Goal: Ask a question

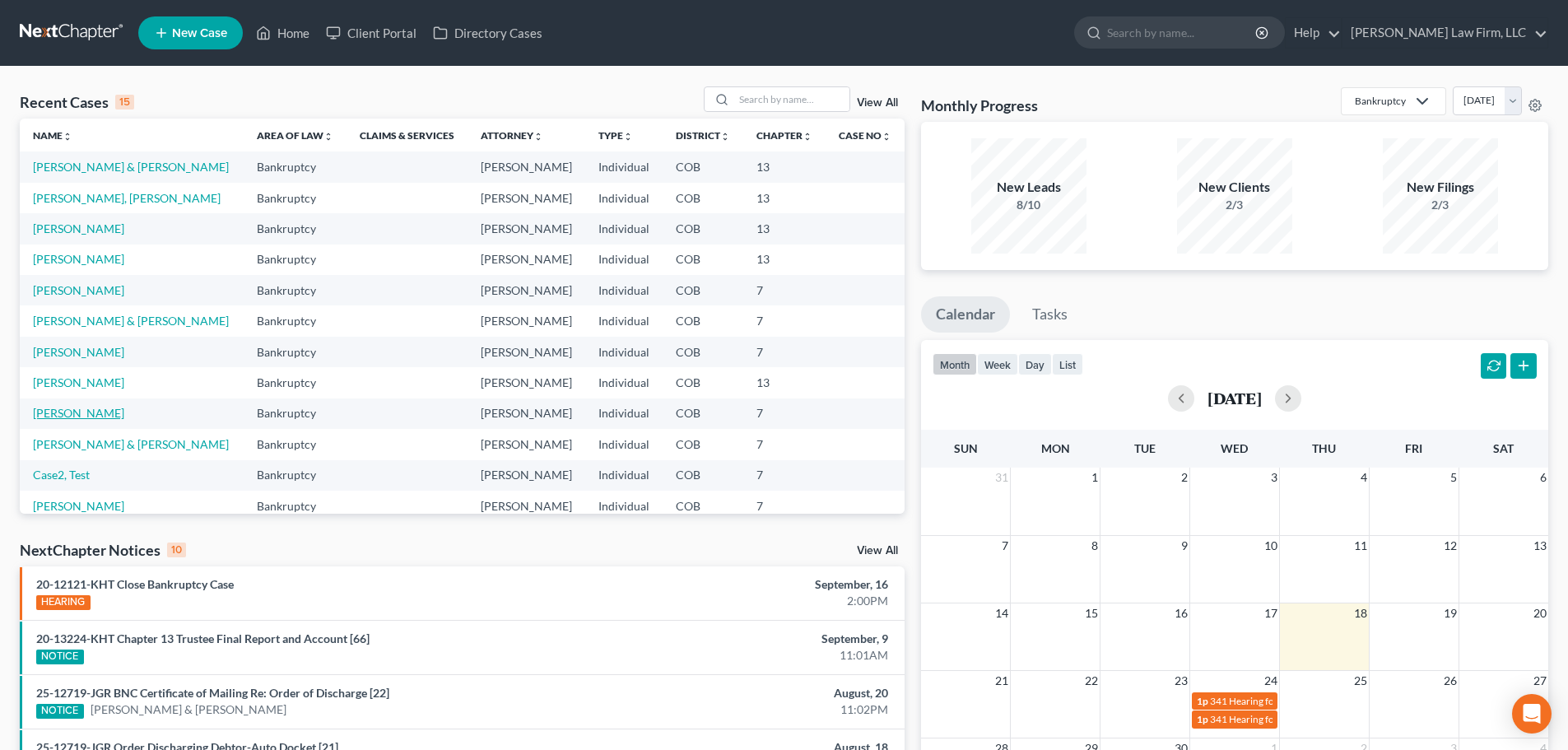
click at [125, 408] on link "[PERSON_NAME]" at bounding box center [78, 413] width 91 height 14
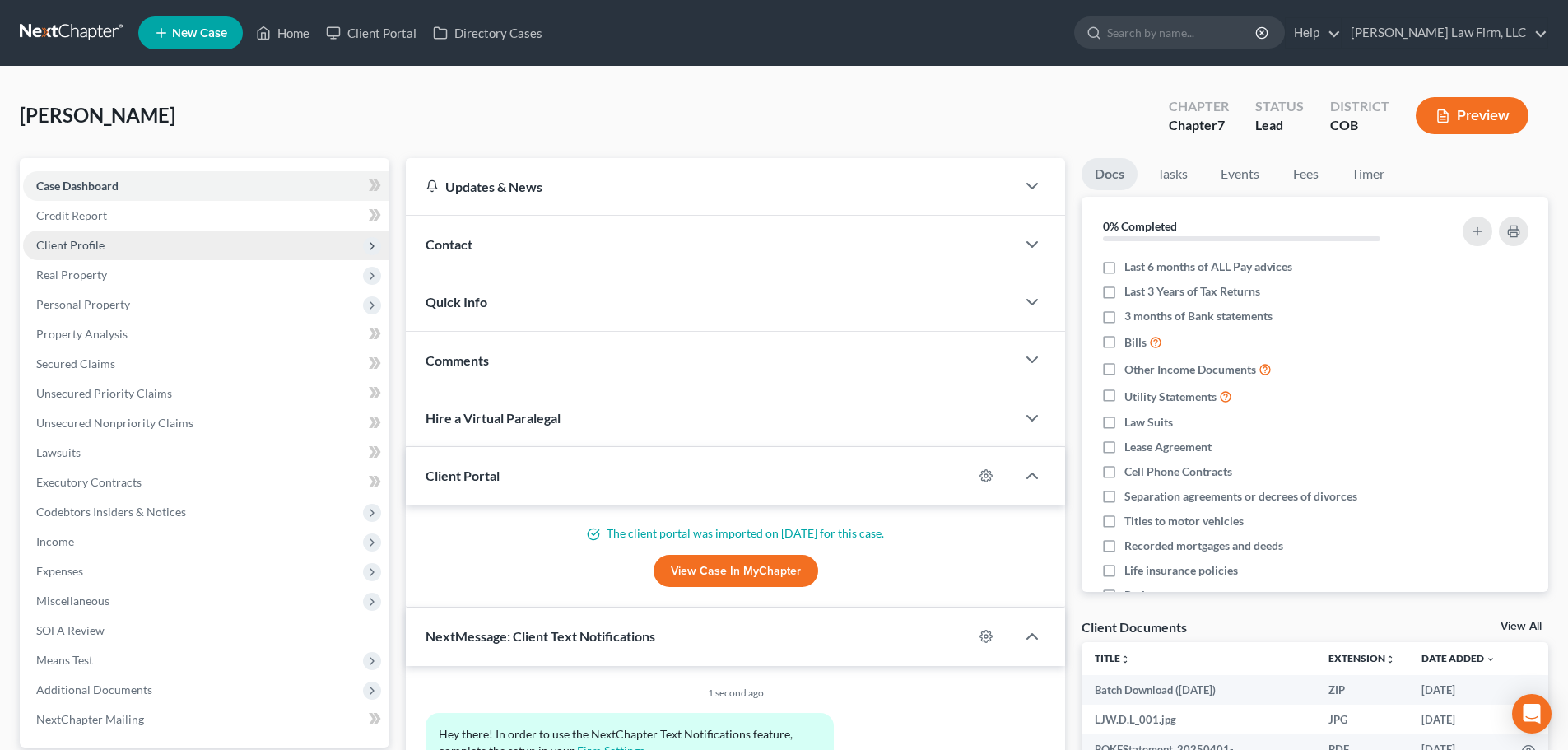
click at [177, 252] on span "Client Profile" at bounding box center [206, 246] width 367 height 30
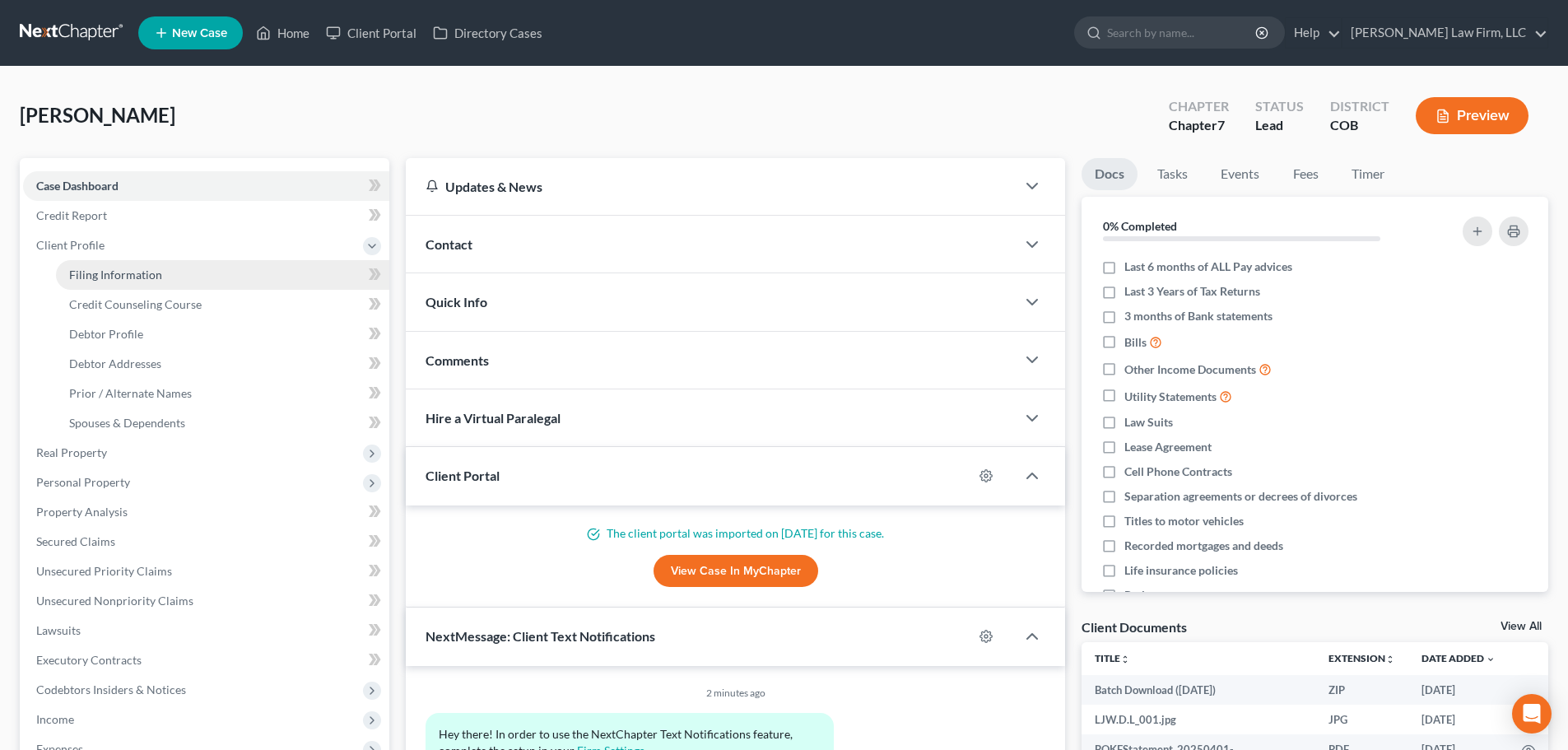
click at [158, 273] on span "Filing Information" at bounding box center [115, 274] width 93 height 14
select select "1"
select select "0"
select select "5"
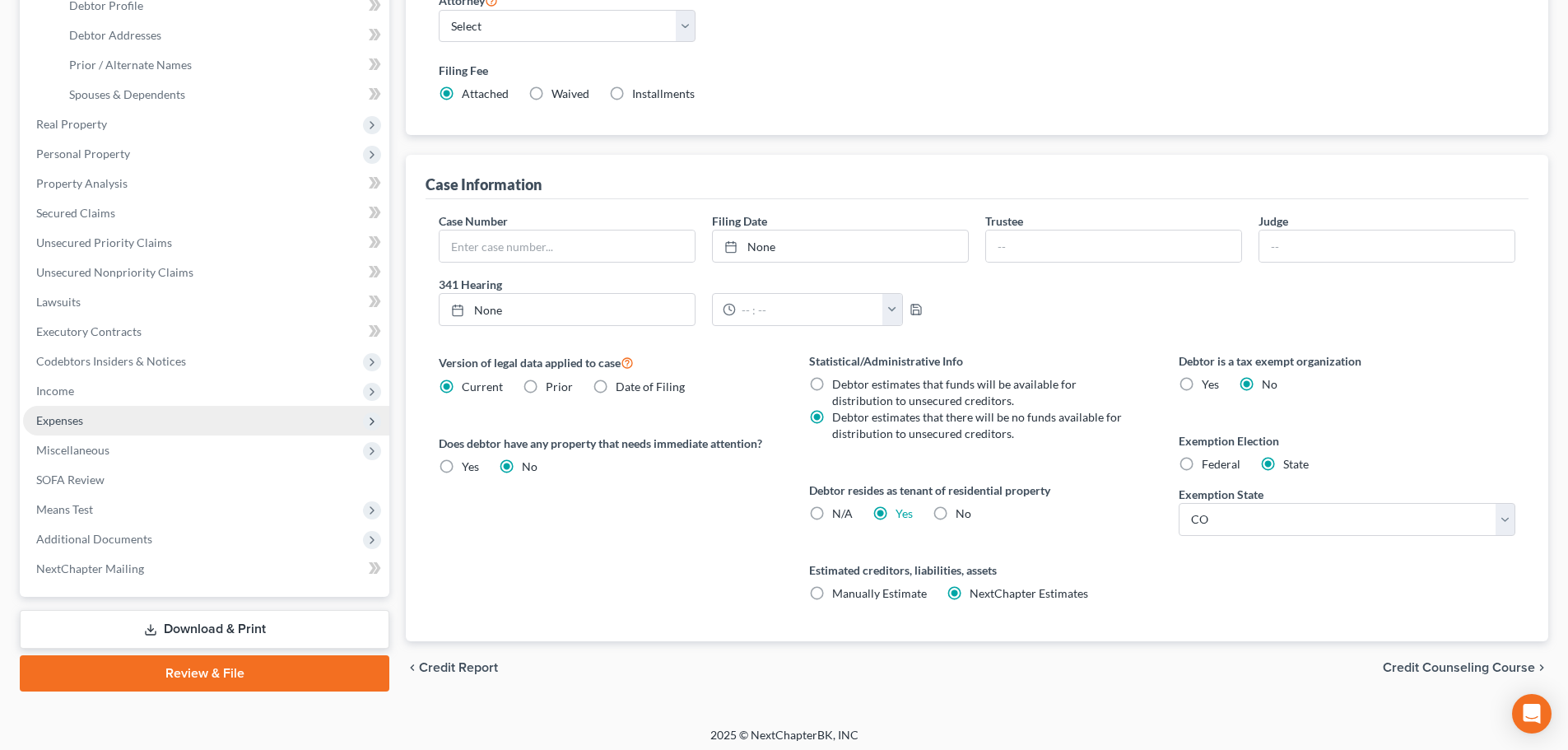
scroll to position [335, 0]
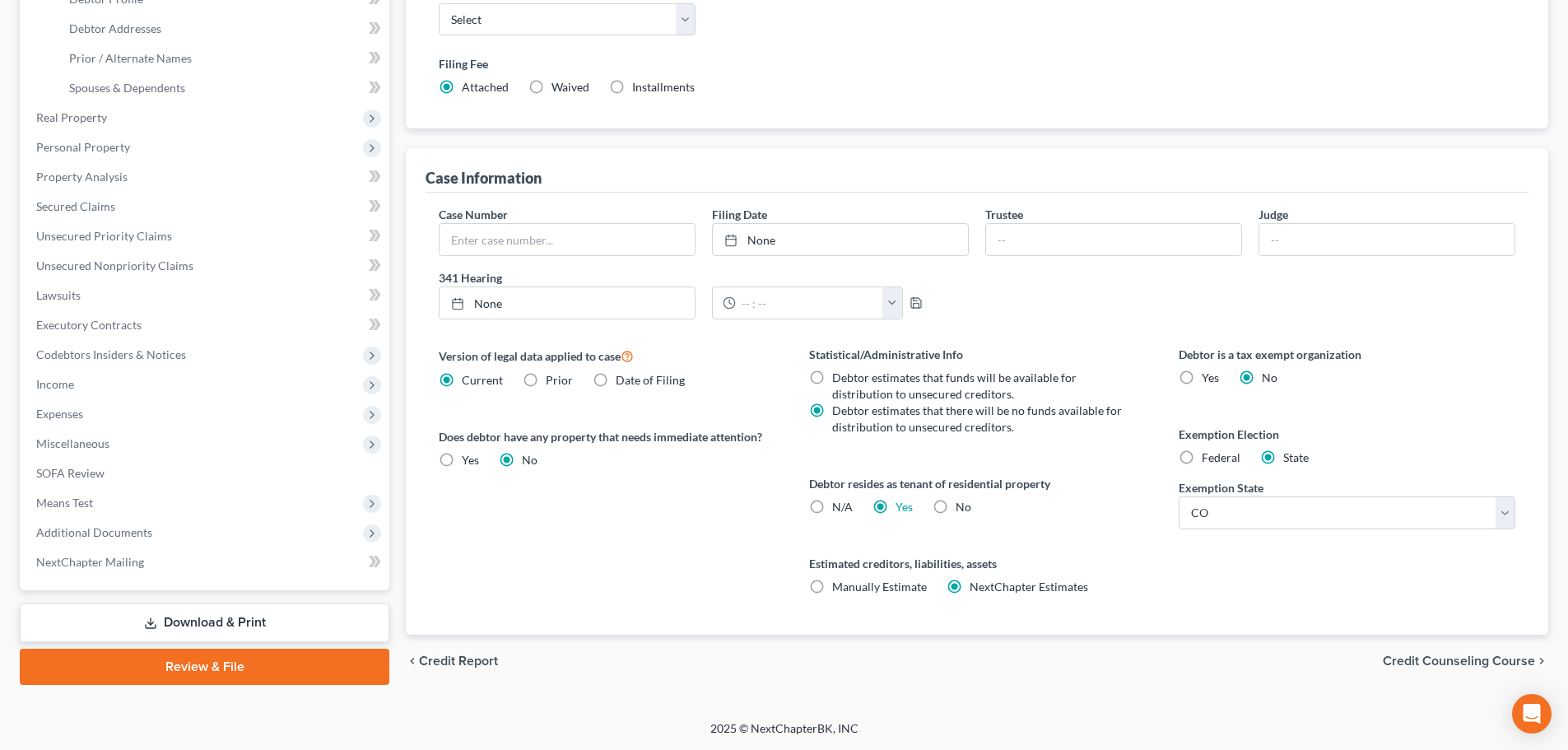
click at [197, 619] on link "Download & Print" at bounding box center [204, 623] width 369 height 39
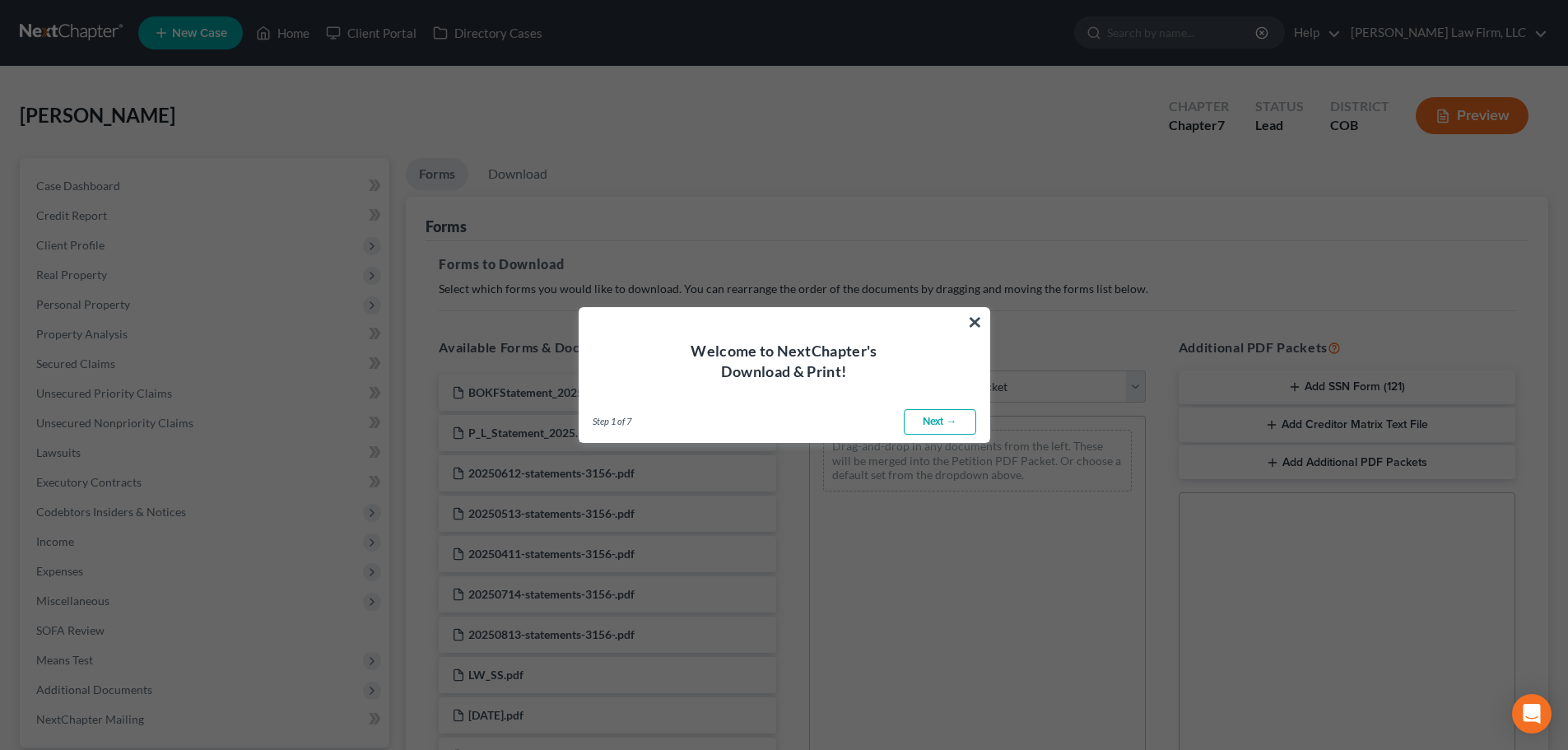
click at [937, 420] on link "Next →" at bounding box center [940, 422] width 72 height 27
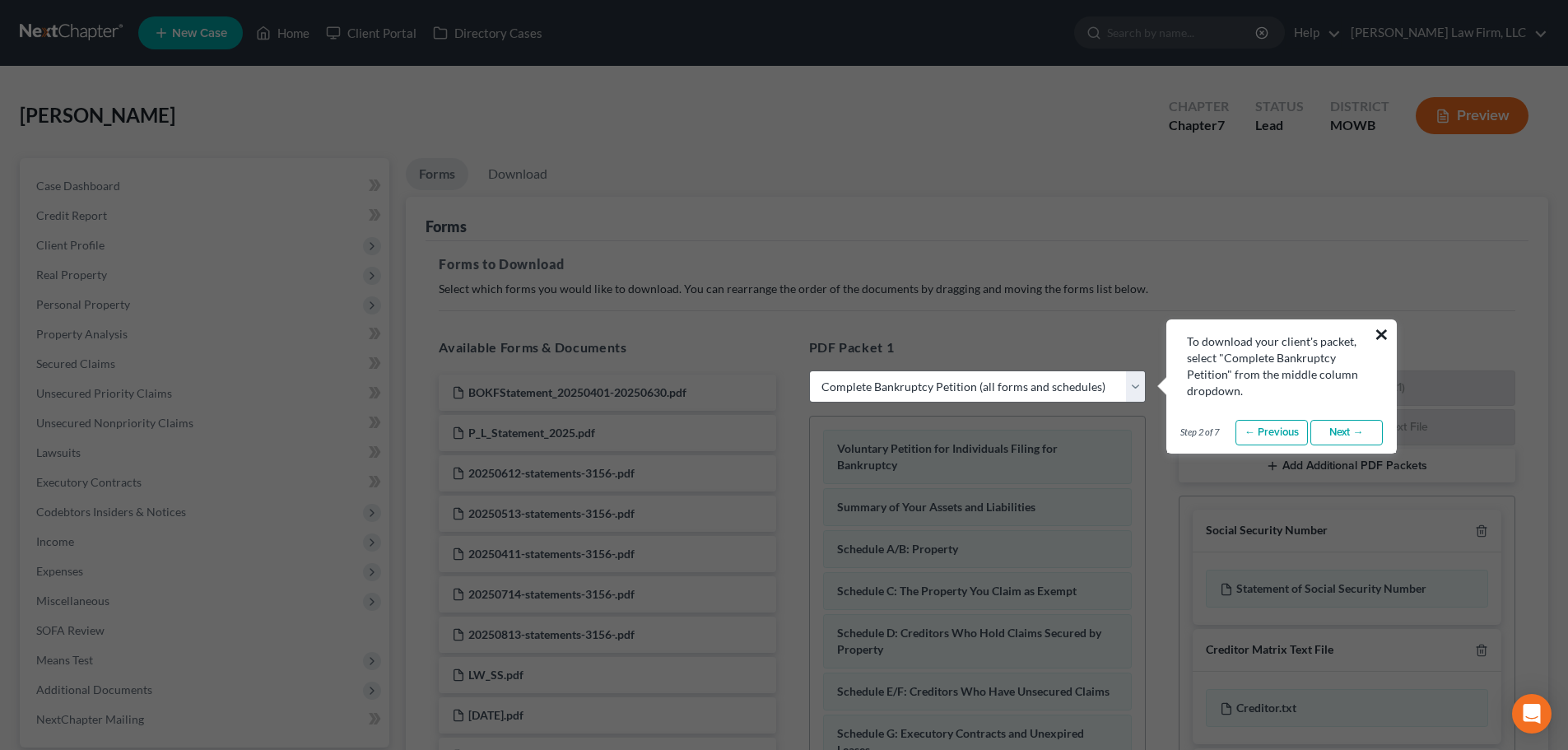
click at [1378, 329] on button "×" at bounding box center [1381, 334] width 16 height 27
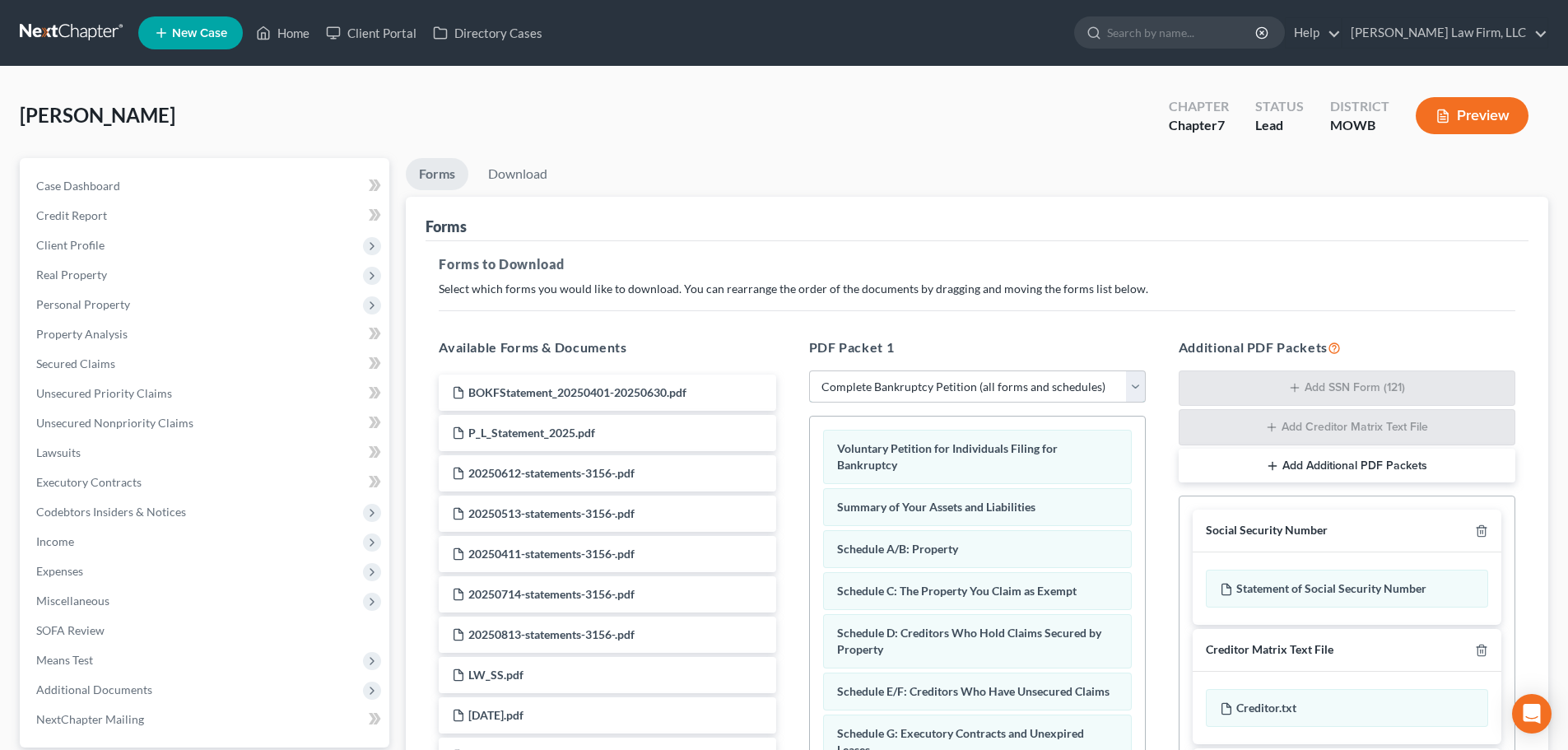
click at [1014, 403] on select "Choose Default Petition PDF Packet Complete Bankruptcy Petition (all forms and …" at bounding box center [977, 387] width 337 height 33
select select "6"
click at [809, 370] on select "Choose Default Petition PDF Packet Complete Bankruptcy Petition (all forms and …" at bounding box center [977, 387] width 337 height 33
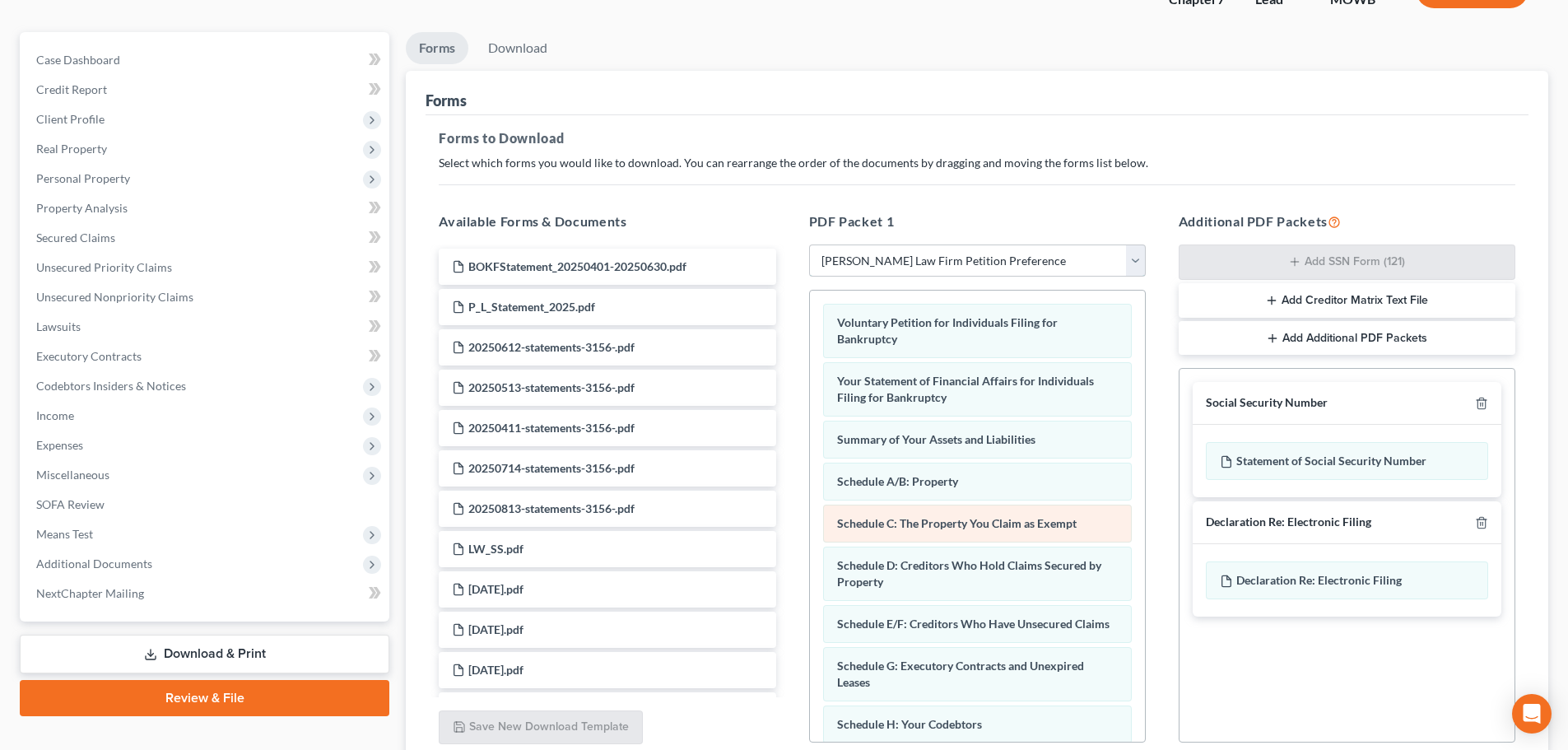
scroll to position [267, 0]
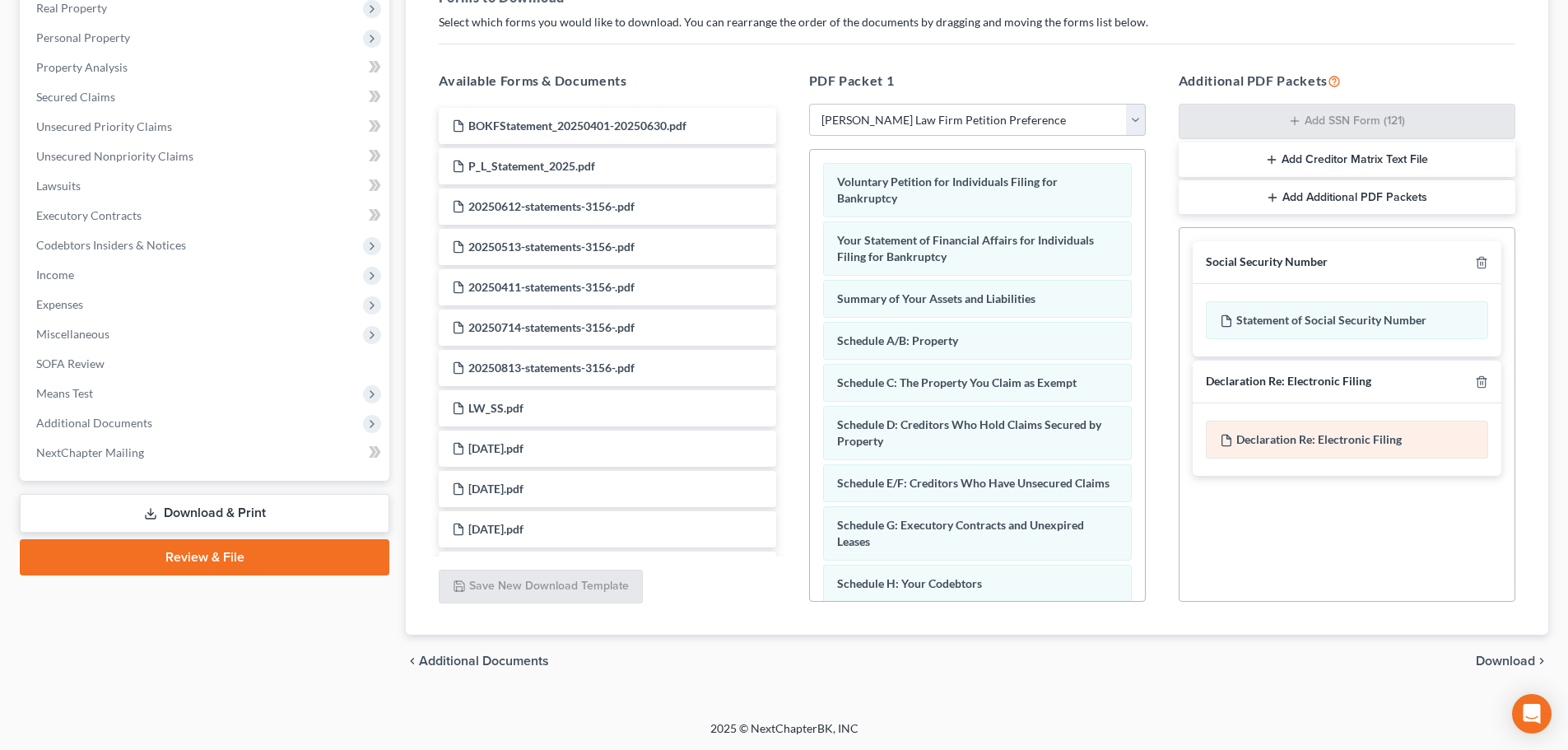
click at [1273, 444] on span "Declaration Re: Electronic Filing" at bounding box center [1319, 439] width 165 height 14
click at [982, 120] on select "Choose Default Petition PDF Packet Complete Bankruptcy Petition (all forms and …" at bounding box center [977, 120] width 337 height 33
click at [1270, 590] on div "Social Security Number Statement of Social Security Number Creditor Matrix Text…" at bounding box center [1347, 415] width 337 height 375
click at [1485, 663] on span "Download" at bounding box center [1506, 661] width 59 height 13
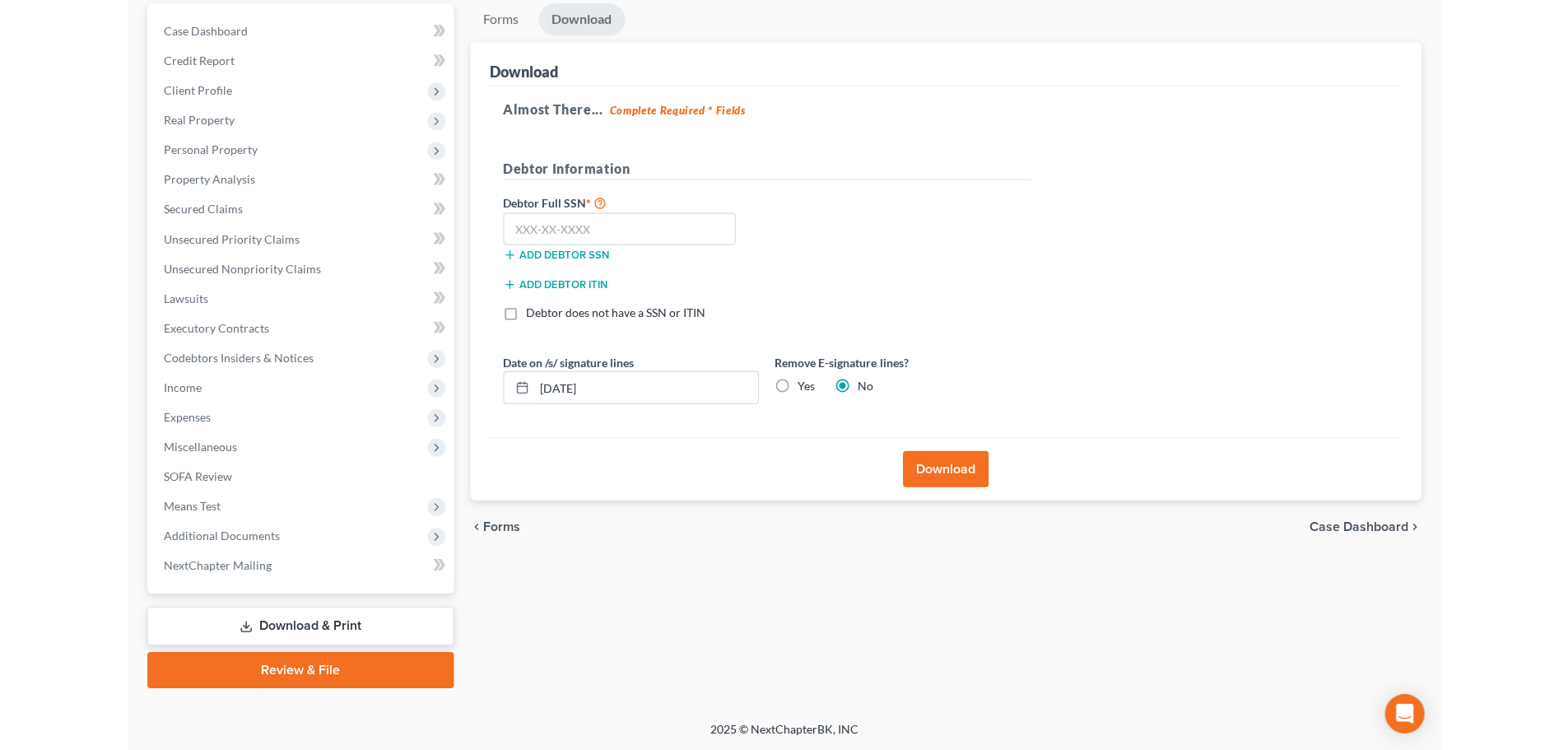
scroll to position [72, 0]
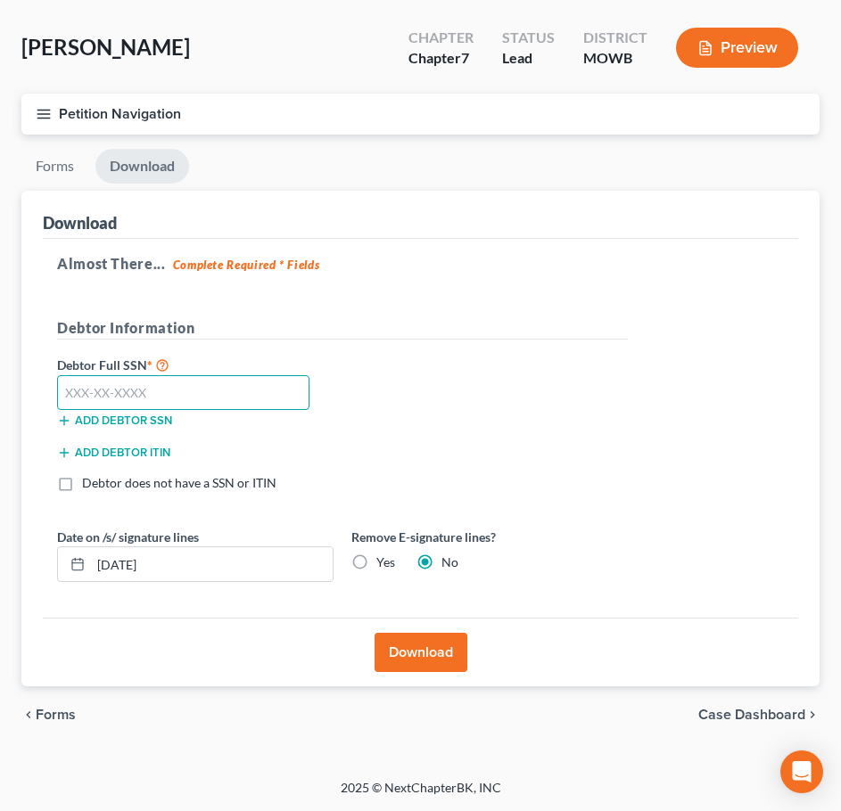
click at [180, 398] on input "text" at bounding box center [183, 393] width 252 height 36
type input "623-86-8573"
click at [376, 554] on label "Yes" at bounding box center [385, 563] width 19 height 18
click at [383, 554] on input "Yes" at bounding box center [389, 560] width 12 height 12
radio input "true"
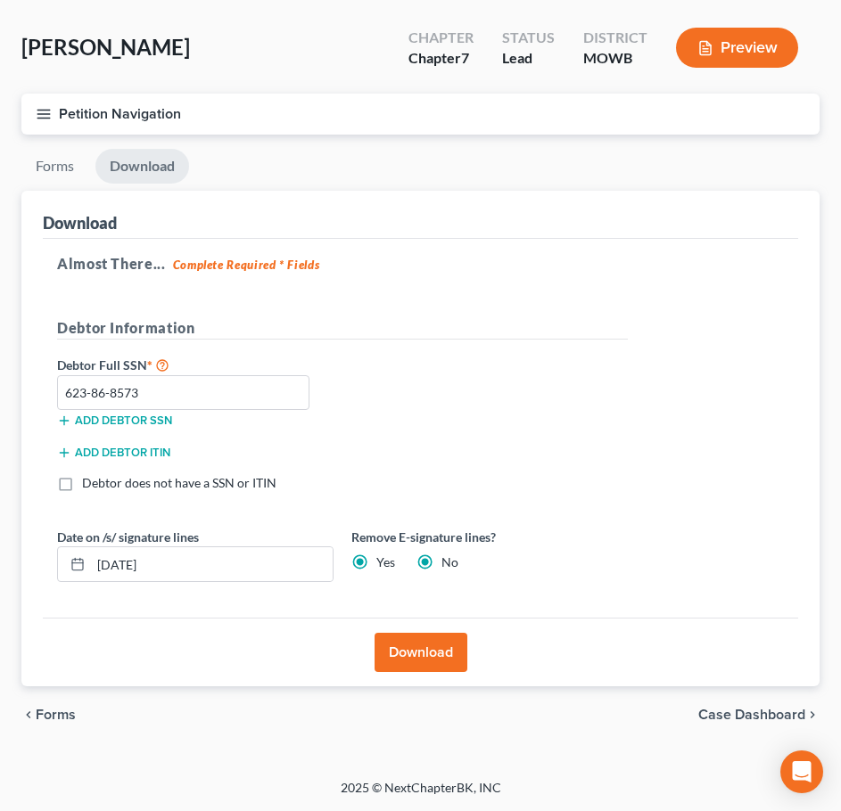
radio input "false"
click at [387, 643] on button "Download" at bounding box center [420, 652] width 93 height 39
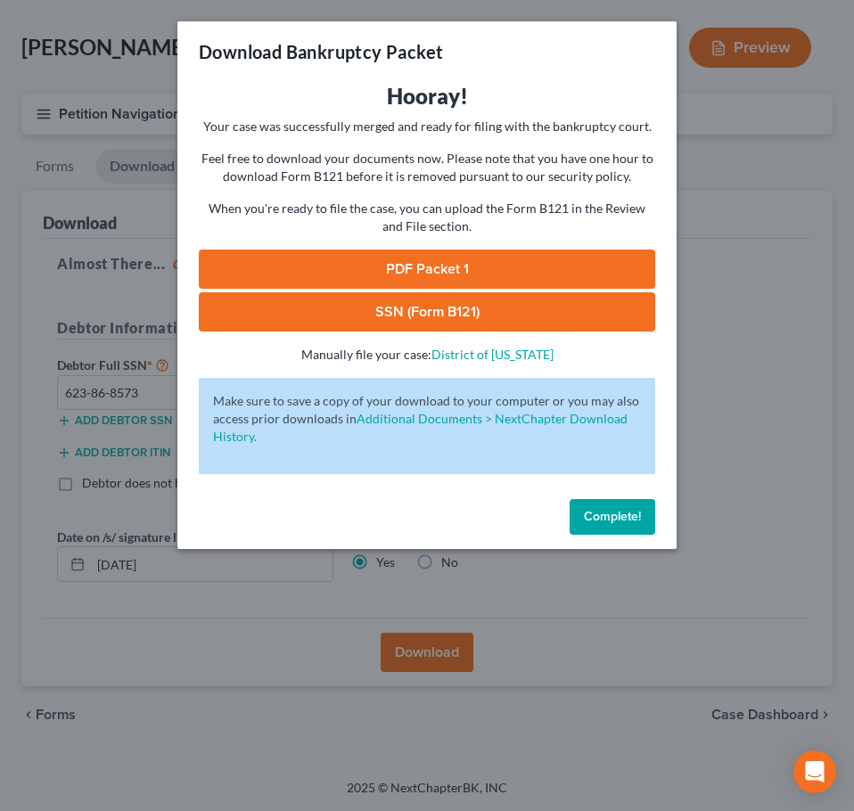
click at [366, 252] on link "PDF Packet 1" at bounding box center [427, 269] width 456 height 39
click at [431, 318] on link "SSN (Form B121)" at bounding box center [427, 311] width 456 height 39
click at [610, 521] on span "Complete!" at bounding box center [612, 516] width 57 height 15
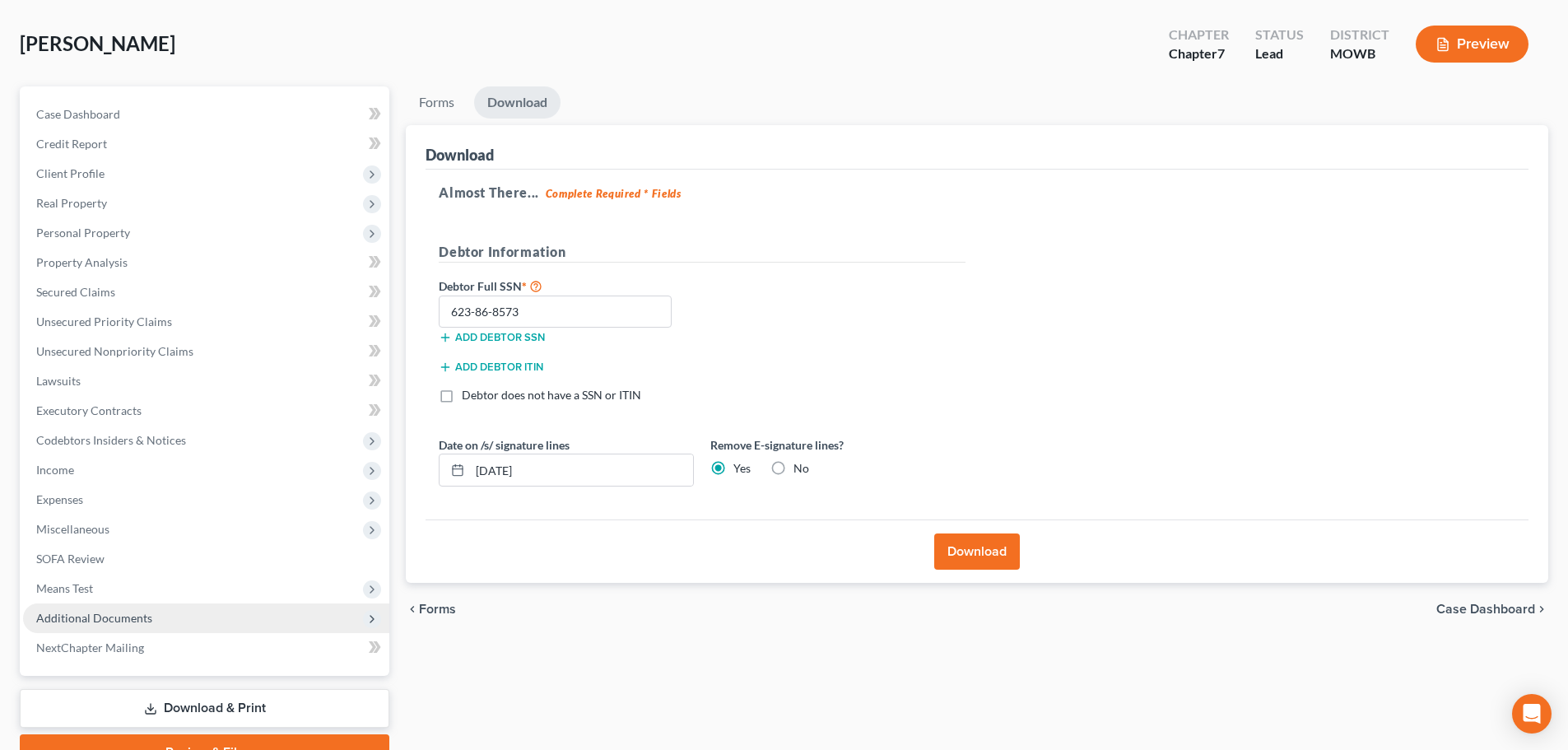
click at [179, 623] on span "Additional Documents" at bounding box center [206, 619] width 367 height 30
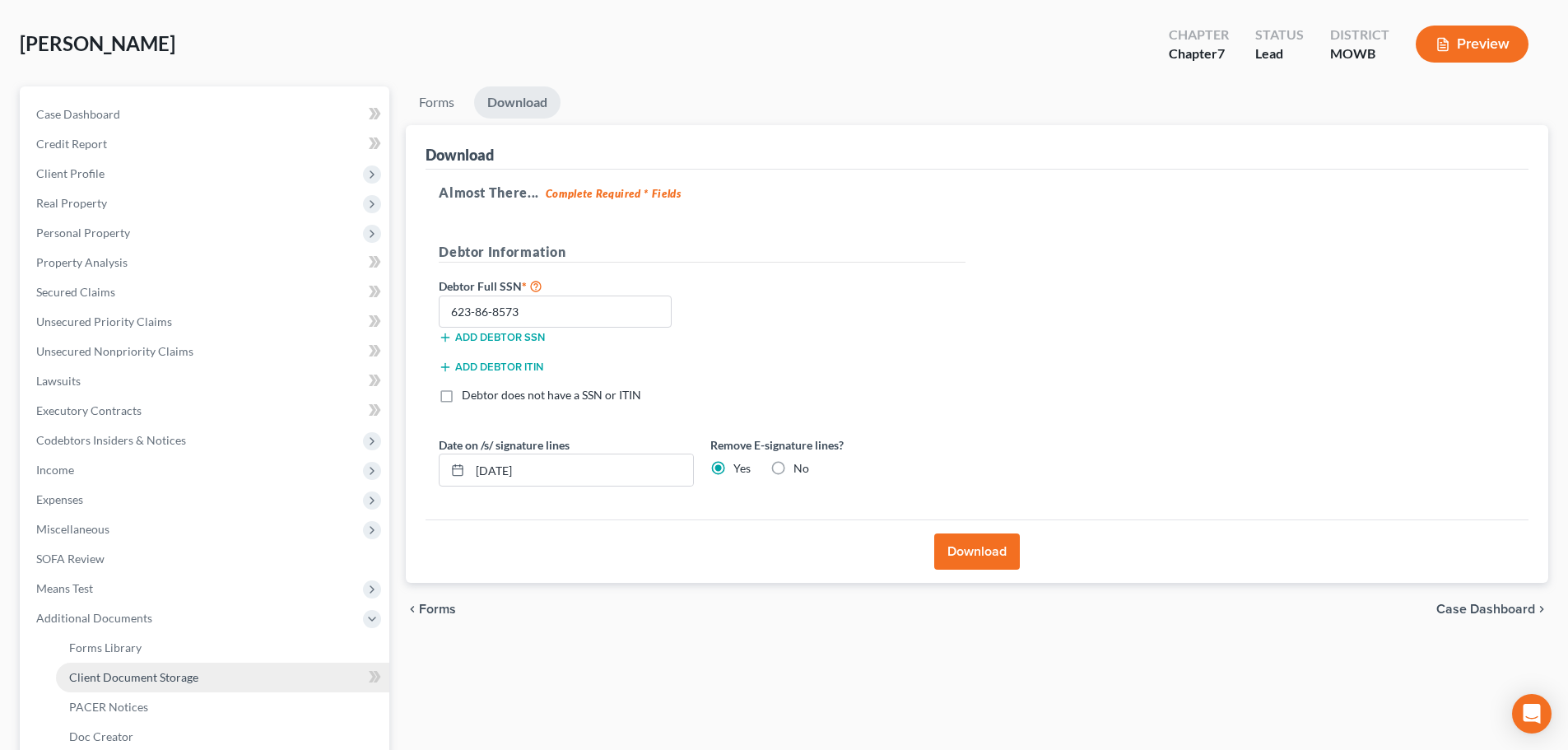
click at [163, 683] on span "Client Document Storage" at bounding box center [134, 677] width 129 height 14
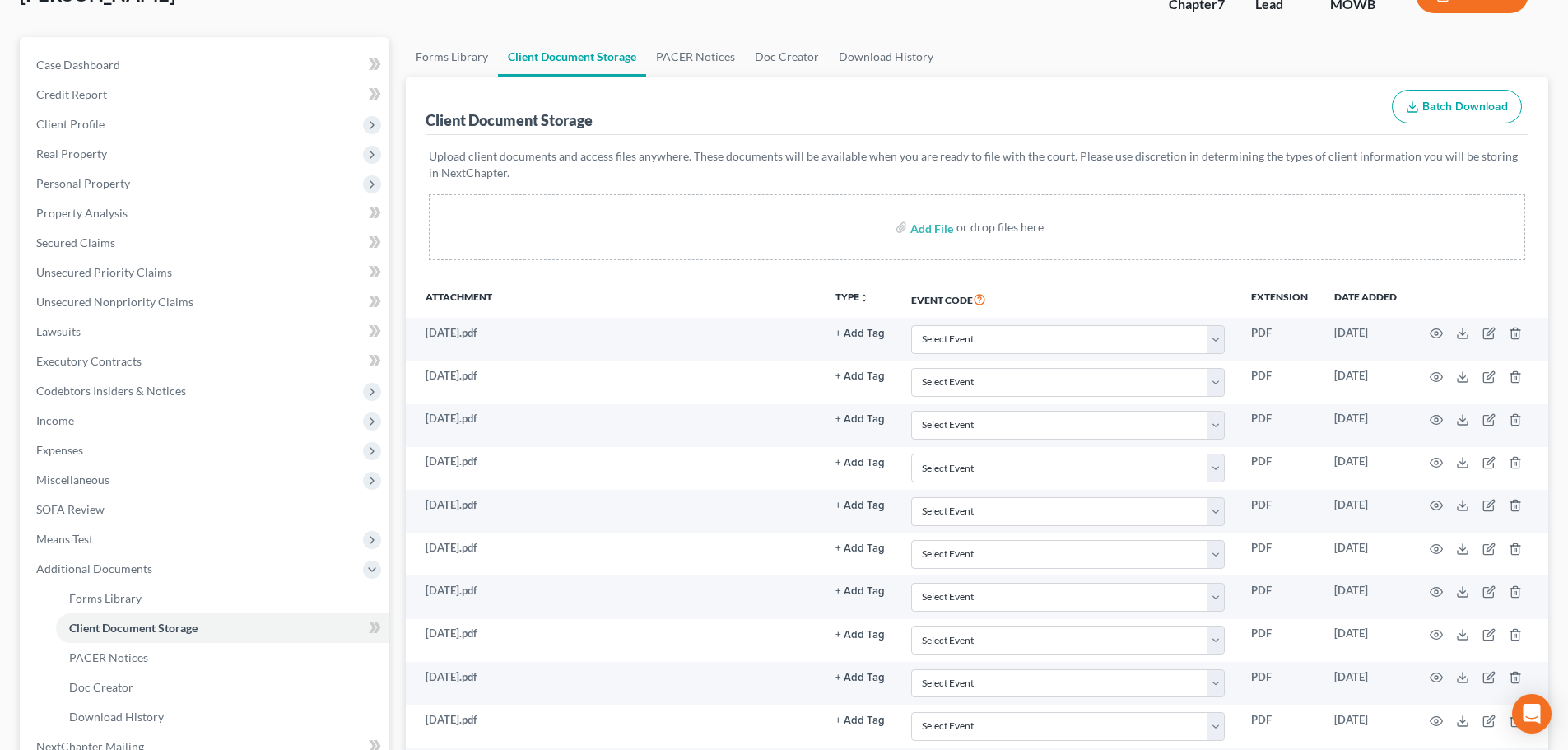
scroll to position [65, 0]
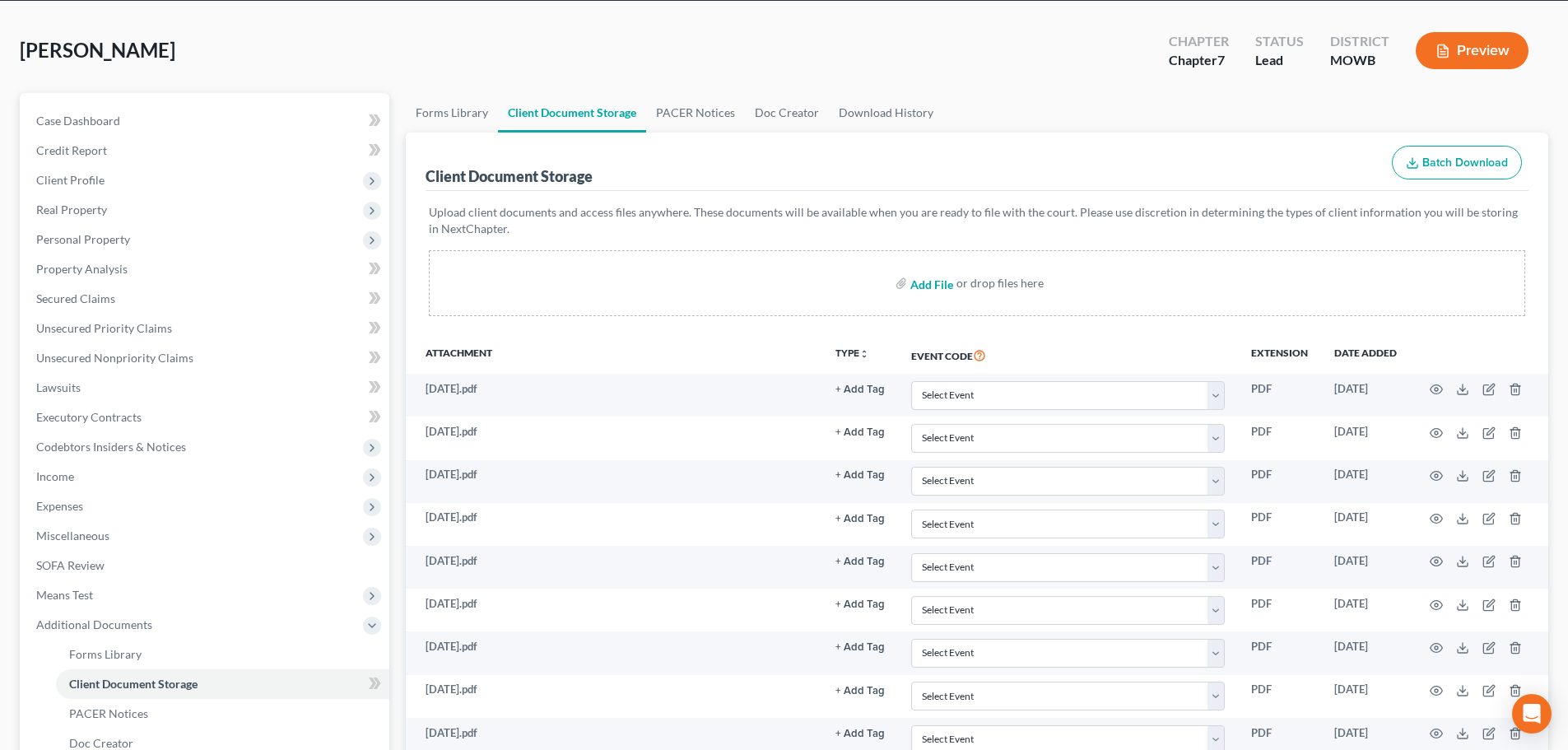
click at [940, 292] on input "file" at bounding box center [930, 284] width 40 height 30
type input "C:\fakepath\13858-CO-CC-039977119.pdf"
click at [926, 282] on input "file" at bounding box center [930, 284] width 40 height 30
type input "C:\fakepath\Combined Paystubs.pdf"
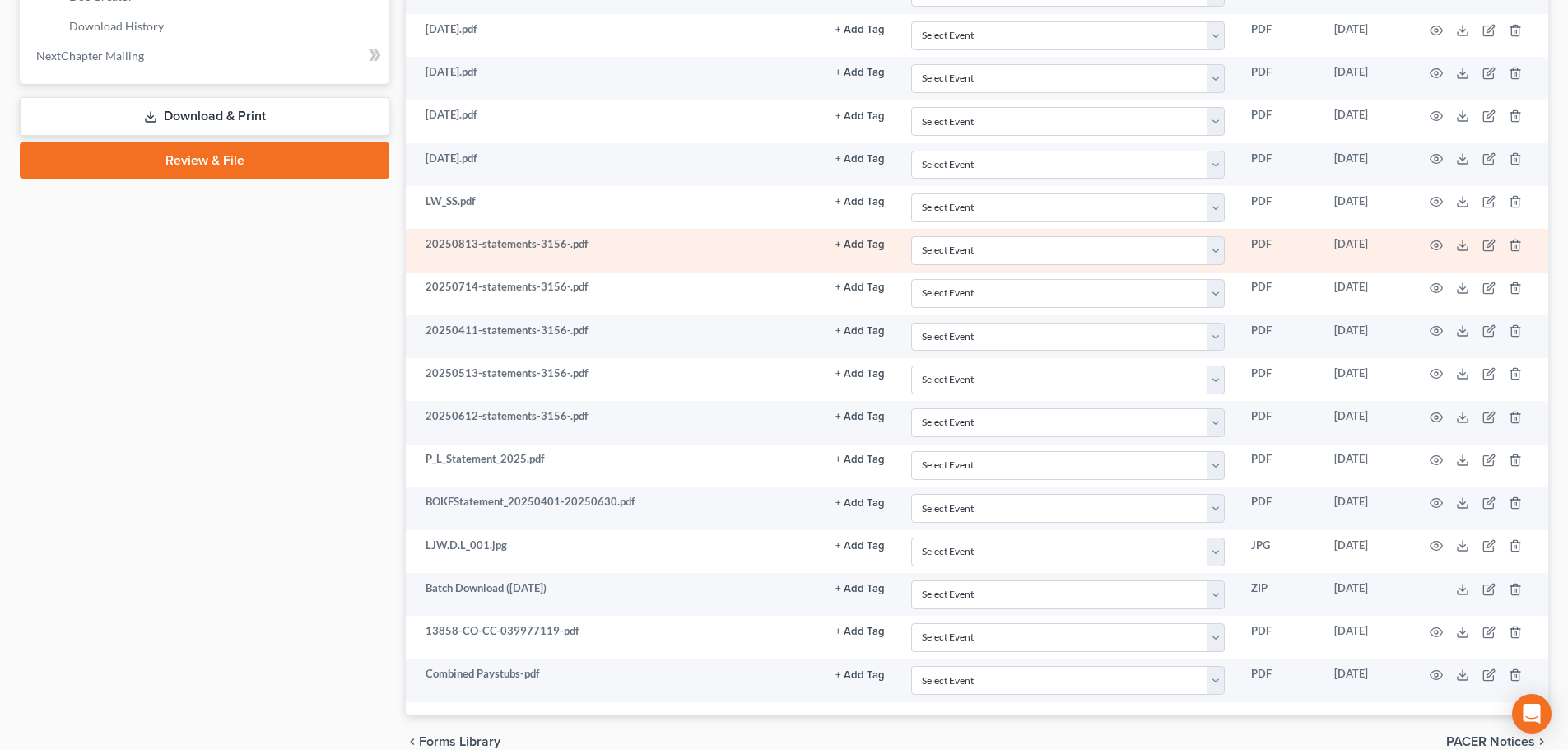
scroll to position [892, 0]
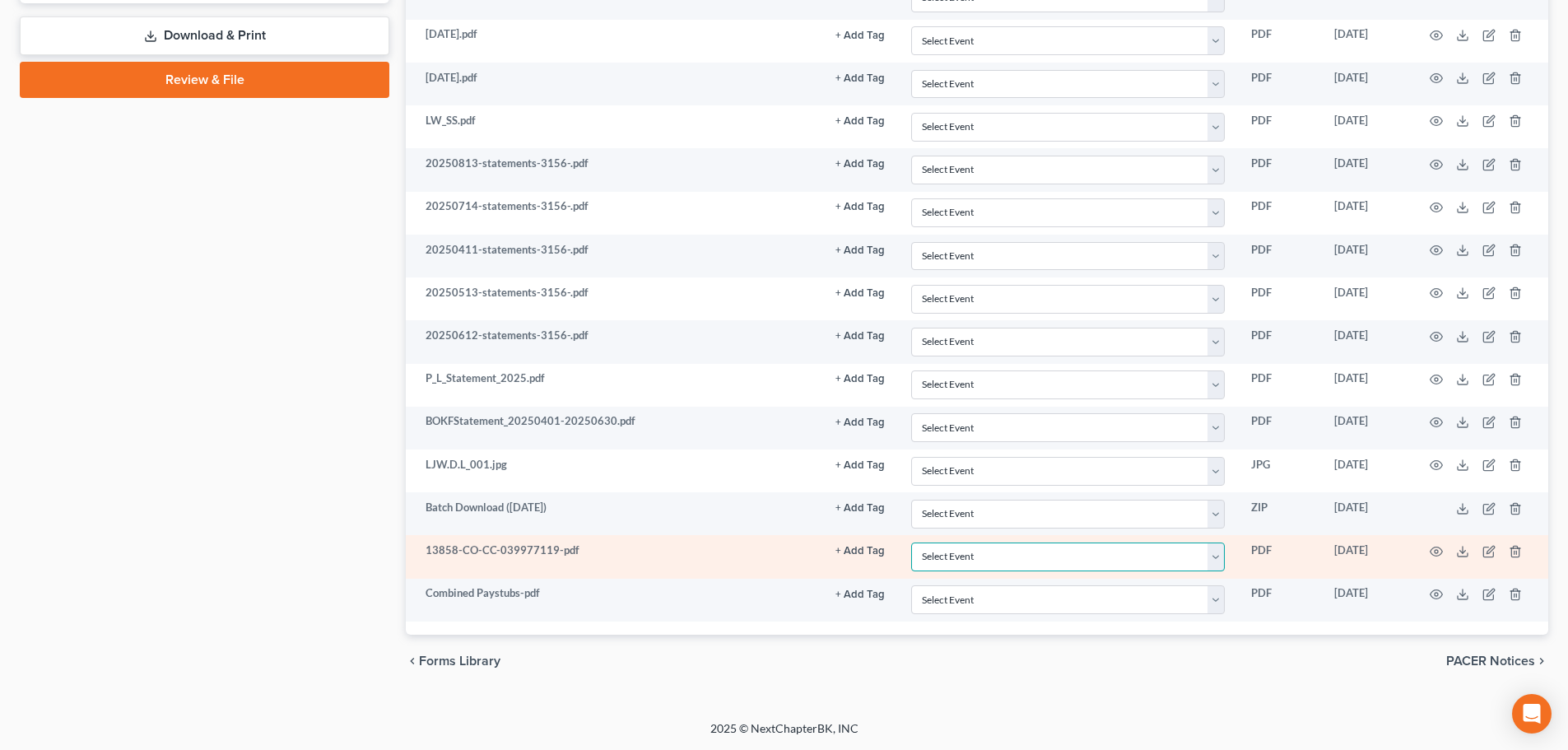
click at [971, 559] on select "Select Event 20 Largest Unsecured Creditors Affidavit re: NO Tax Returns Amende…" at bounding box center [1068, 557] width 314 height 29
select select "5"
click at [911, 543] on select "Select Event 20 Largest Unsecured Creditors Affidavit re: NO Tax Returns Amende…" at bounding box center [1068, 557] width 314 height 29
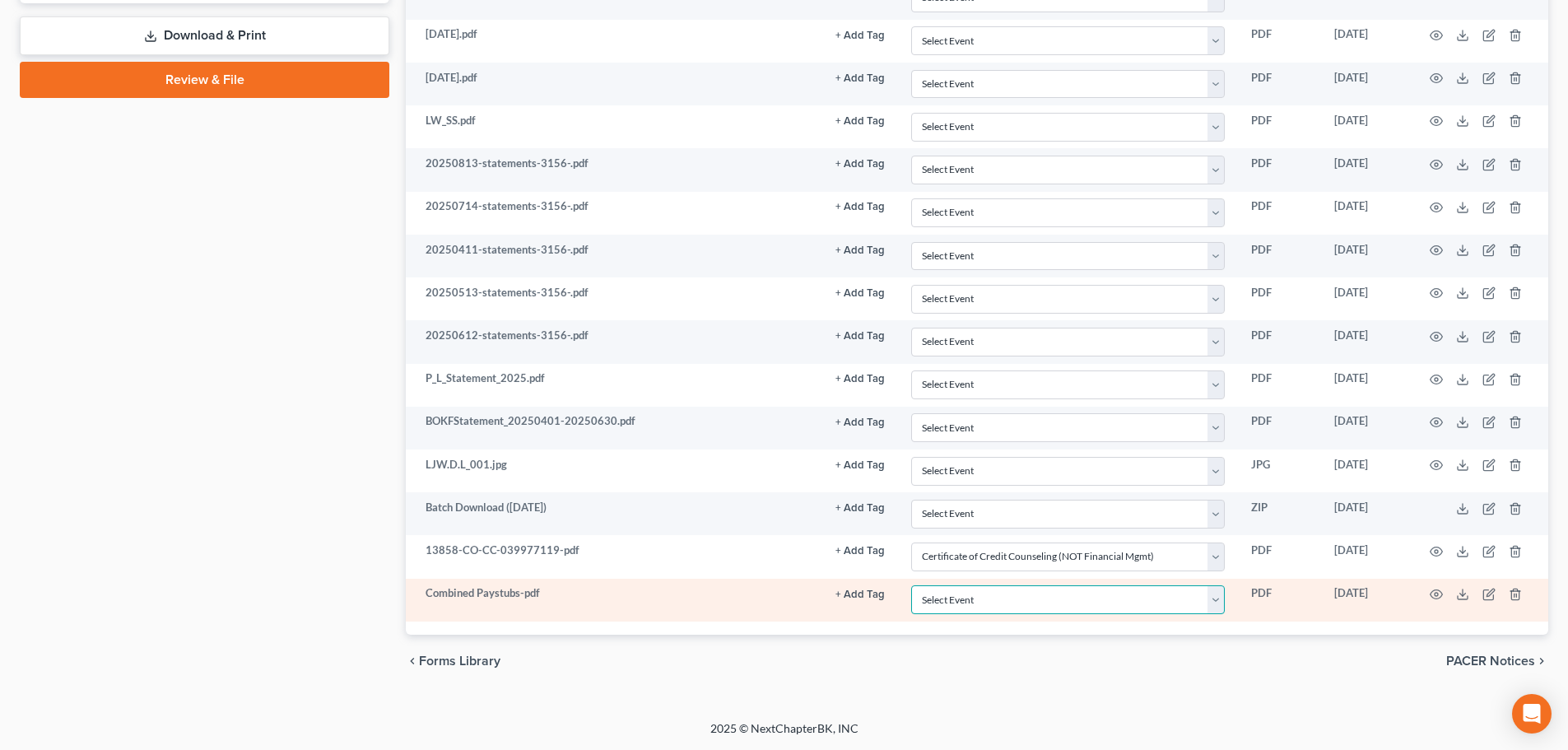
click at [984, 596] on select "Select Event 20 Largest Unsecured Creditors Affidavit re: NO Tax Returns Amende…" at bounding box center [1068, 599] width 314 height 29
click at [953, 606] on select "Select Event 20 Largest Unsecured Creditors Affidavit re: NO Tax Returns Amende…" at bounding box center [1068, 599] width 314 height 29
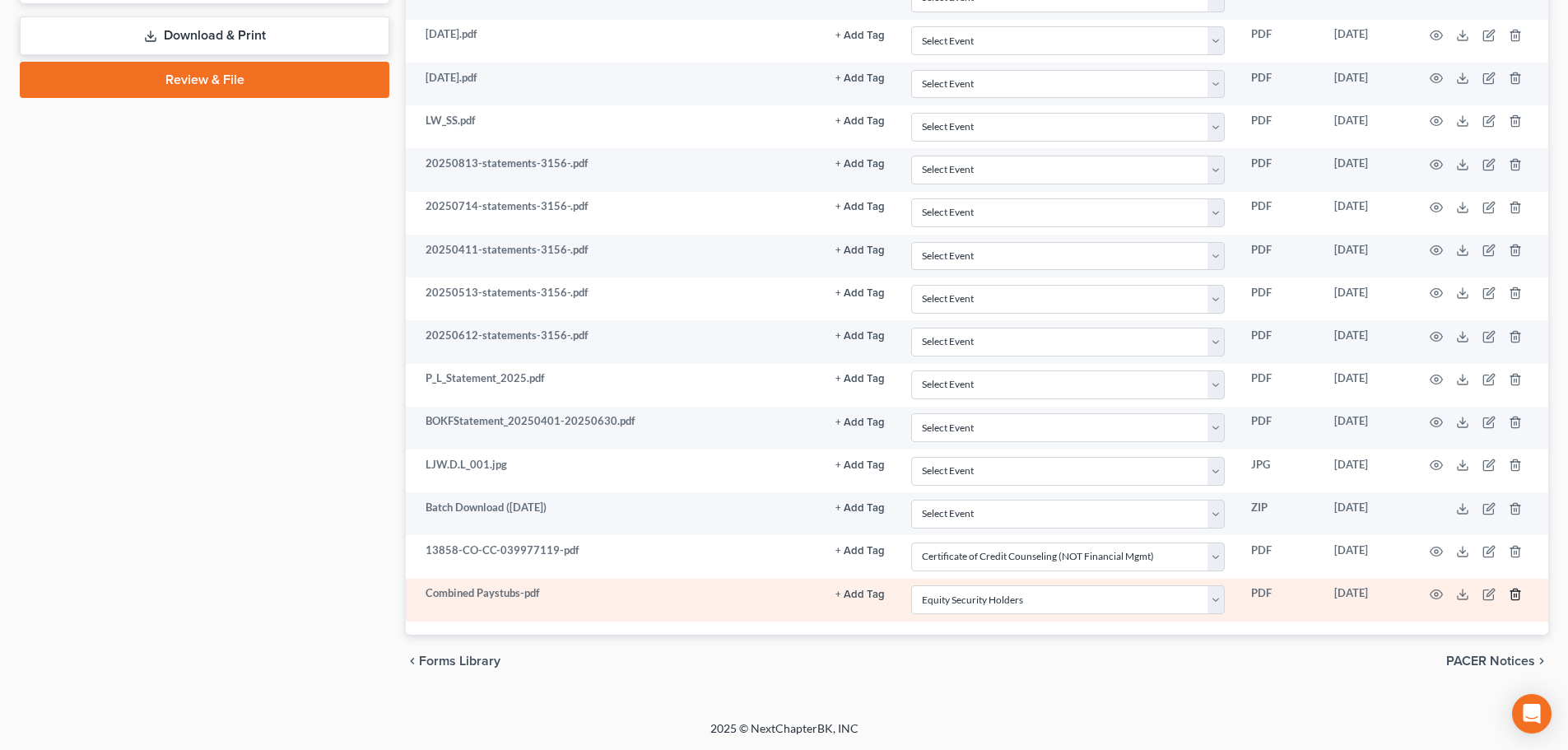
click at [1514, 588] on icon "button" at bounding box center [1515, 595] width 13 height 13
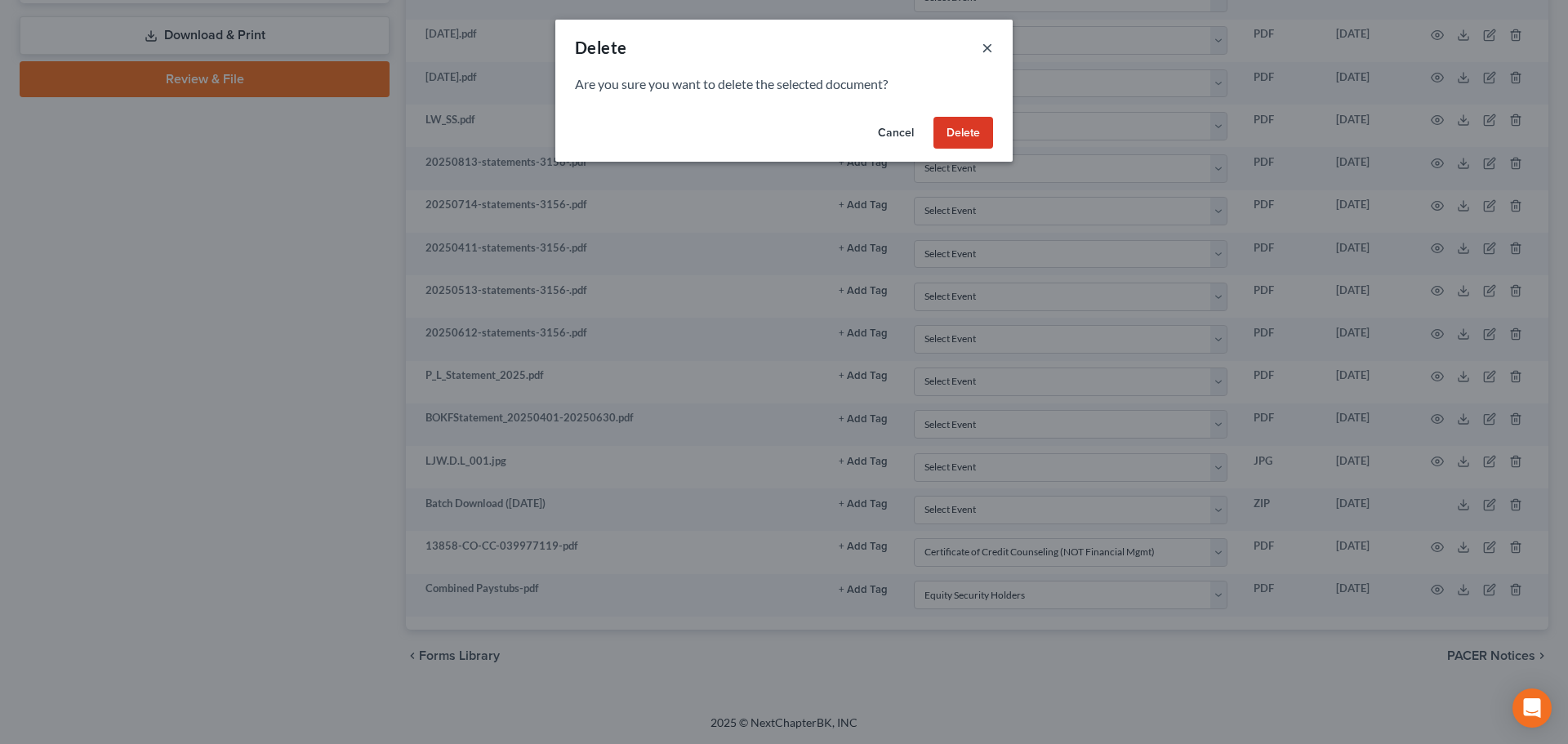
click at [990, 42] on button "×" at bounding box center [987, 47] width 11 height 19
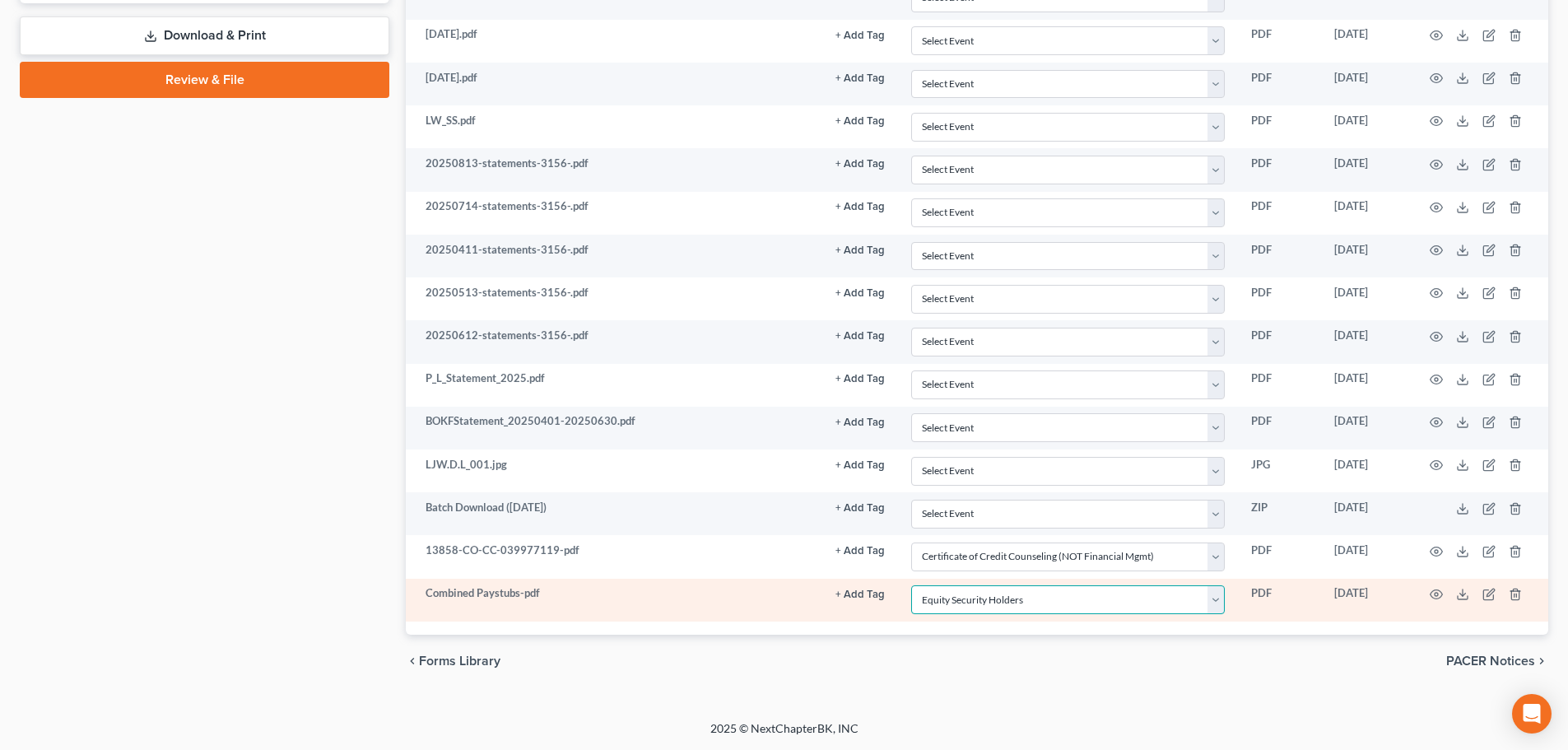
click at [1134, 591] on select "Select Event 20 Largest Unsecured Creditors Affidavit re: NO Tax Returns Amende…" at bounding box center [1068, 599] width 314 height 29
select select "30"
click at [911, 586] on select "Select Event 20 Largest Unsecured Creditors Affidavit re: NO Tax Returns Amende…" at bounding box center [1068, 599] width 314 height 29
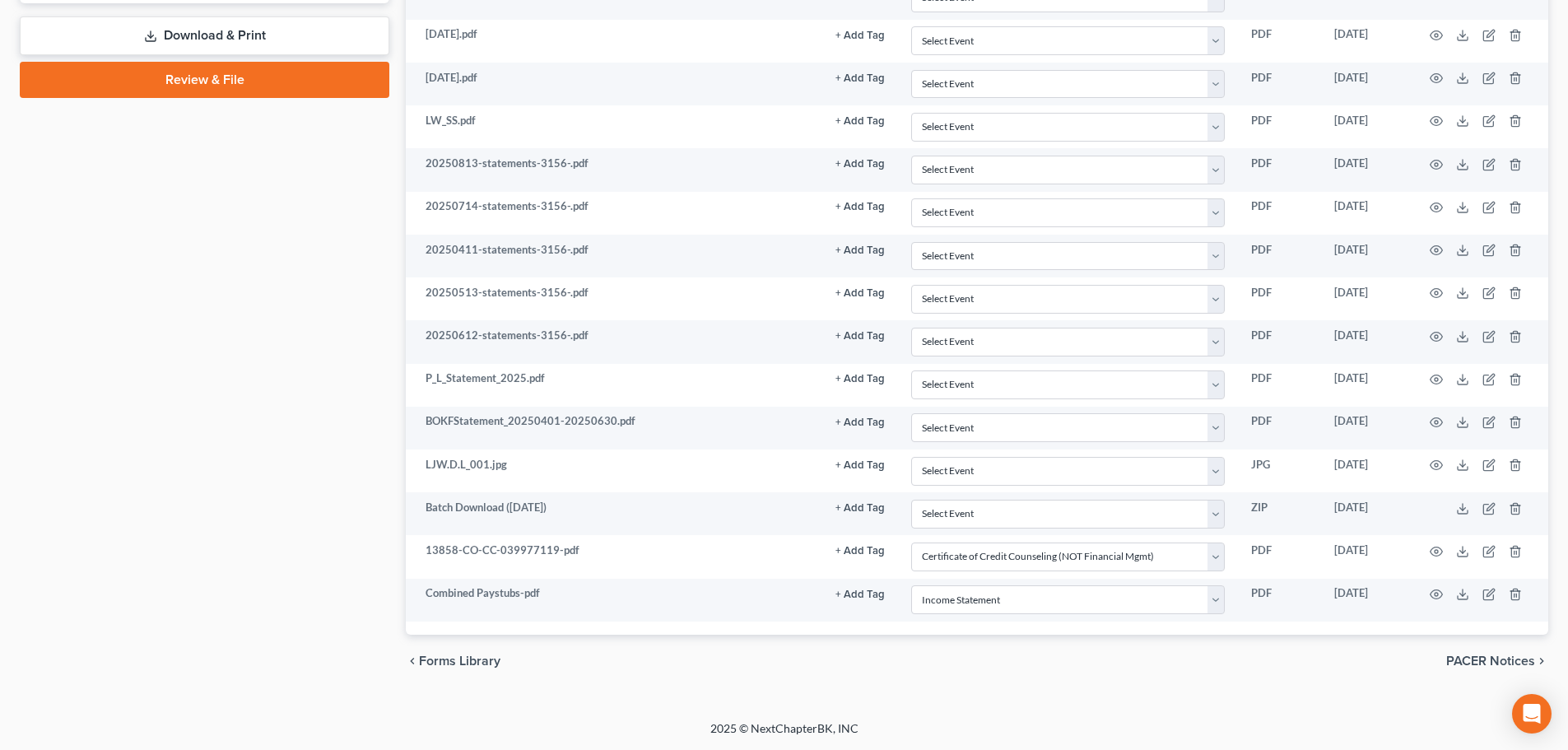
click at [304, 87] on link "Review & File" at bounding box center [204, 79] width 369 height 36
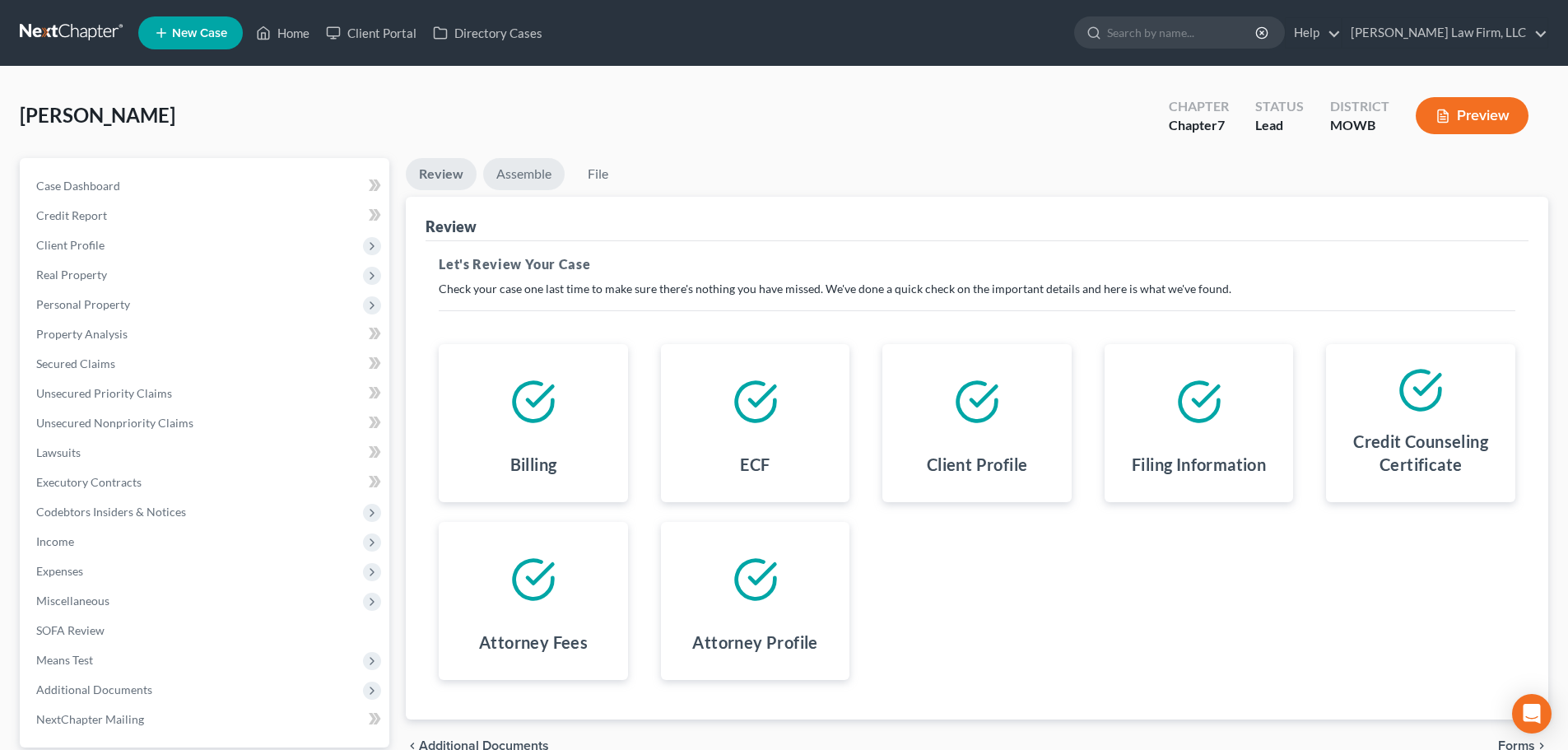
click at [505, 172] on link "Assemble" at bounding box center [524, 174] width 81 height 32
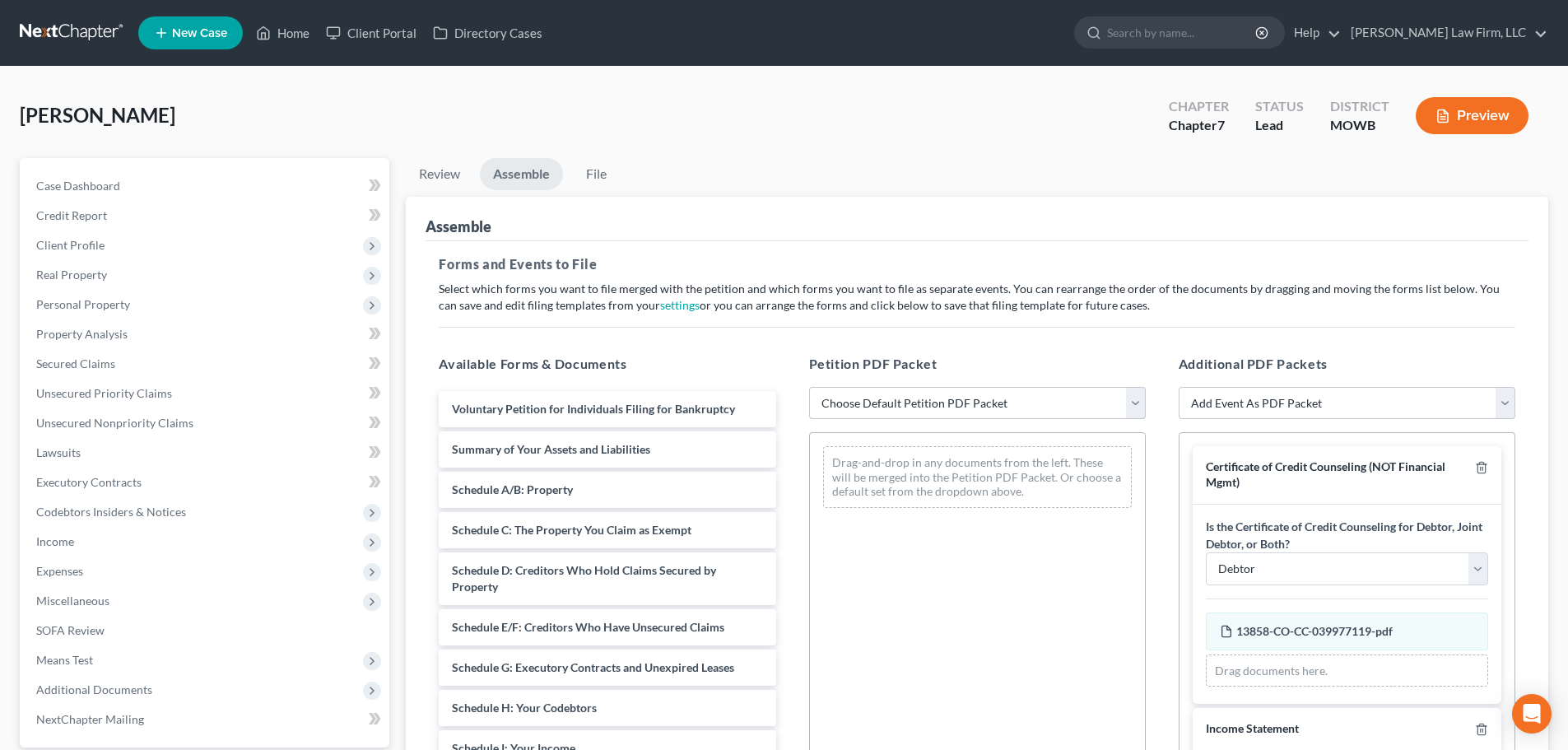
click at [894, 392] on select "Choose Default Petition PDF Packet Emergency Filing (Voluntary Petition and Cre…" at bounding box center [977, 404] width 337 height 33
select select "5"
click at [809, 387] on select "Choose Default Petition PDF Packet Emergency Filing (Voluntary Petition and Cre…" at bounding box center [977, 404] width 337 height 33
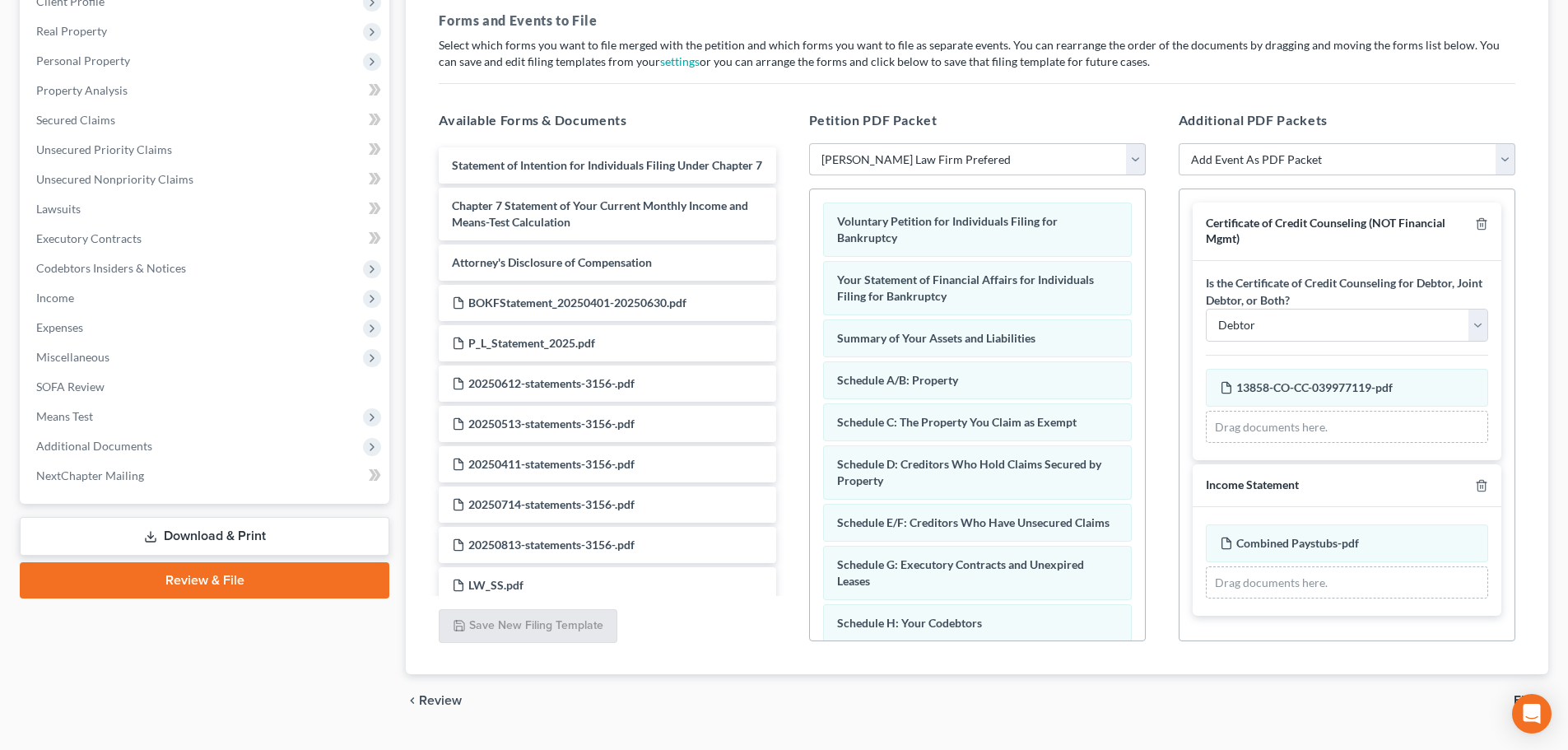
scroll to position [284, 0]
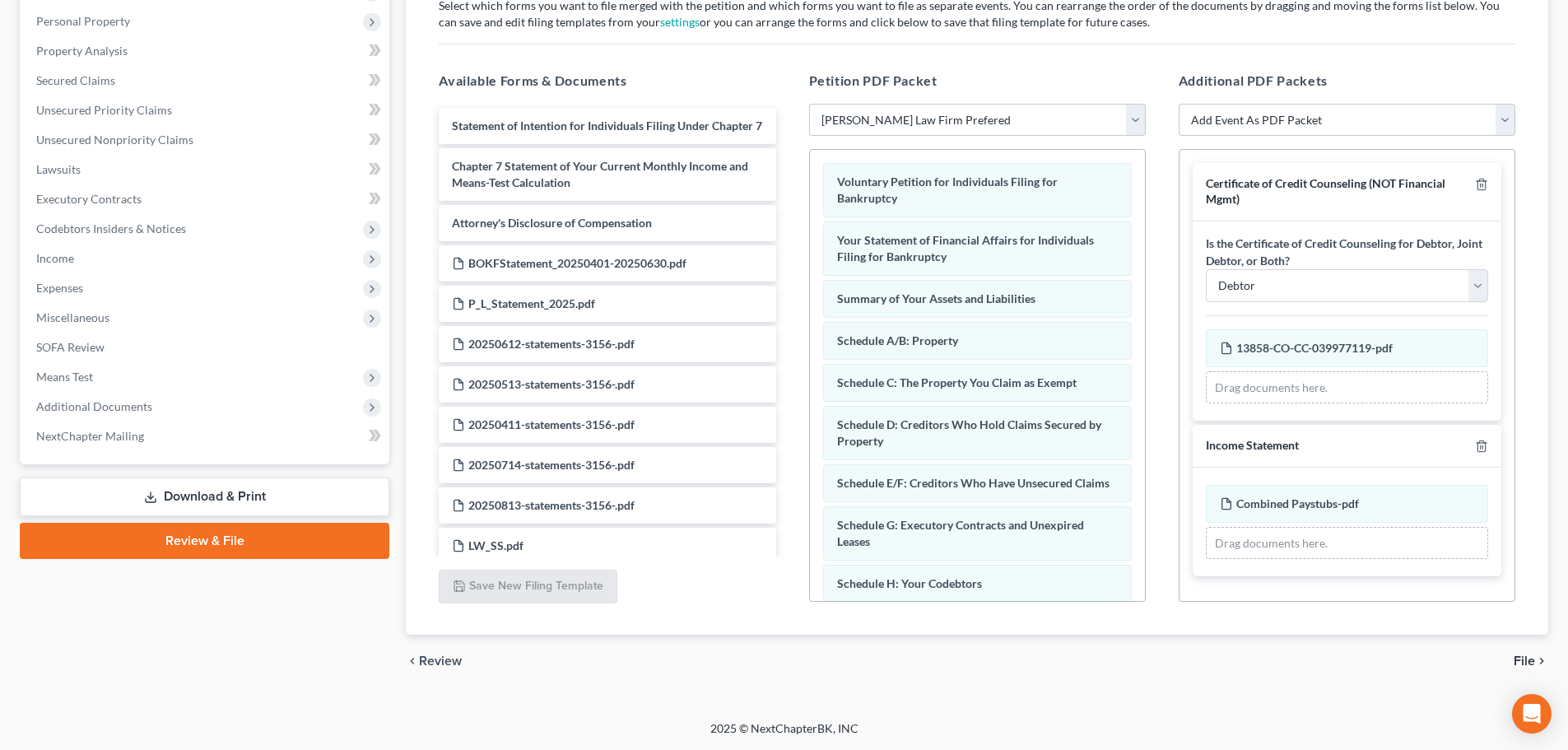
click at [1280, 446] on span "Income Statement" at bounding box center [1252, 444] width 93 height 14
click at [1281, 120] on select "Add Event As PDF Packet Affidavit re: NO Tax Returns Amended Matrix Adding Cred…" at bounding box center [1347, 120] width 337 height 33
select select "9"
select select
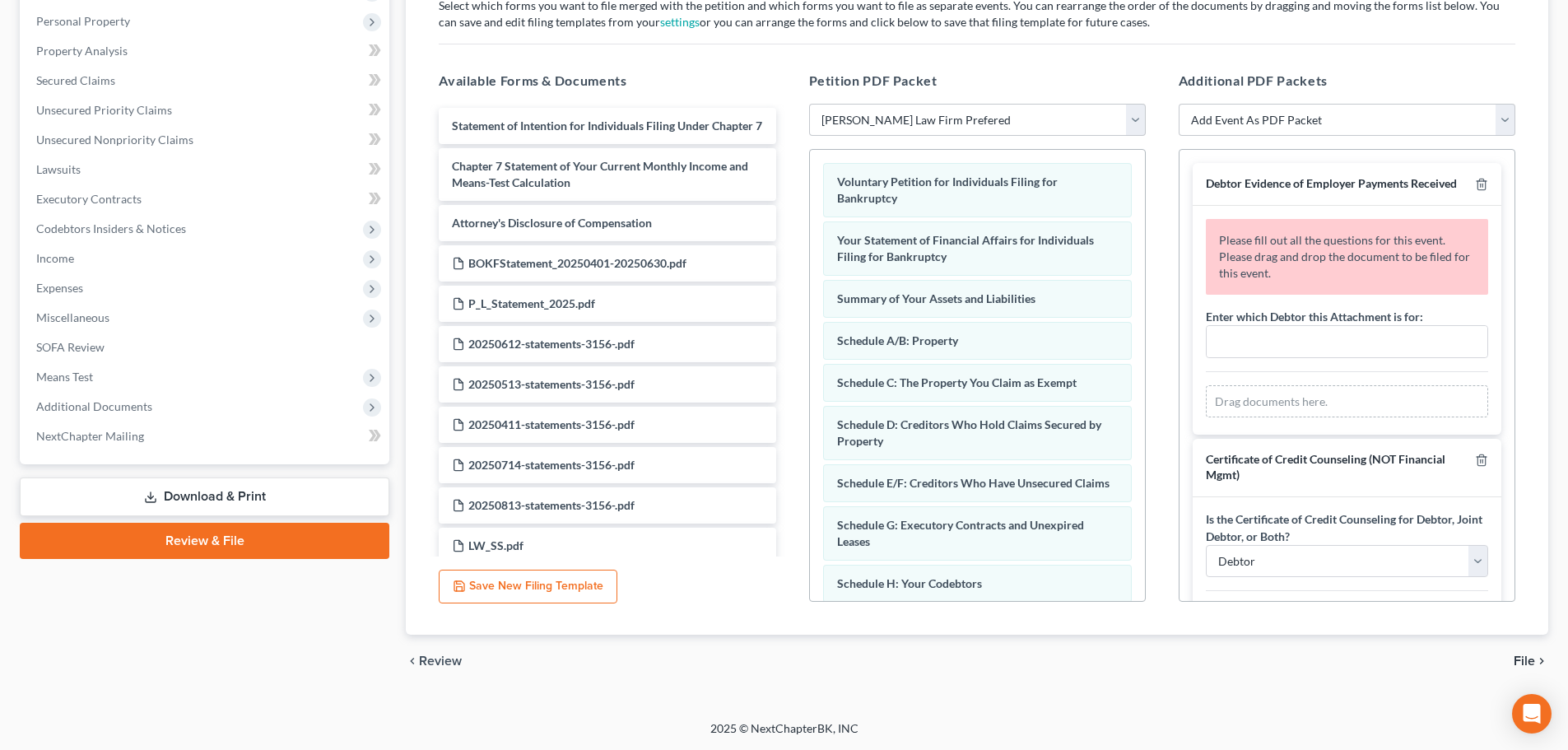
click at [1230, 687] on div "chevron_left Review File chevron_right" at bounding box center [977, 660] width 1142 height 53
click at [1527, 703] on div "Open Intercom Messenger" at bounding box center [1532, 714] width 43 height 43
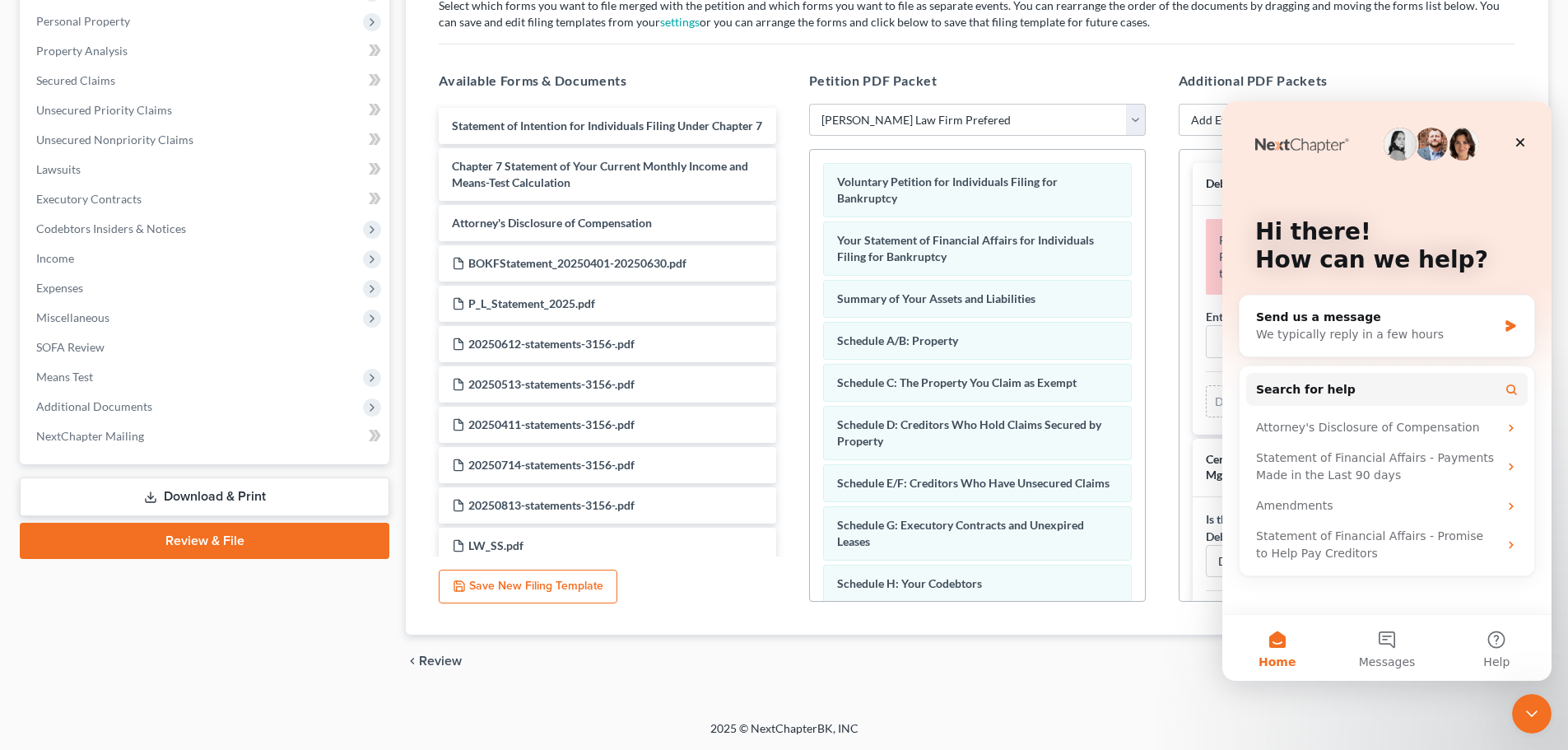
scroll to position [0, 0]
click at [1382, 642] on button "Messages" at bounding box center [1387, 647] width 110 height 66
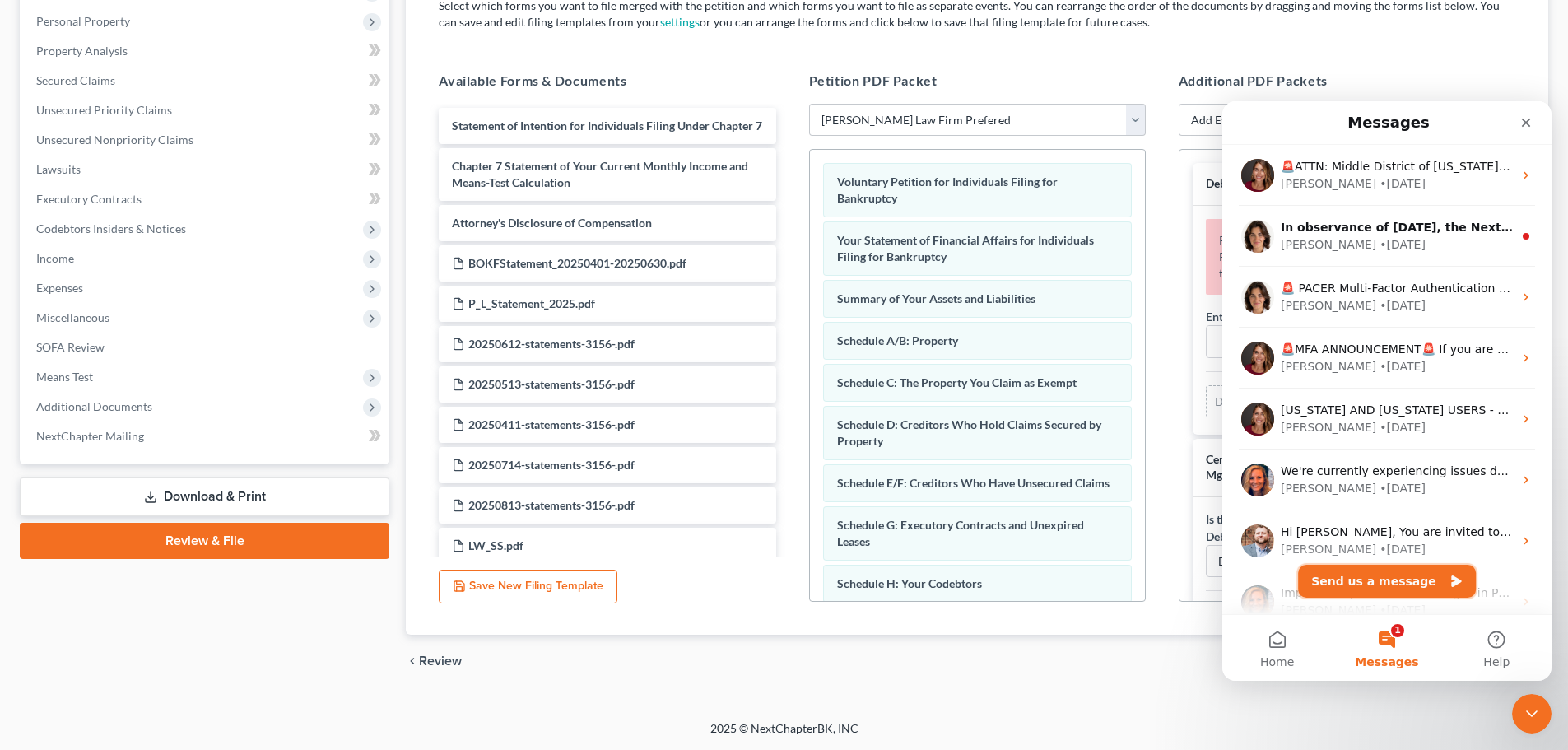
click at [1356, 591] on button "Send us a message" at bounding box center [1387, 582] width 178 height 33
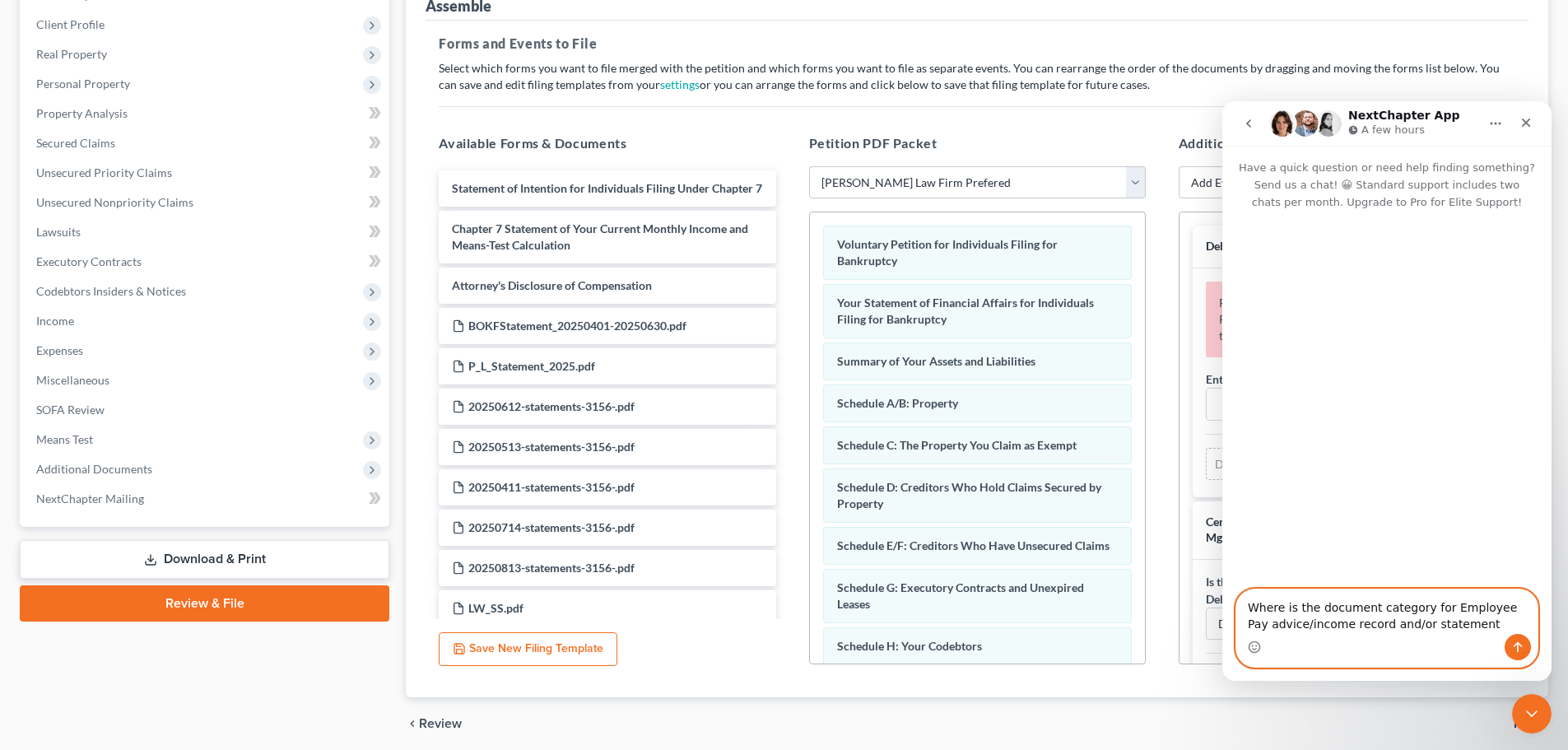
scroll to position [36, 0]
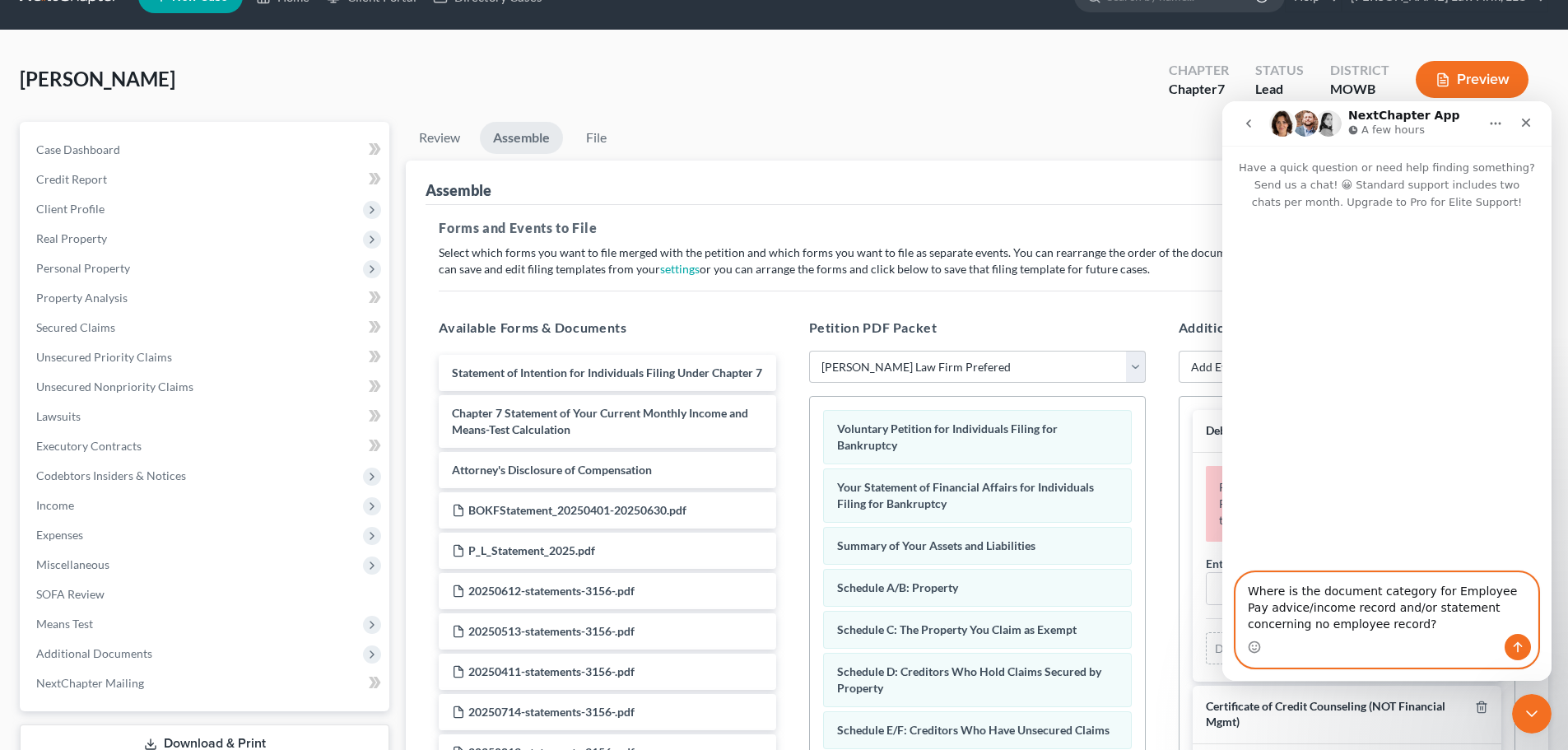
click at [1303, 626] on textarea "Where is the document category for Employee Pay advice/income record and/or sta…" at bounding box center [1387, 604] width 301 height 61
type textarea "Where is the document category for Employee Pay advice/income record and/or sta…"
click at [1401, 617] on textarea "Where is the document category for Employee Pay advice/income record and/or sta…" at bounding box center [1387, 604] width 301 height 61
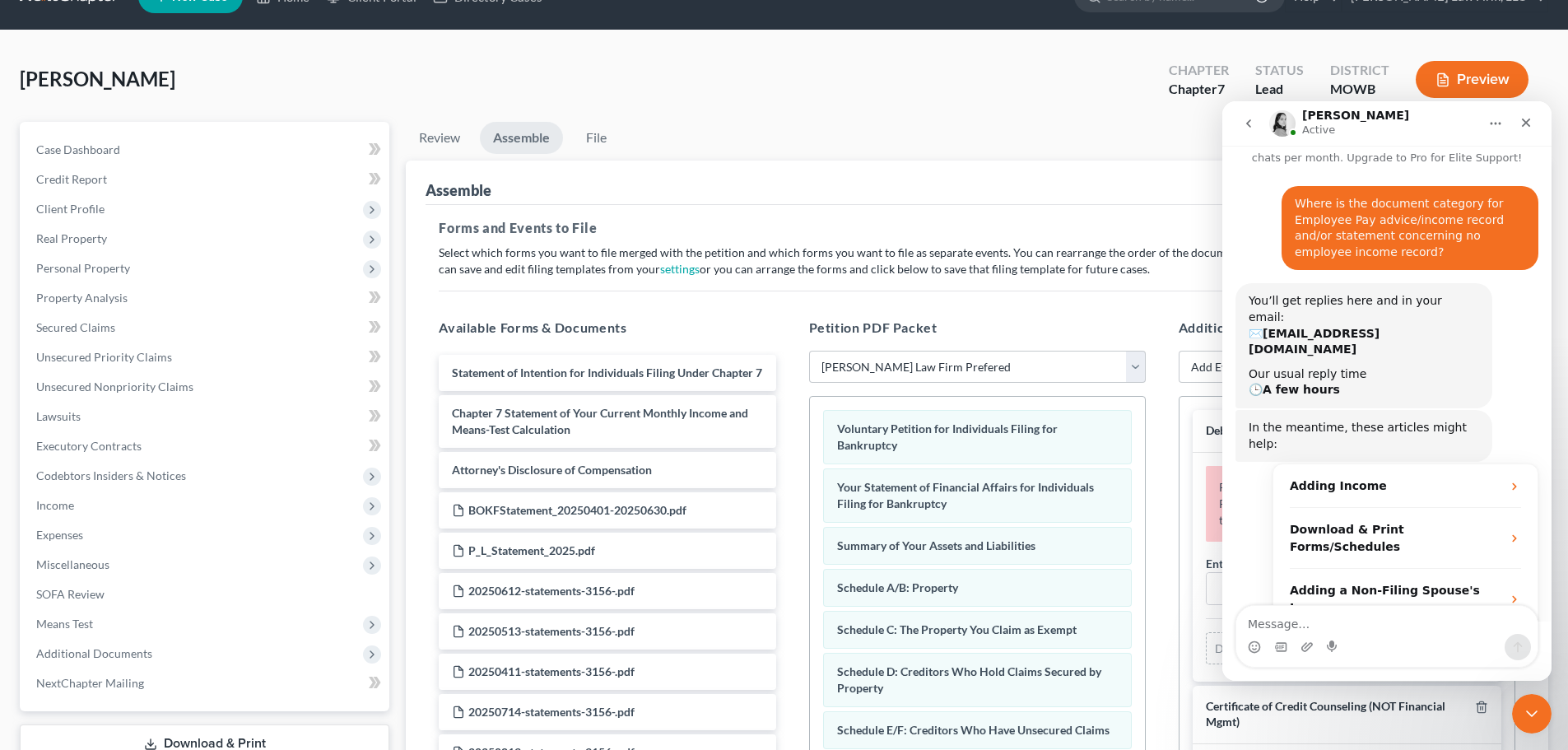
scroll to position [163, 0]
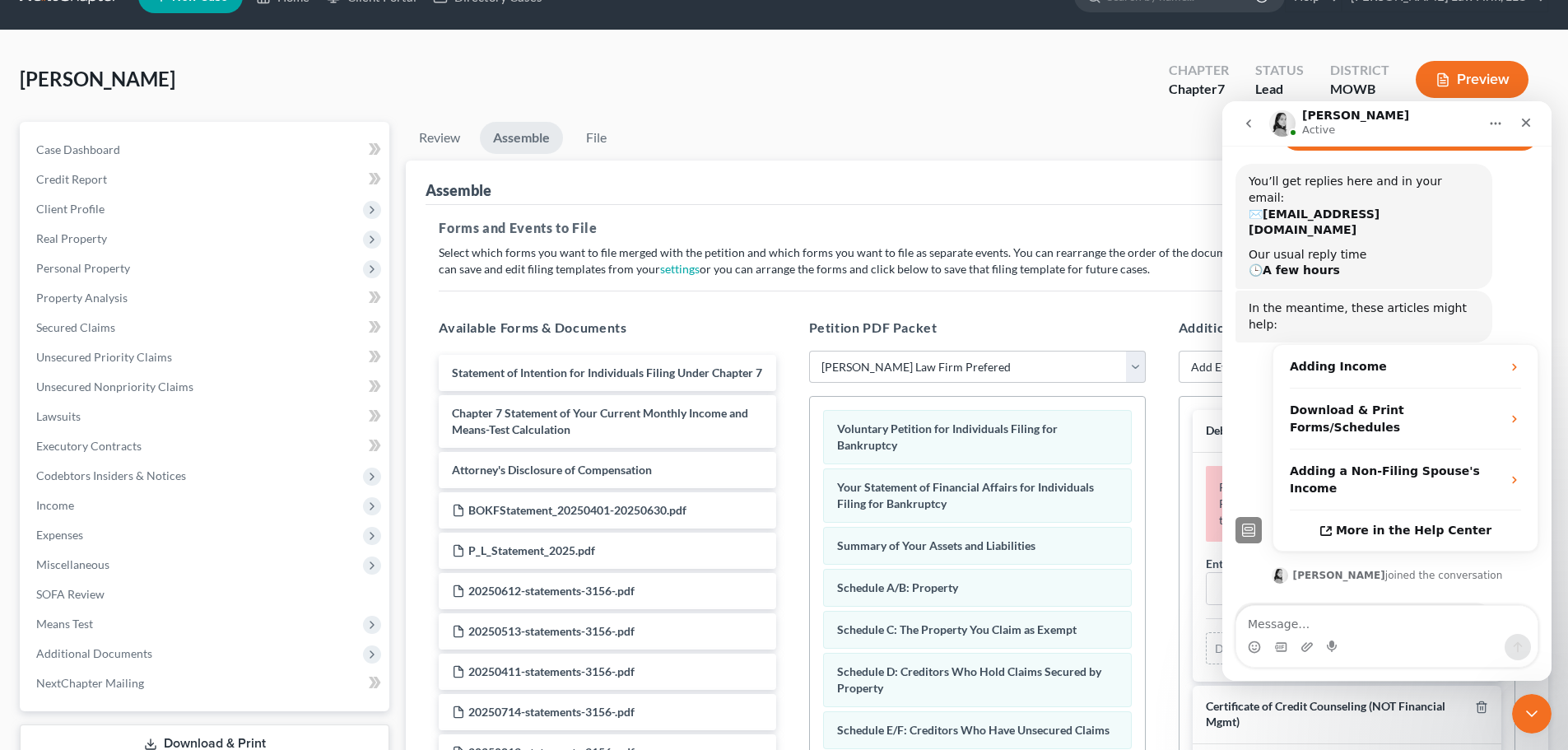
click at [1263, 565] on div "[PERSON_NAME] joined the conversation 1:36 pm" at bounding box center [1387, 577] width 303 height 25
click at [1341, 623] on textarea "Message…" at bounding box center [1387, 620] width 301 height 28
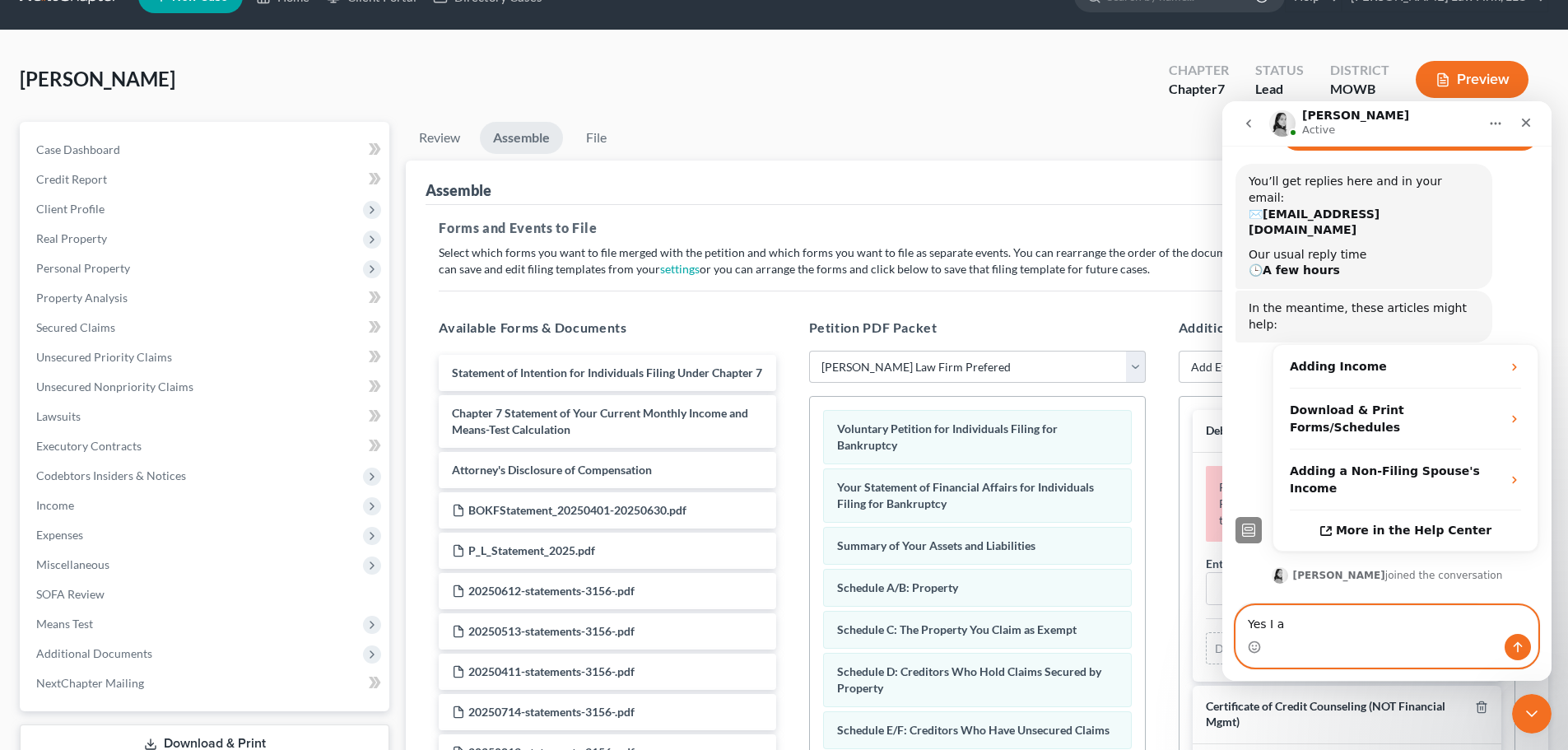
type textarea "Yes I am"
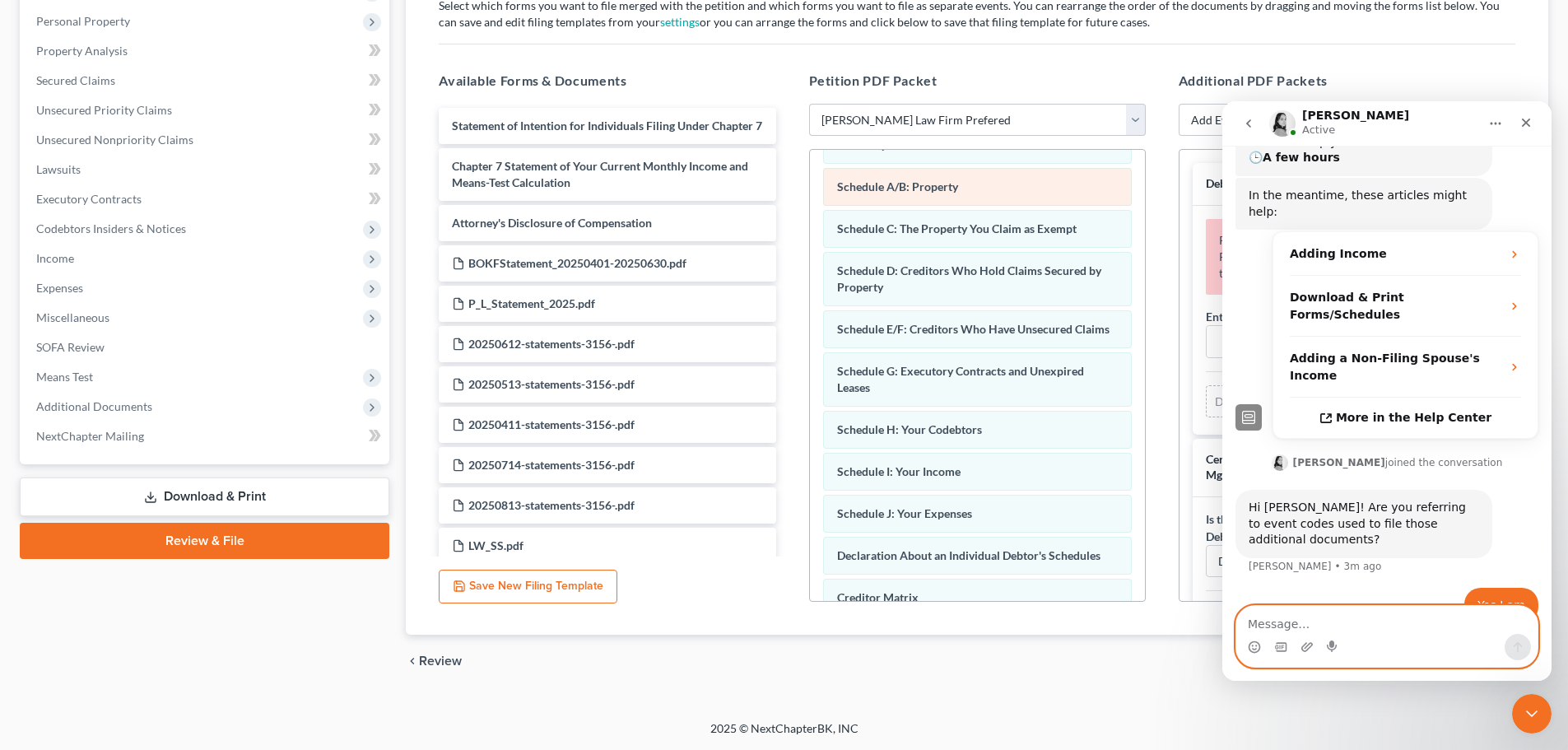
scroll to position [0, 0]
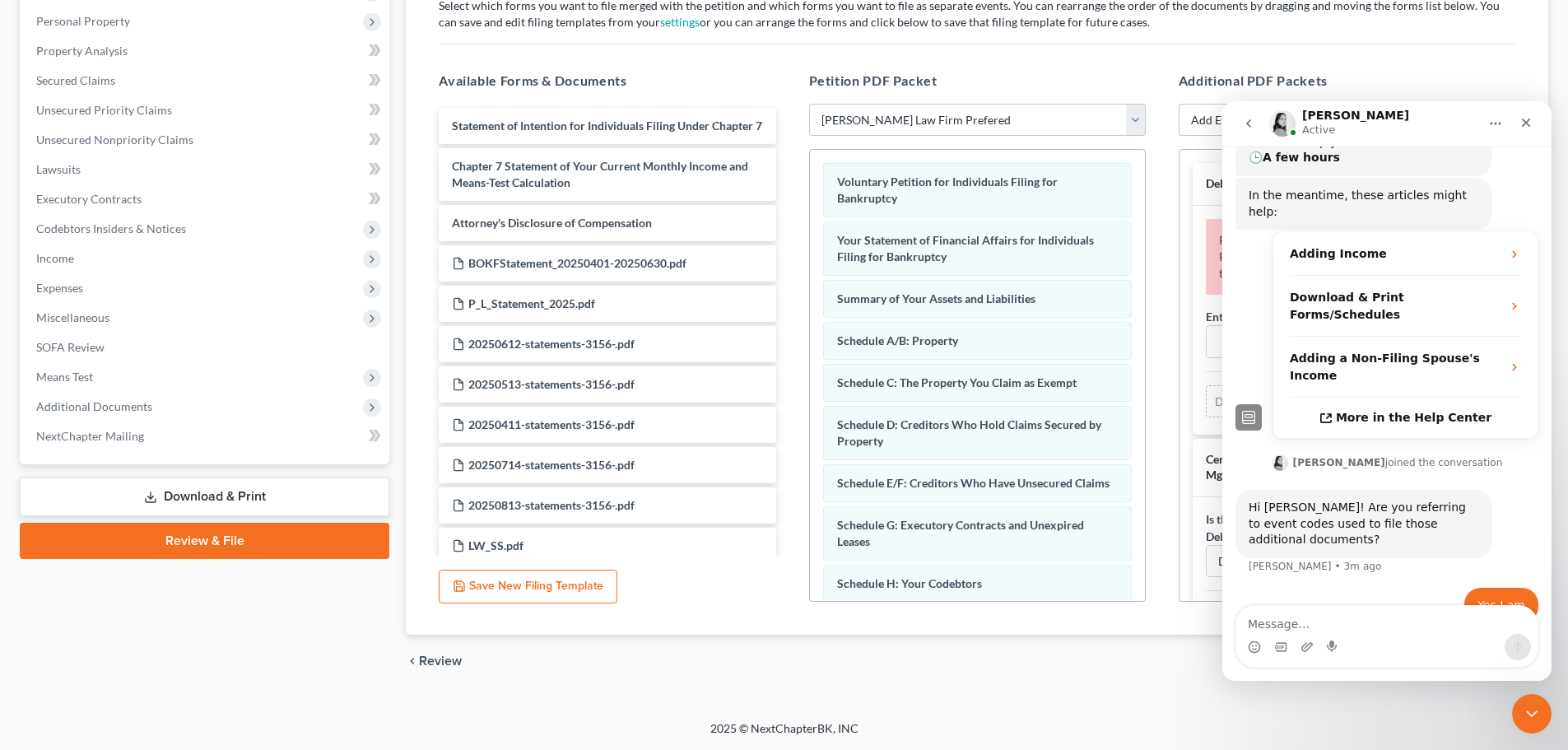
click at [1424, 116] on div "[PERSON_NAME] Active" at bounding box center [1374, 124] width 209 height 29
drag, startPoint x: 3021, startPoint y: 1404, endPoint x: 1526, endPoint y: 704, distance: 1650.8
click at [1526, 703] on icon "Close Intercom Messenger" at bounding box center [1529, 711] width 19 height 19
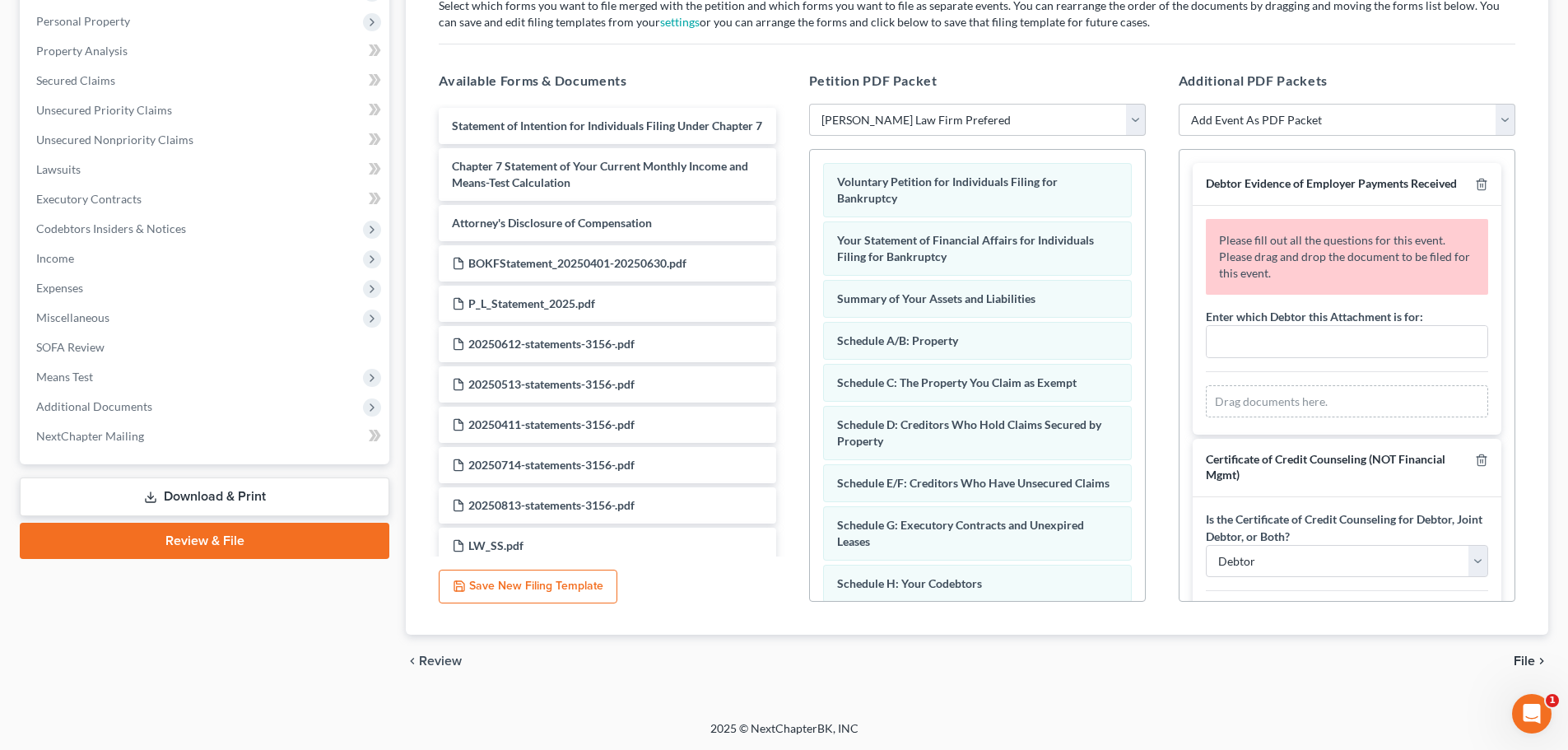
scroll to position [277, 0]
click at [1476, 184] on icon "button" at bounding box center [1482, 185] width 13 height 13
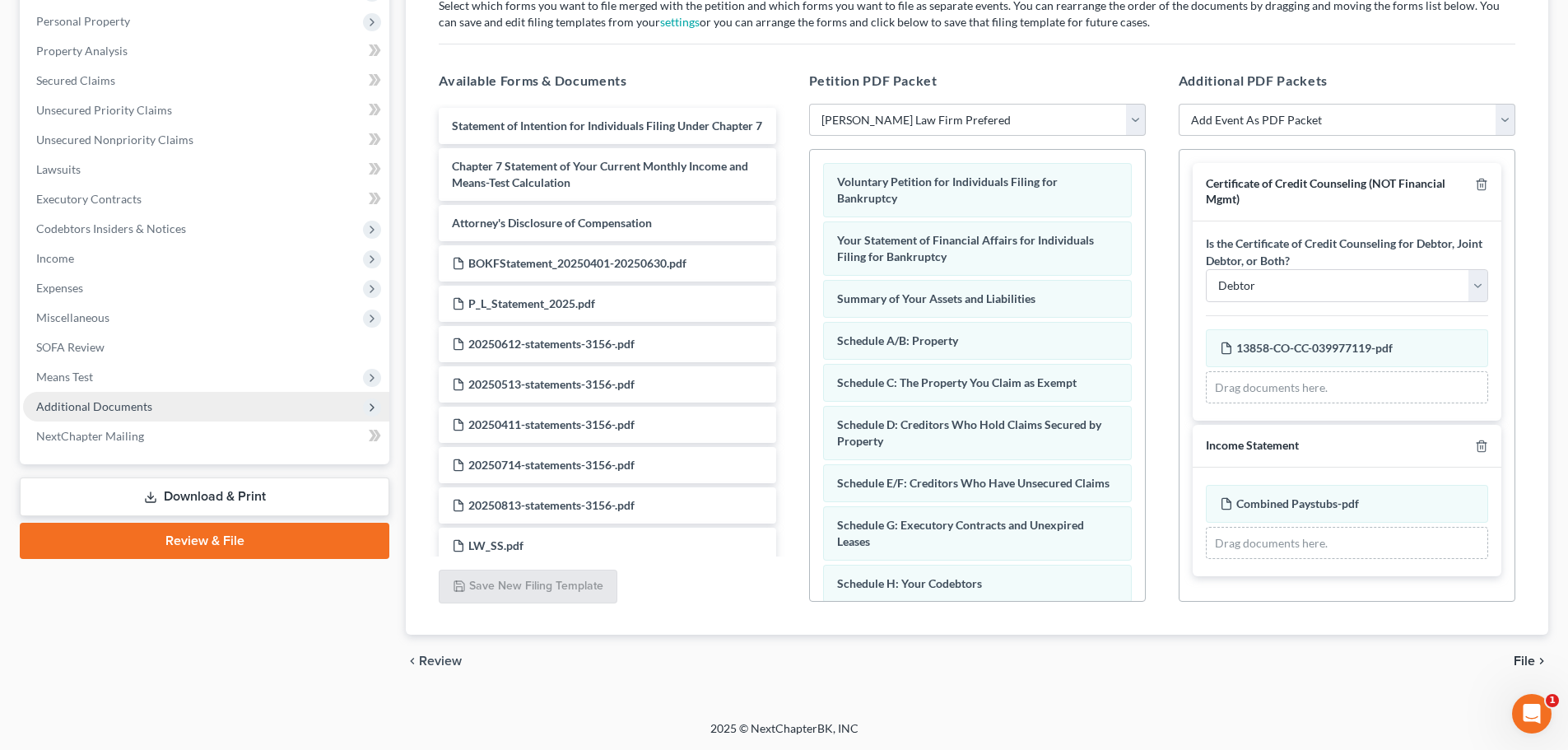
click at [155, 400] on span "Additional Documents" at bounding box center [206, 406] width 367 height 30
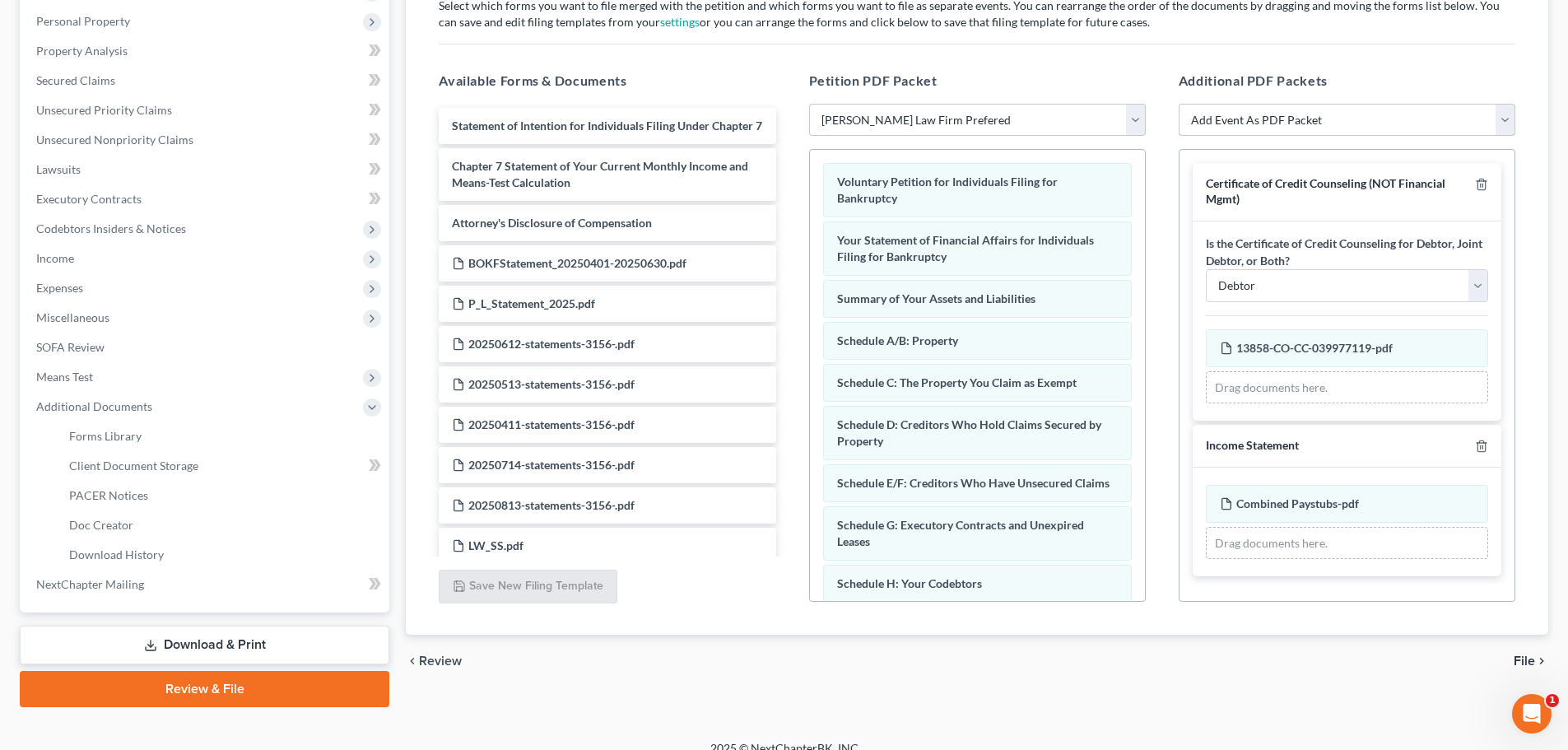
click at [1408, 124] on select "Add Event As PDF Packet Affidavit re: NO Tax Returns Amended Matrix Adding Cred…" at bounding box center [1347, 120] width 337 height 33
click at [1003, 680] on div "chevron_left Review File chevron_right" at bounding box center [977, 660] width 1142 height 53
click at [175, 478] on link "Client Document Storage" at bounding box center [223, 466] width 333 height 30
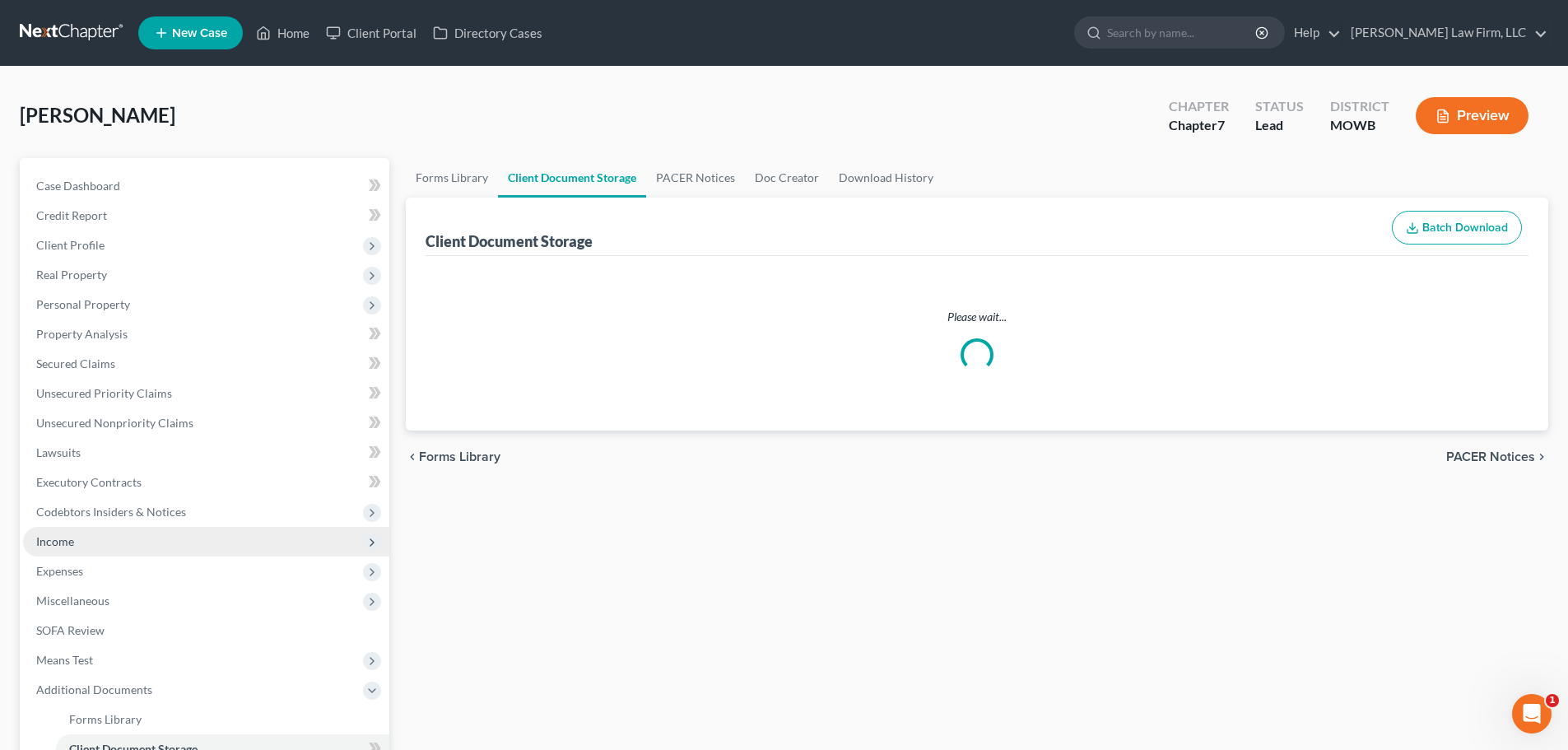
select select "5"
select select "30"
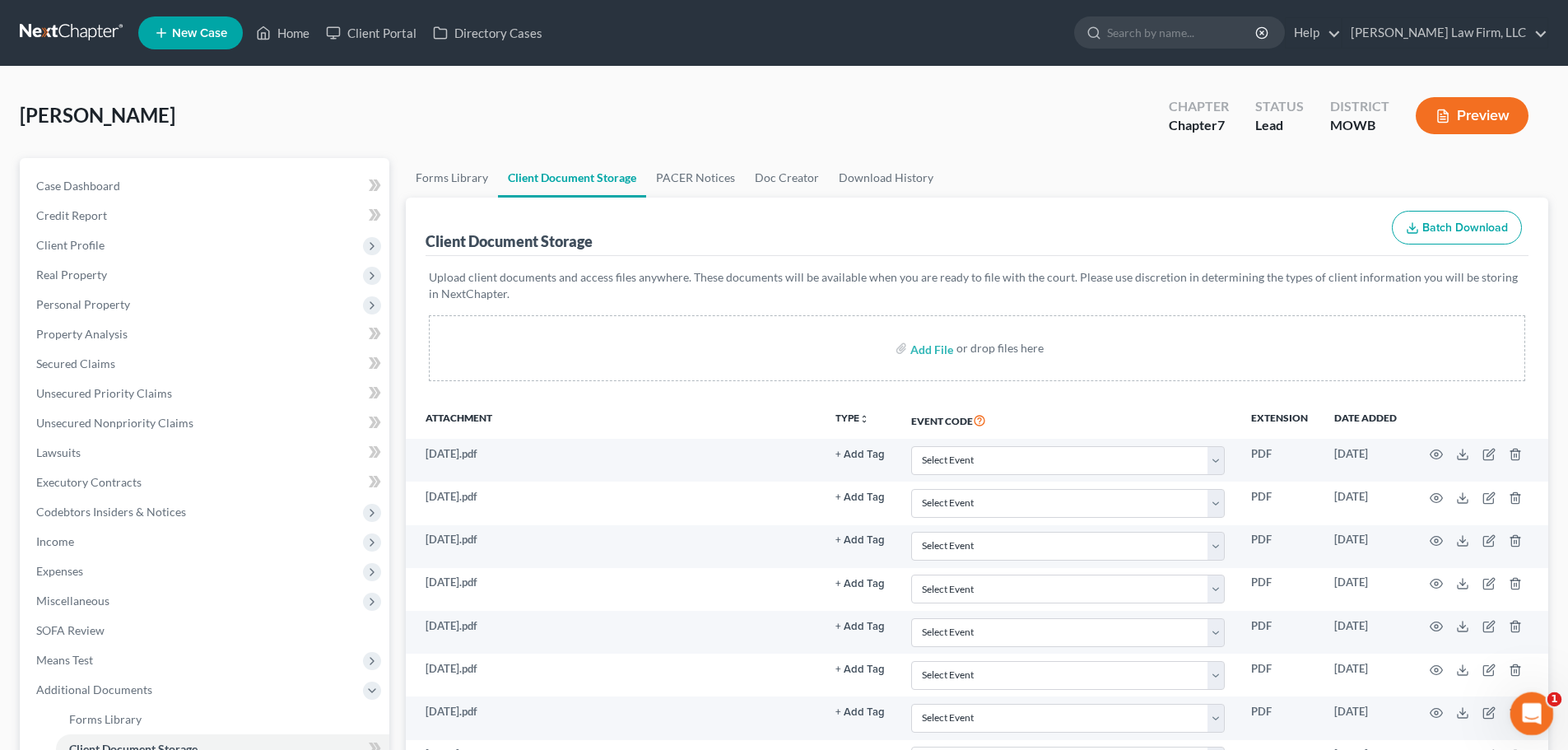
click at [1524, 702] on icon "Open Intercom Messenger" at bounding box center [1529, 711] width 27 height 27
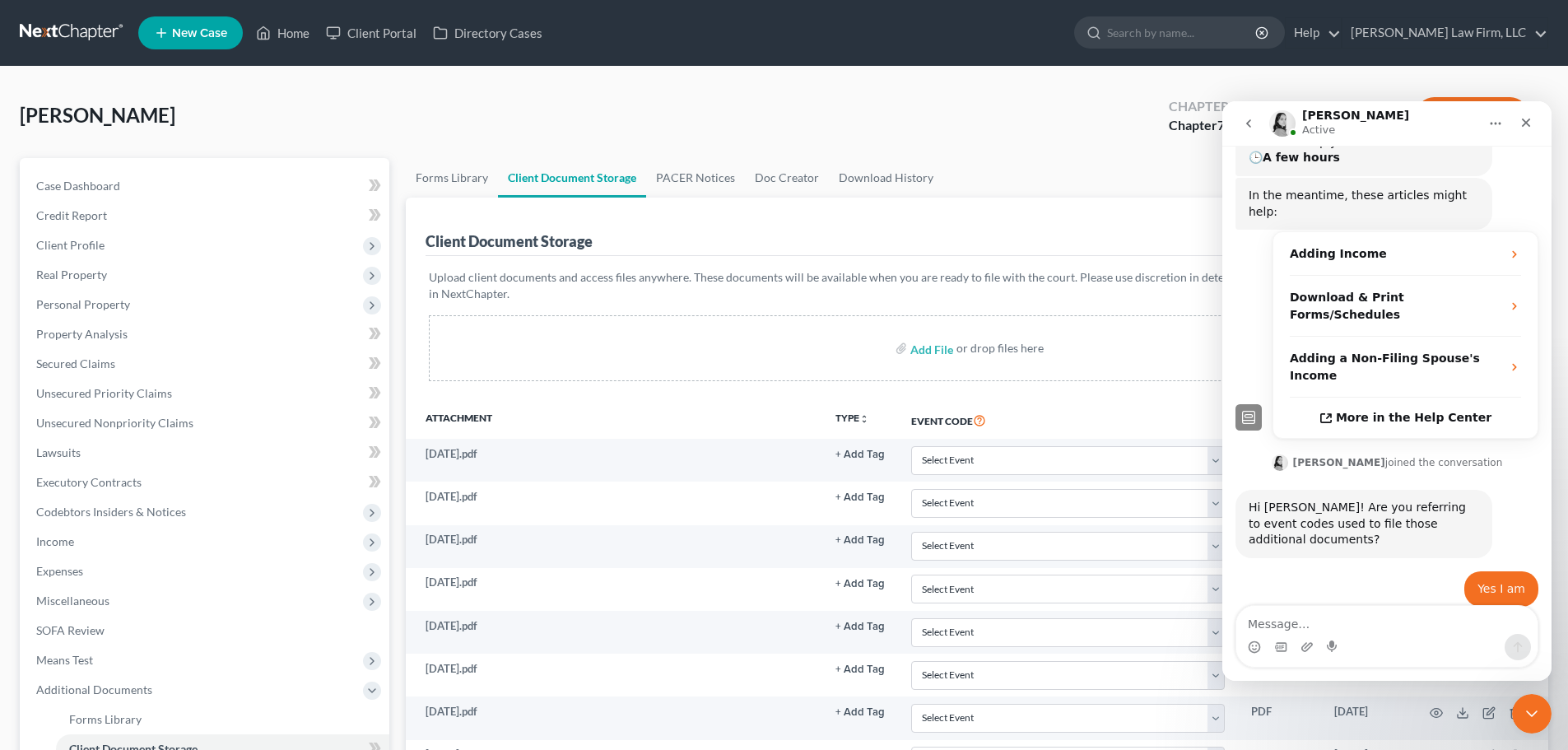
scroll to position [310, 0]
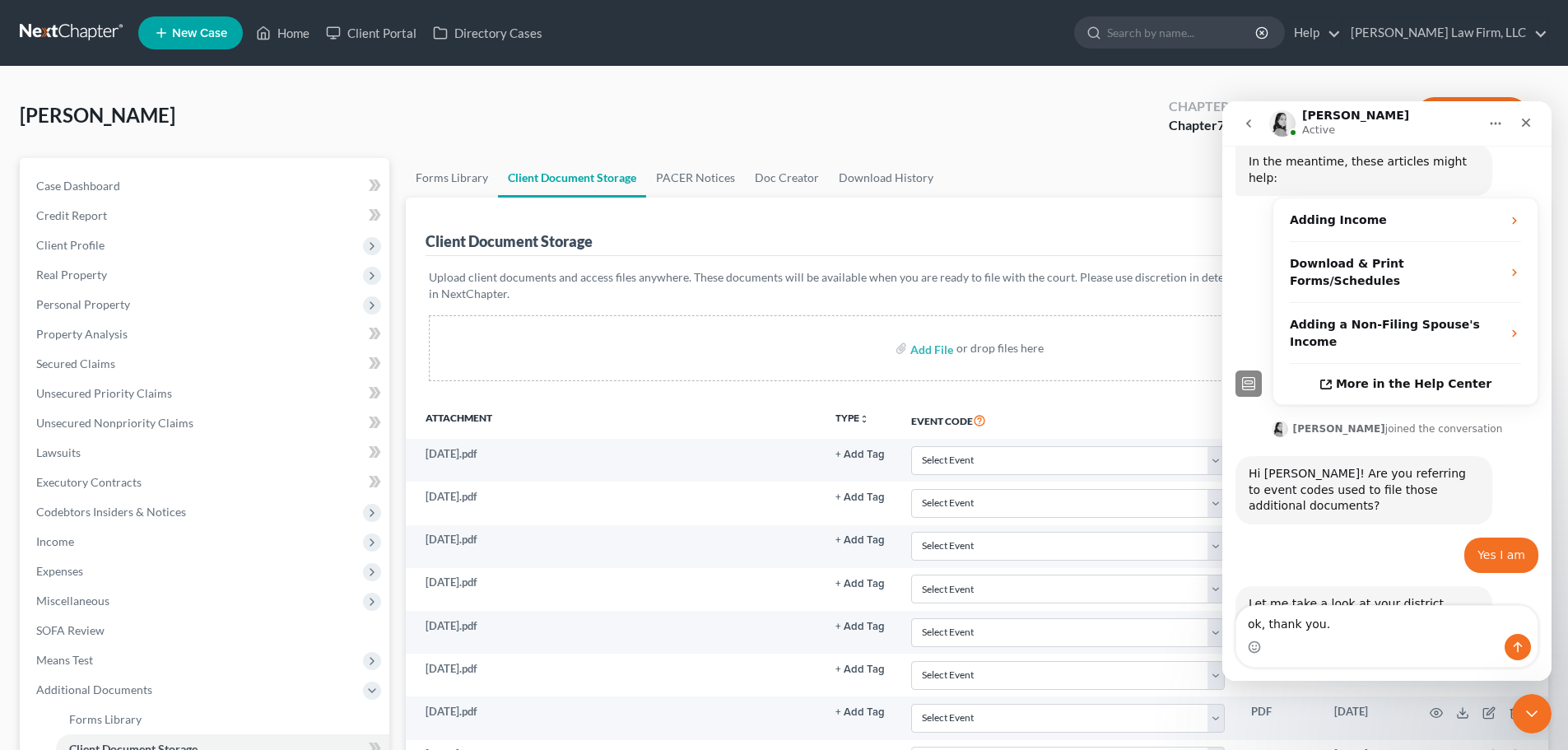
type textarea "ok, thank you."
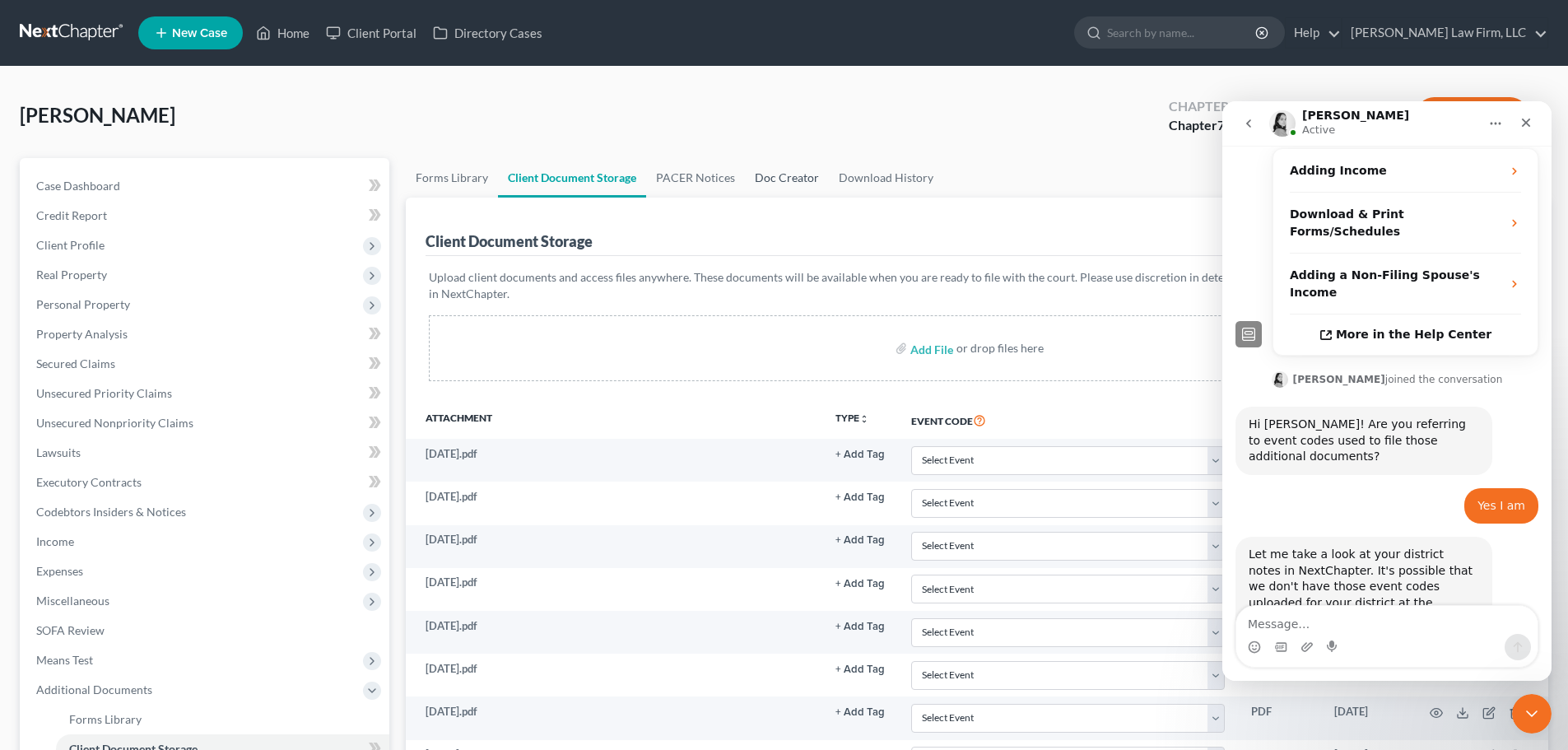
scroll to position [423, 0]
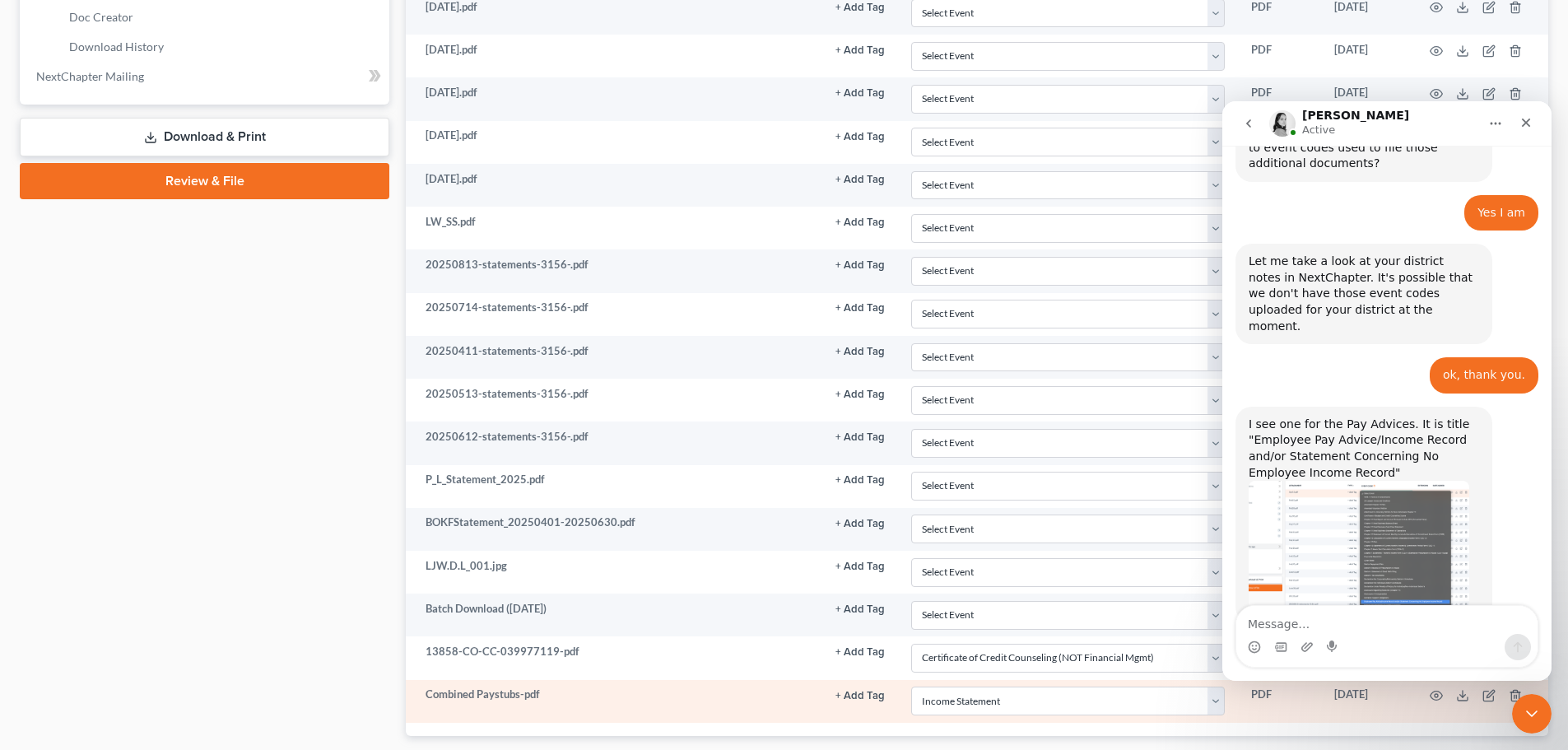
scroll to position [892, 0]
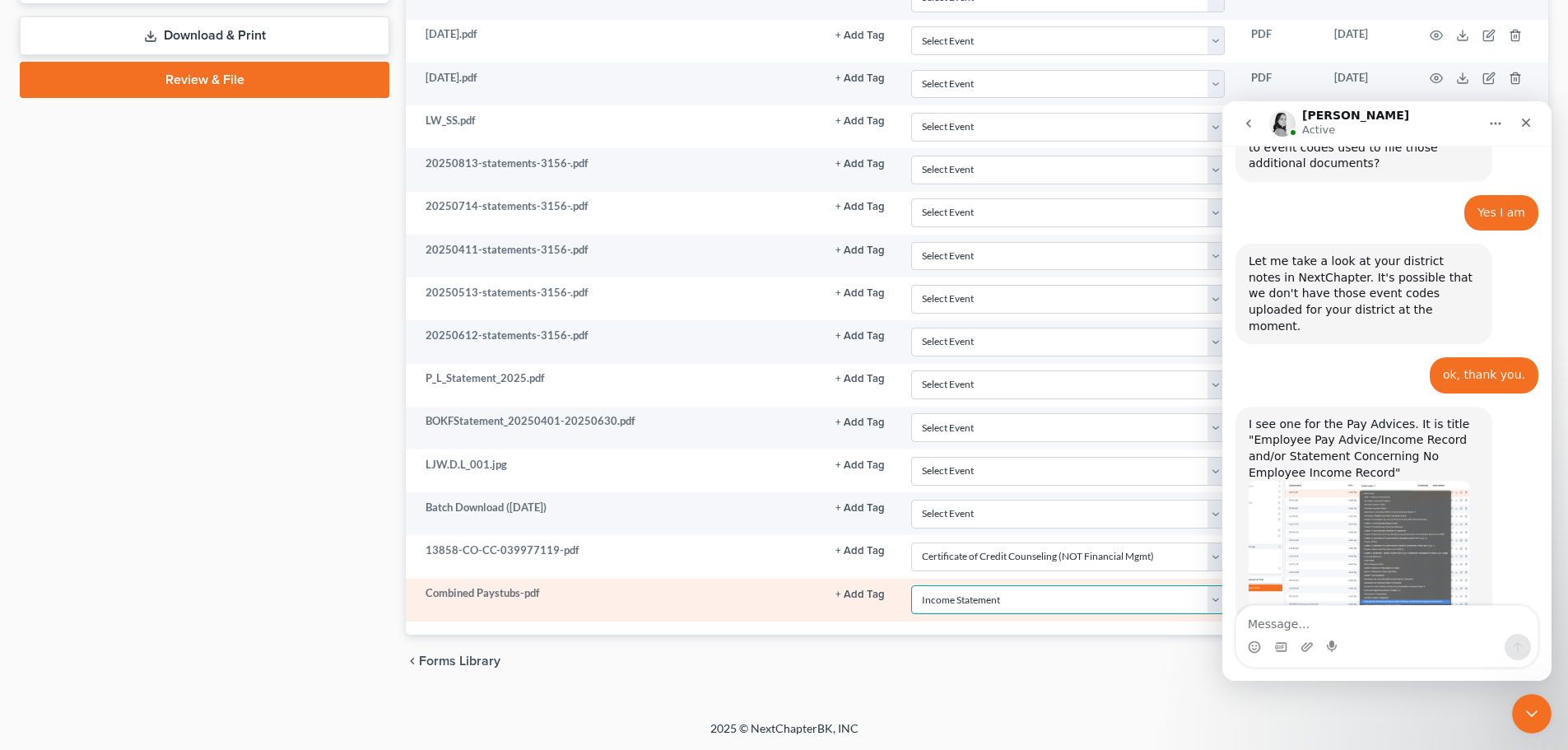
click at [979, 592] on select "Select Event 20 Largest Unsecured Creditors Affidavit re: NO Tax Returns Amende…" at bounding box center [1068, 599] width 314 height 29
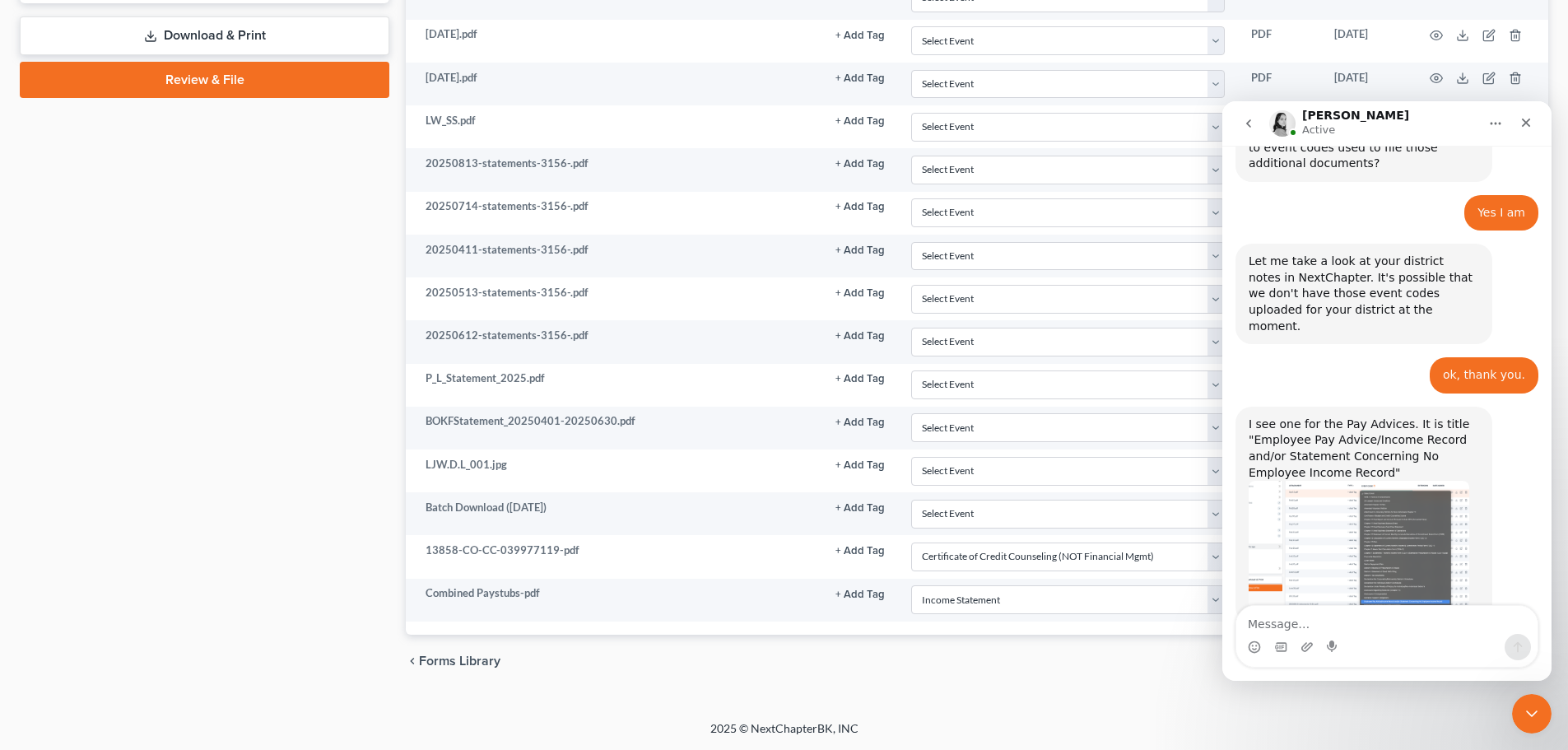
click at [1513, 406] on div "I see one for the Pay Advices. It is title "Employee Pay Advice/Income Record a…" at bounding box center [1387, 533] width 303 height 253
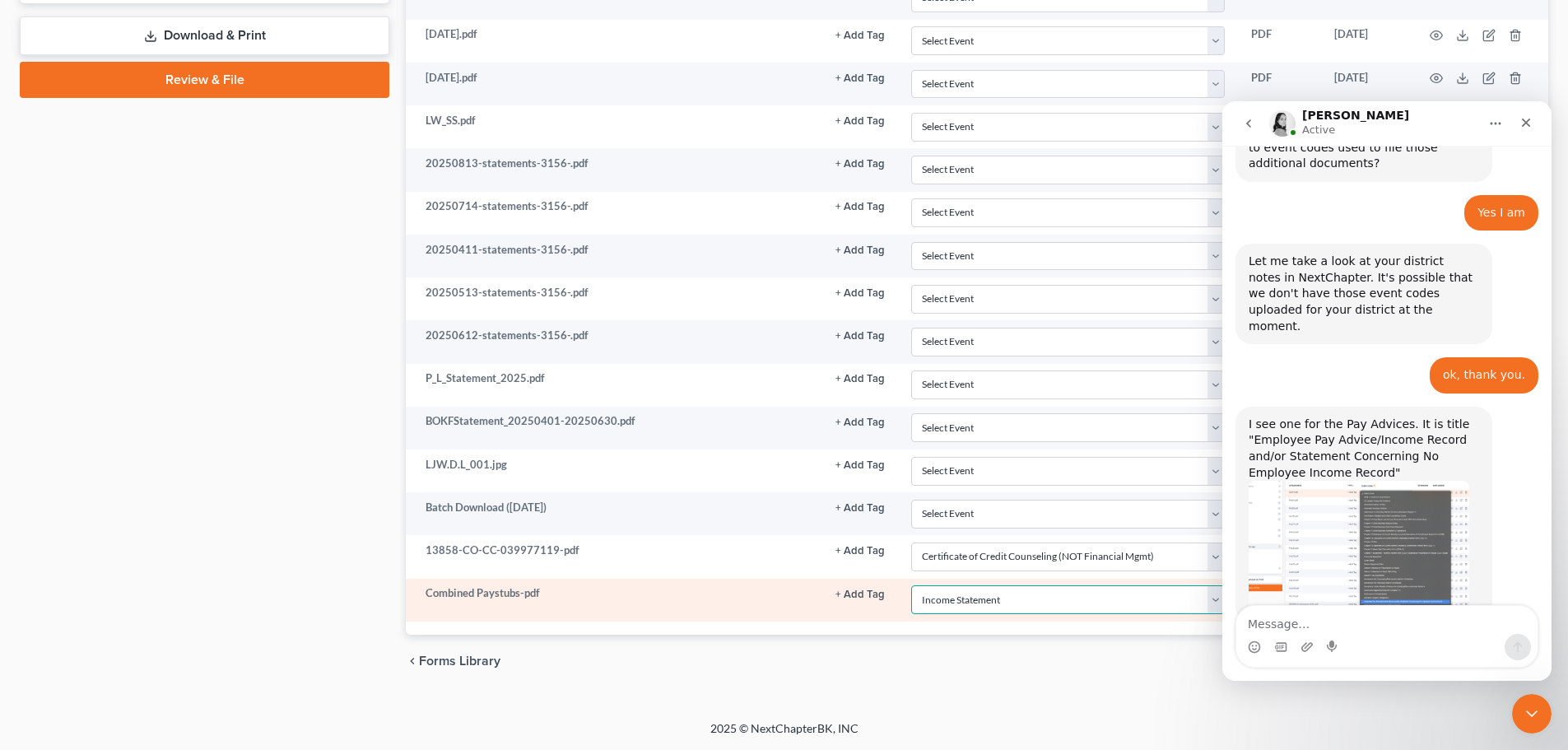
click at [976, 602] on select "Select Event 20 Largest Unsecured Creditors Affidavit re: NO Tax Returns Amende…" at bounding box center [1068, 599] width 314 height 29
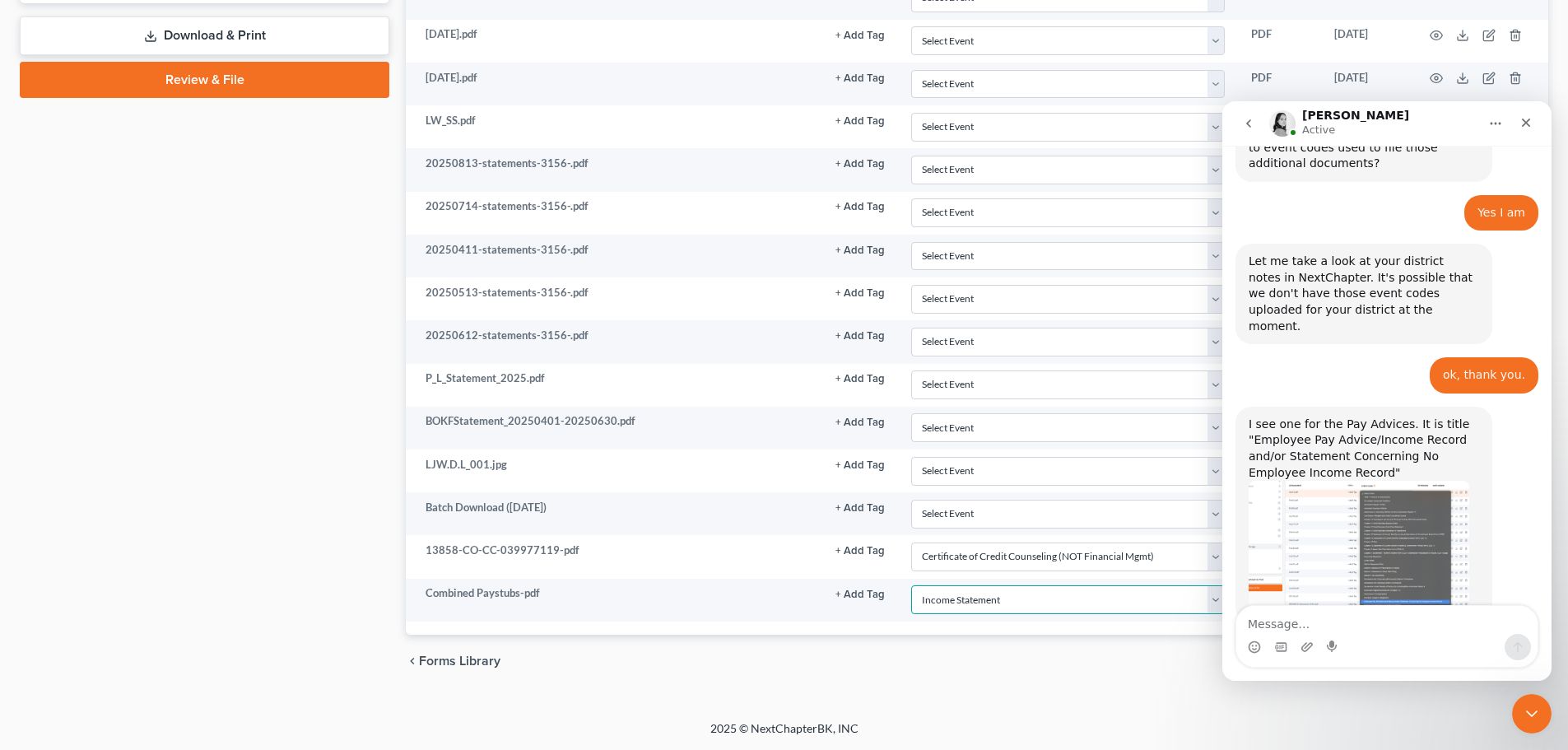
select select "28"
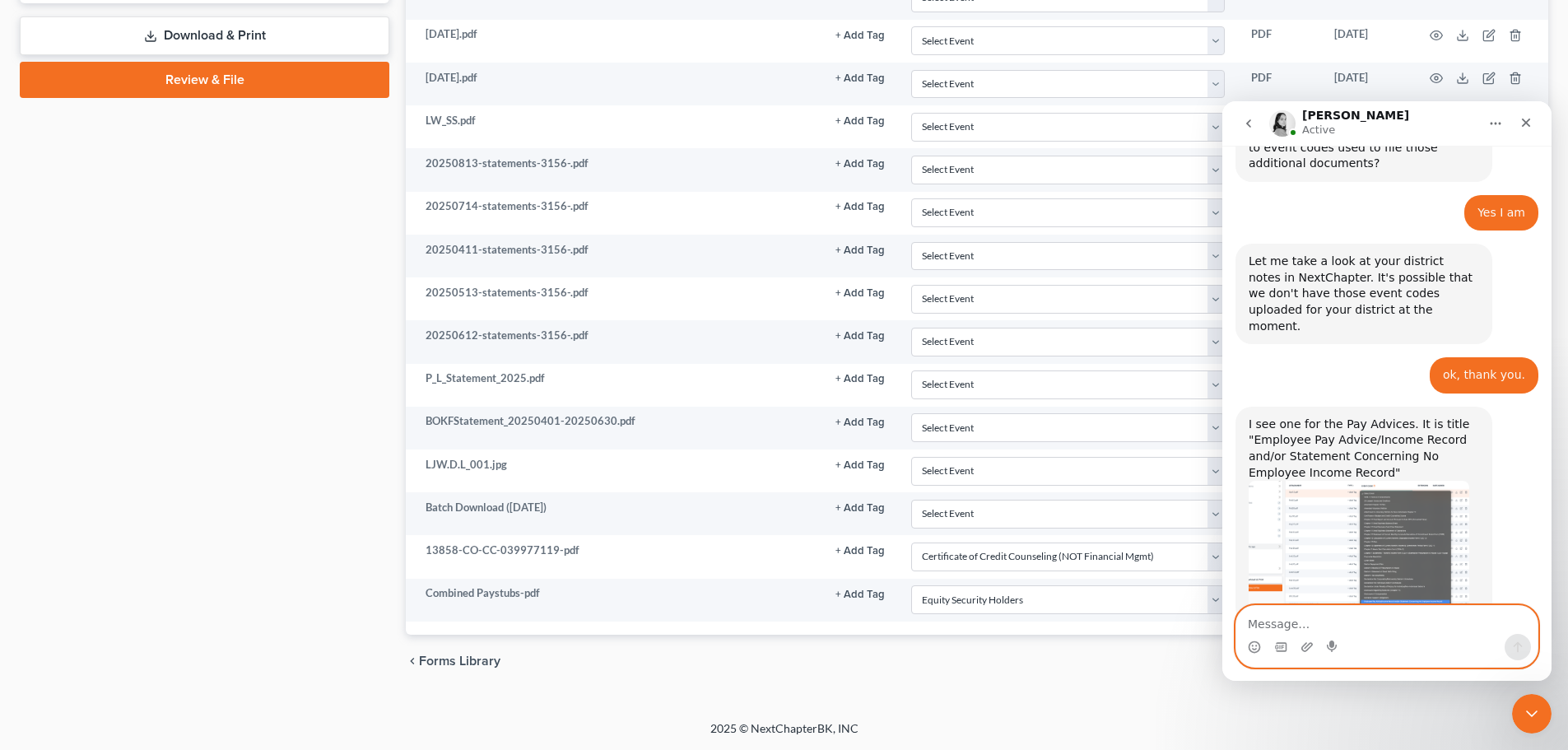
click at [1279, 631] on textarea "Message…" at bounding box center [1387, 620] width 301 height 28
type textarea "I only have equity on mine..."
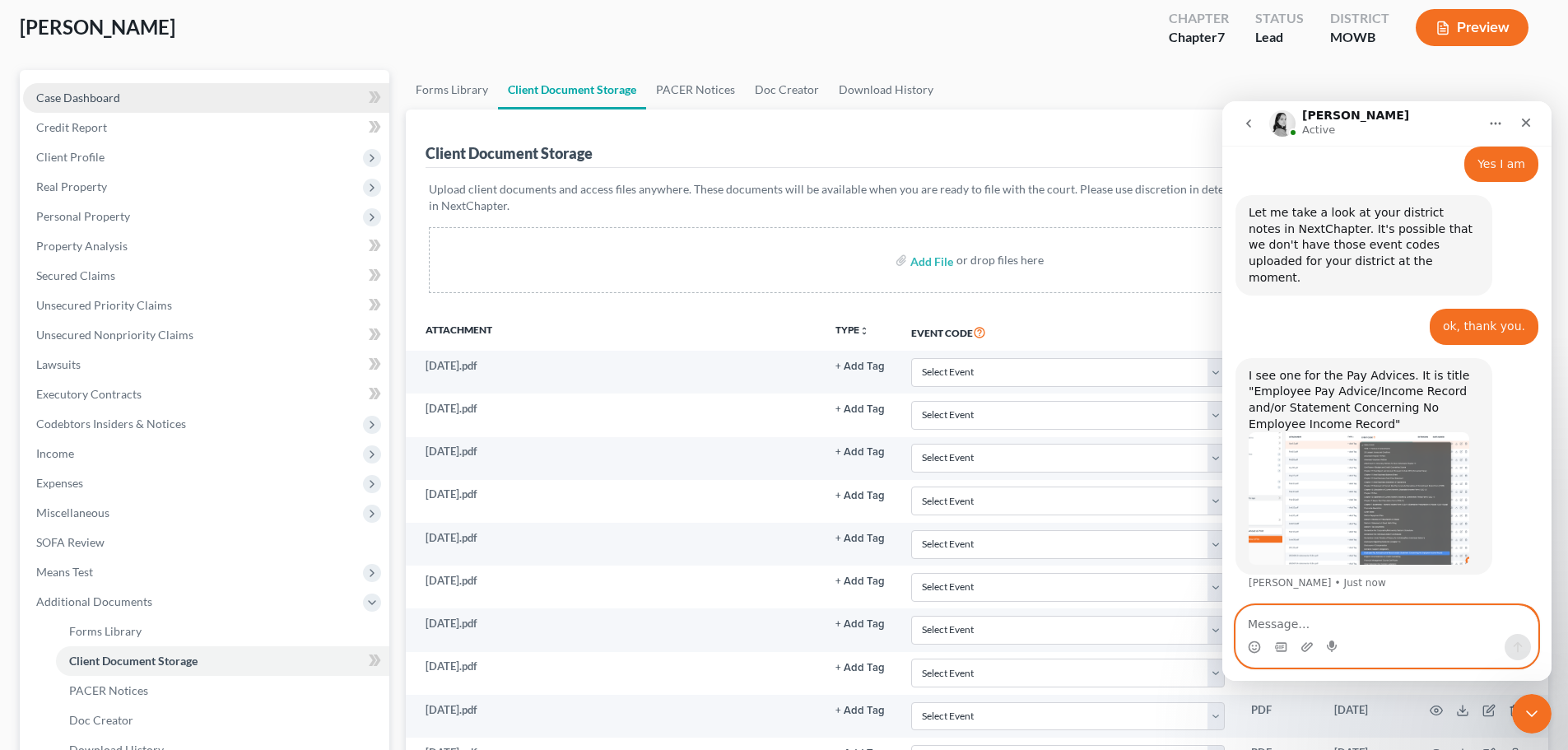
scroll to position [0, 0]
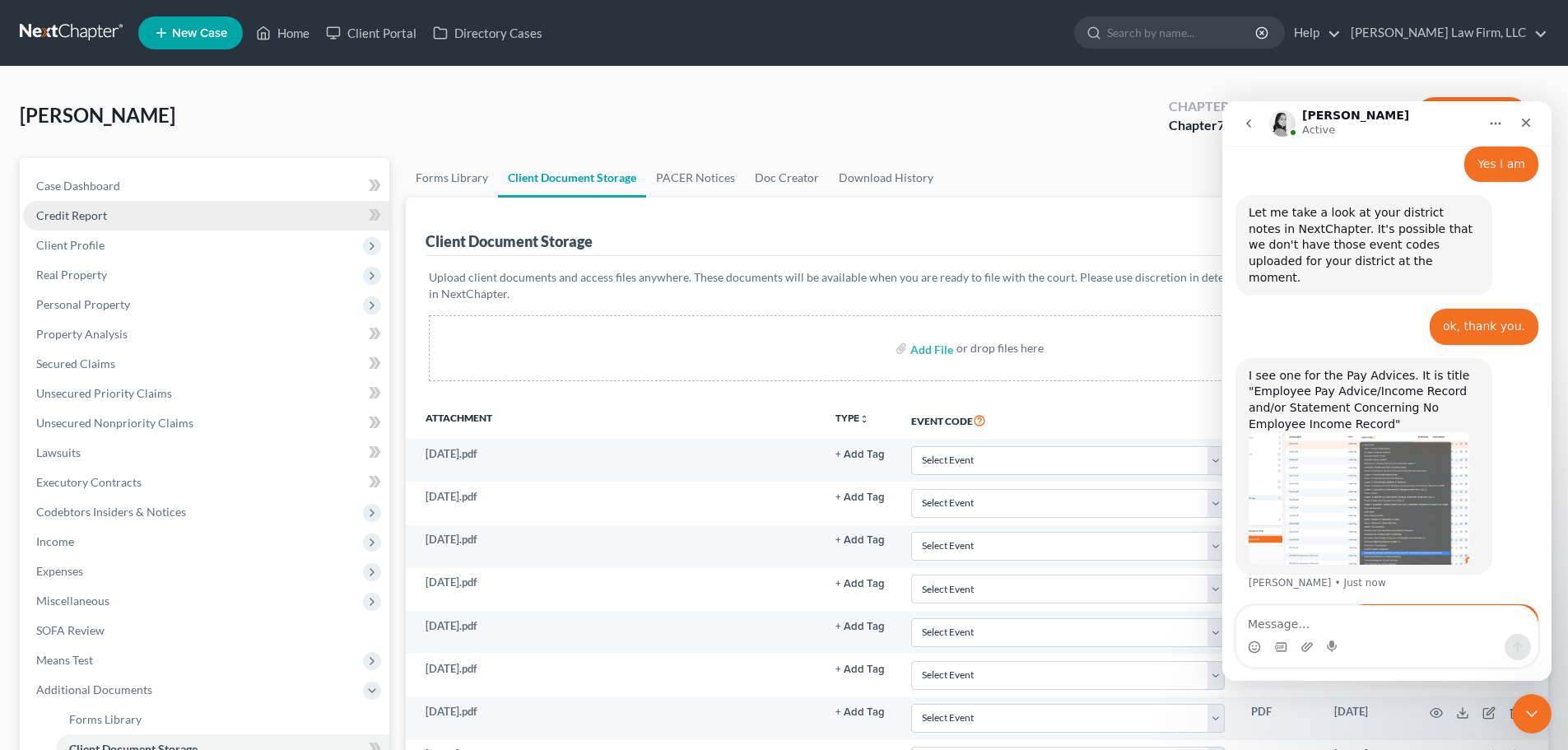
click at [181, 211] on link "Credit Report" at bounding box center [206, 216] width 367 height 30
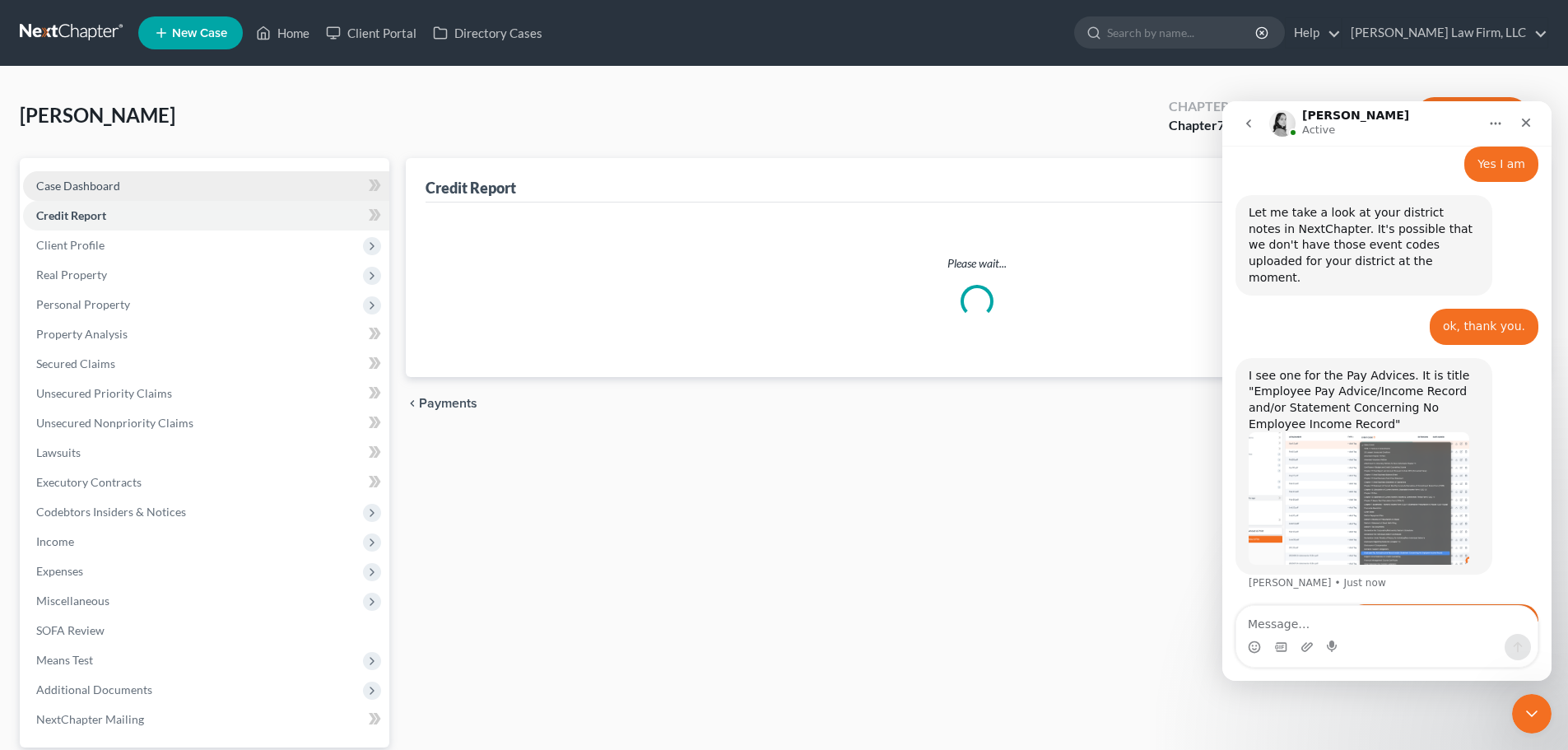
click at [201, 181] on link "Case Dashboard" at bounding box center [206, 186] width 367 height 30
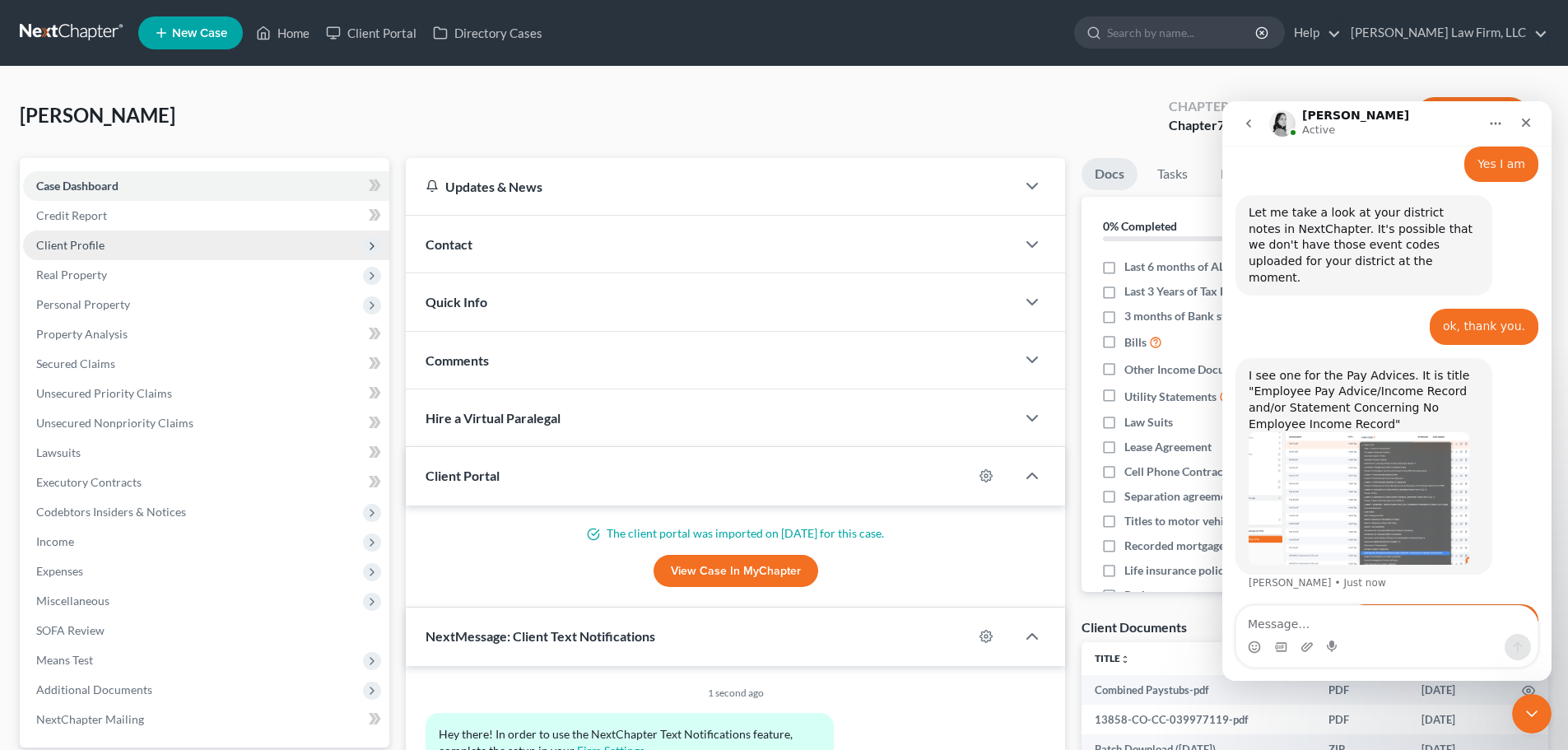
click at [109, 232] on span "Client Profile" at bounding box center [206, 246] width 367 height 30
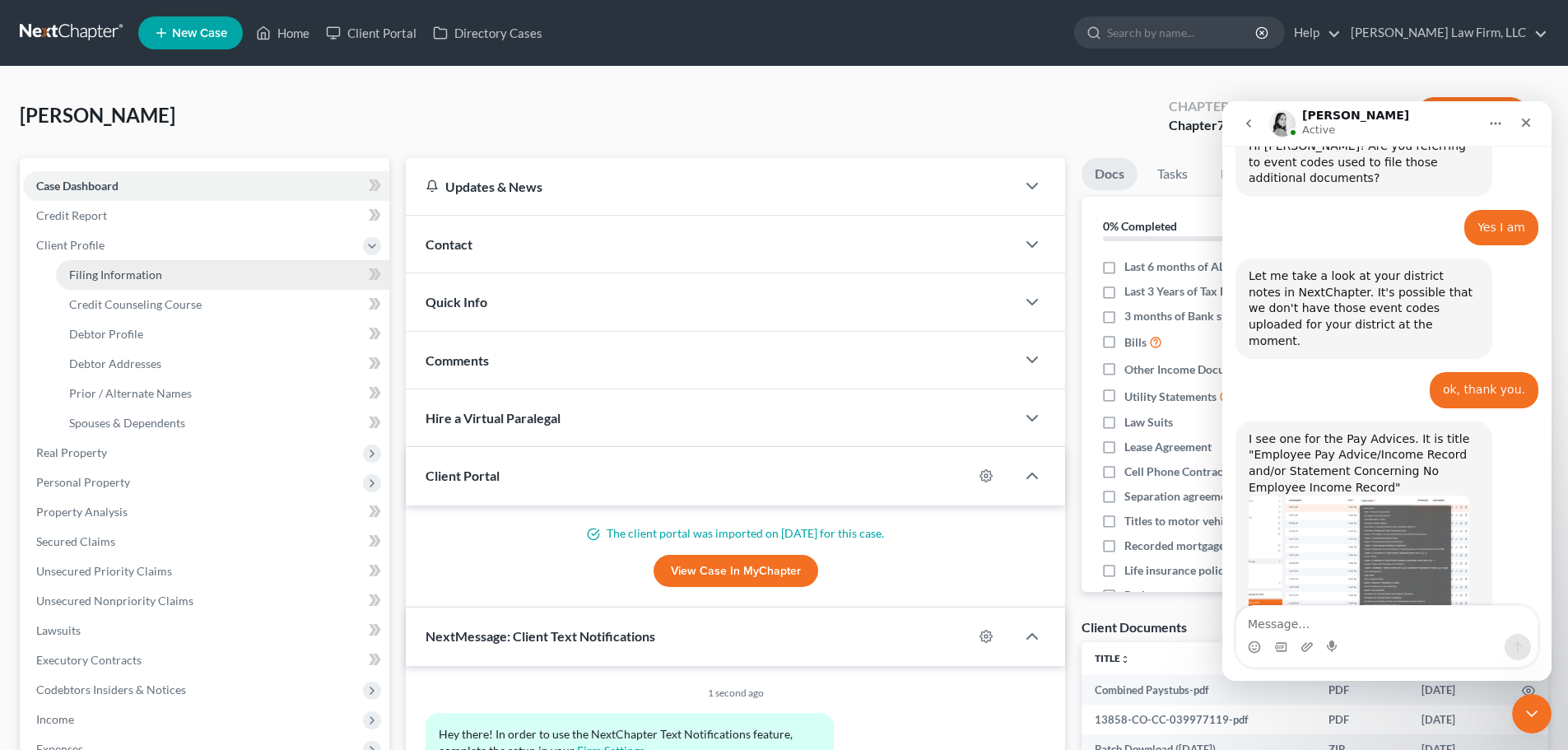
click at [112, 270] on span "Filing Information" at bounding box center [115, 274] width 93 height 14
select select "1"
select select "0"
select select "11"
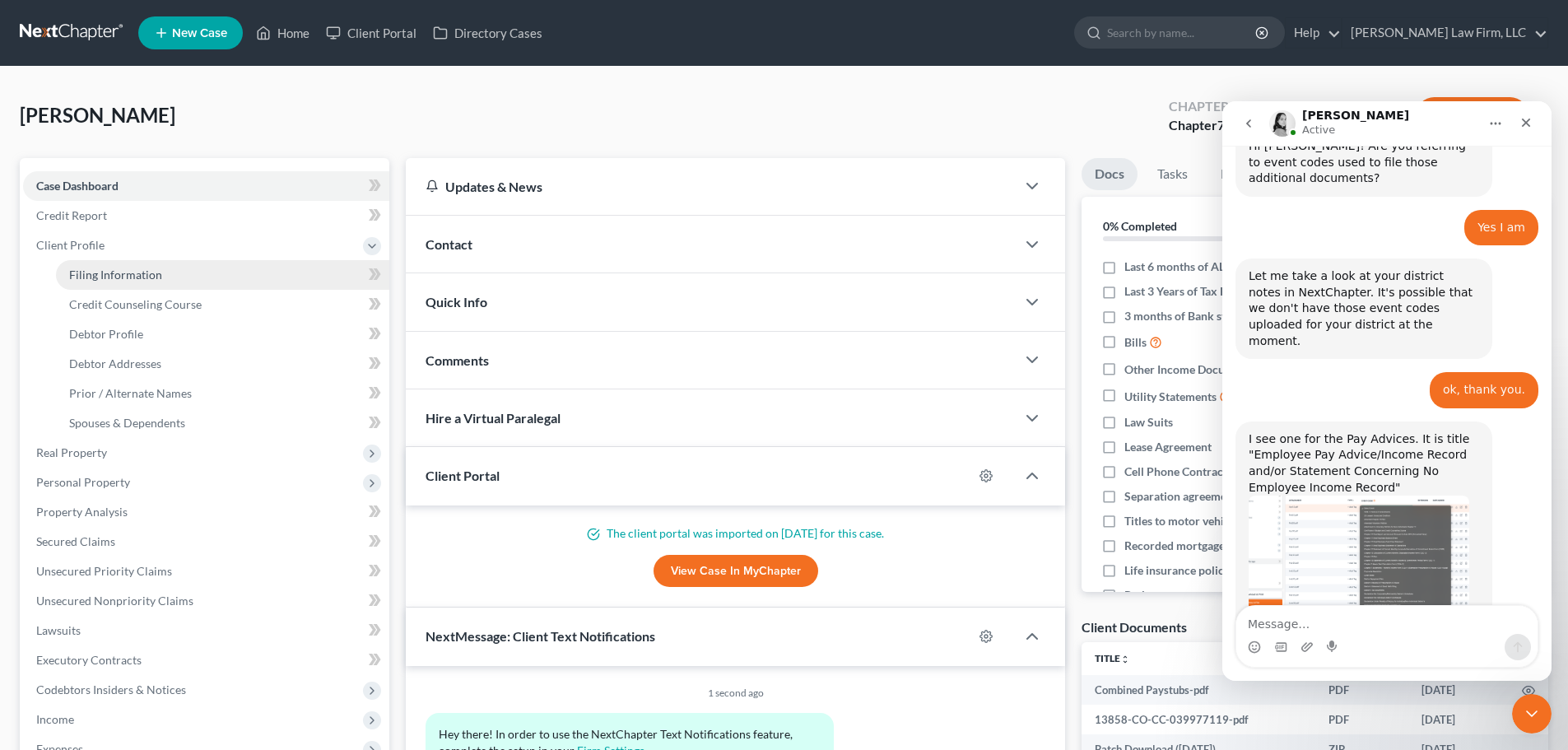
select select "1"
select select "5"
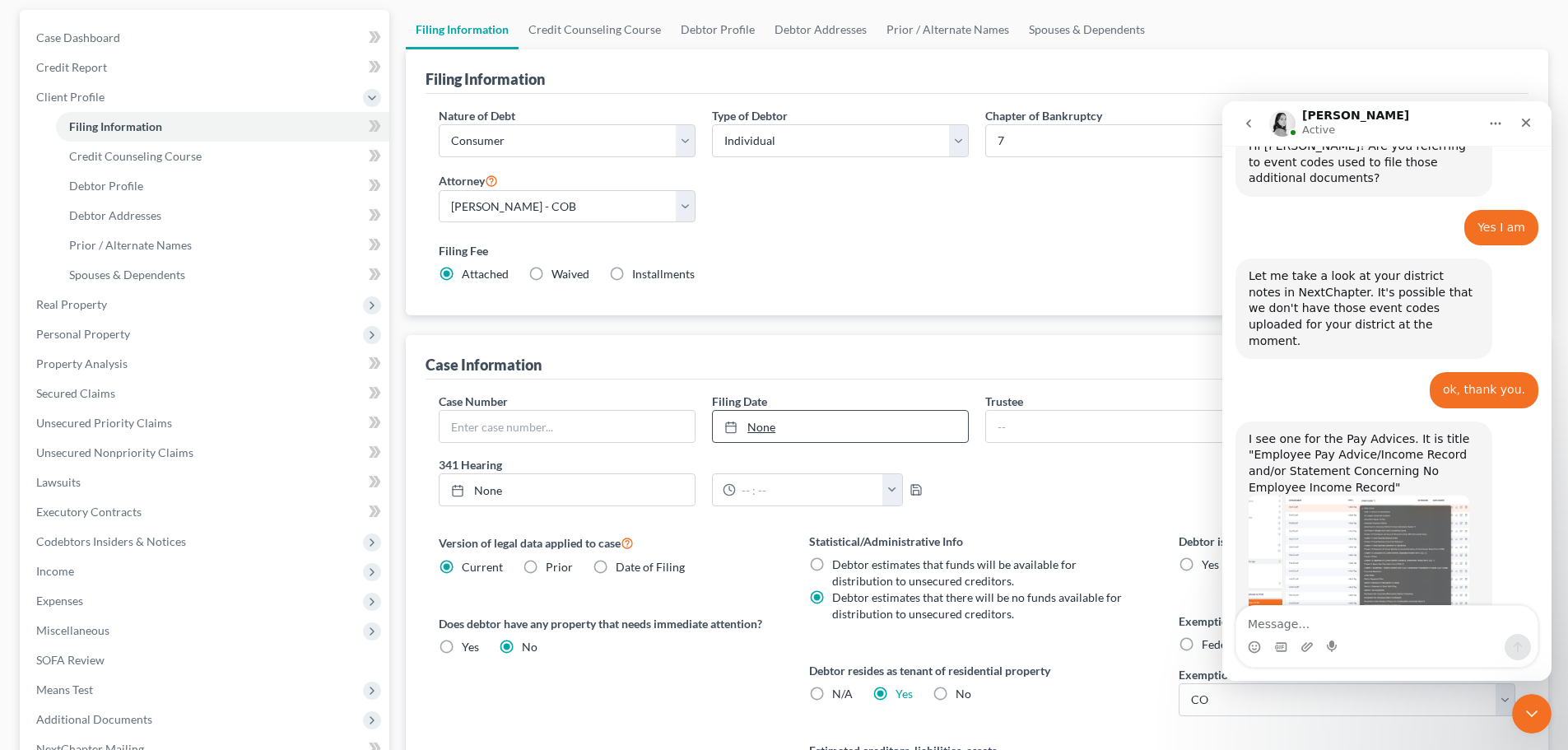
scroll to position [247, 0]
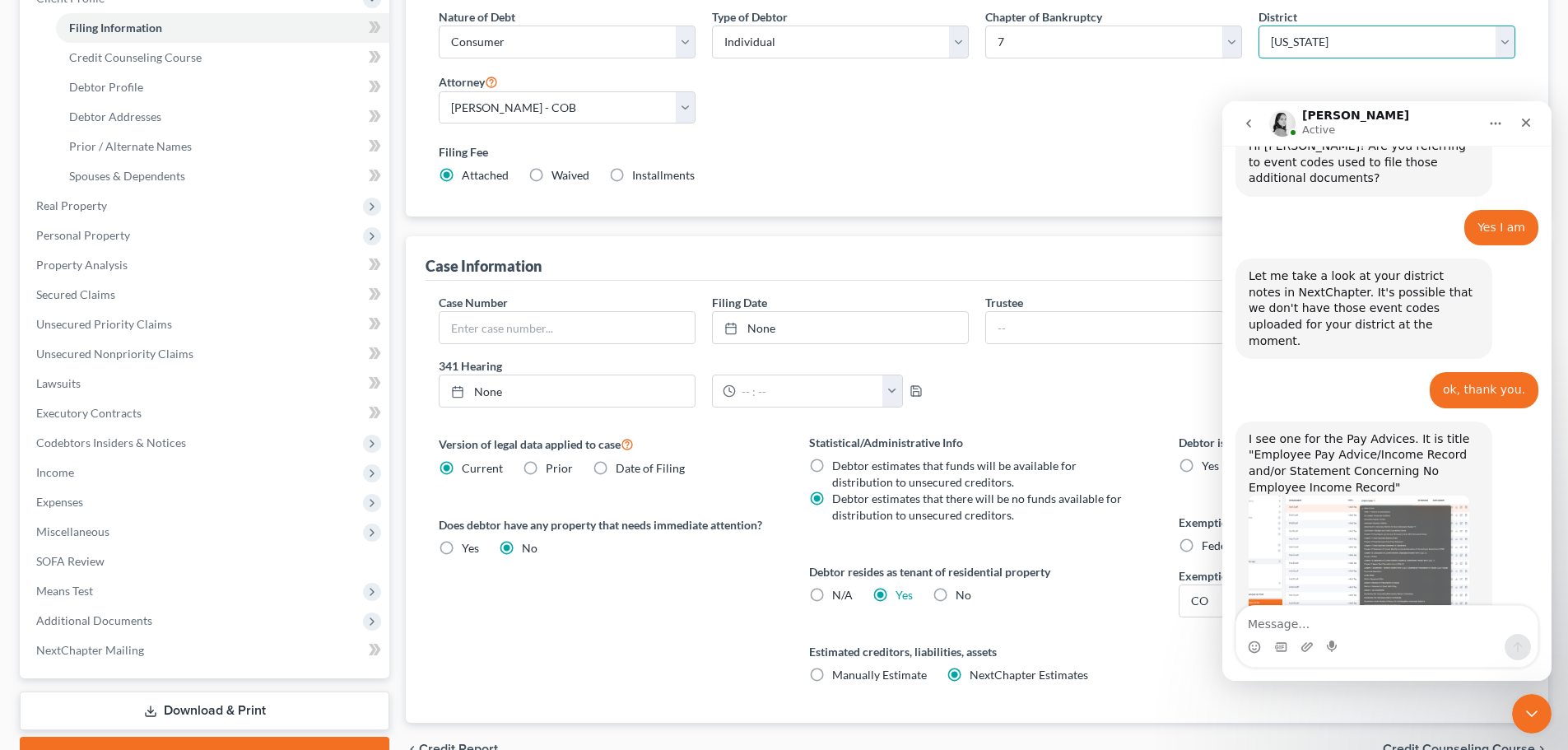
click at [1310, 43] on select "Select [US_STATE] - [GEOGRAPHIC_DATA] [US_STATE] - [GEOGRAPHIC_DATA][US_STATE] …" at bounding box center [1387, 42] width 257 height 33
click at [1311, 42] on select "Select [US_STATE] - [GEOGRAPHIC_DATA] [US_STATE] - [GEOGRAPHIC_DATA][US_STATE] …" at bounding box center [1387, 42] width 257 height 33
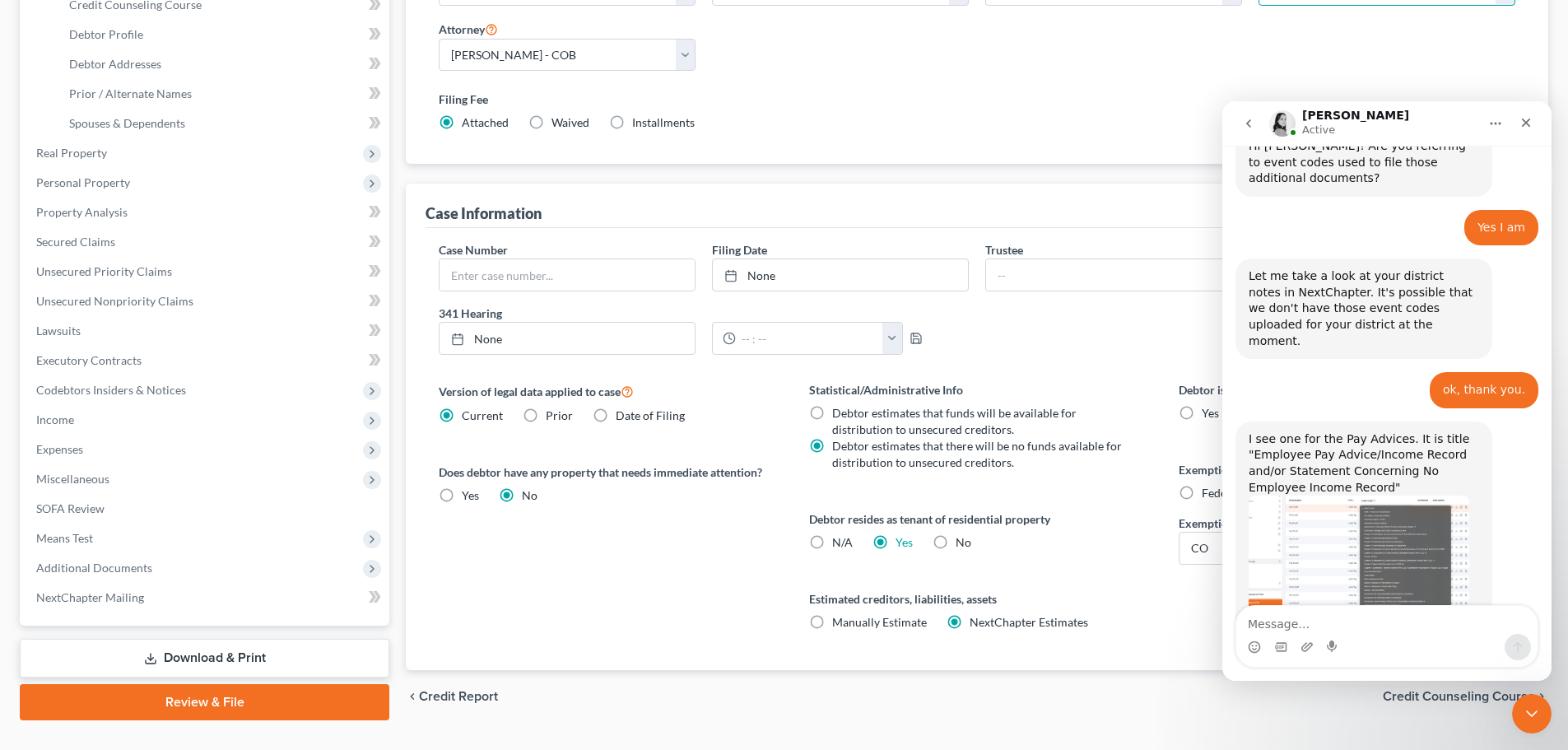
scroll to position [335, 0]
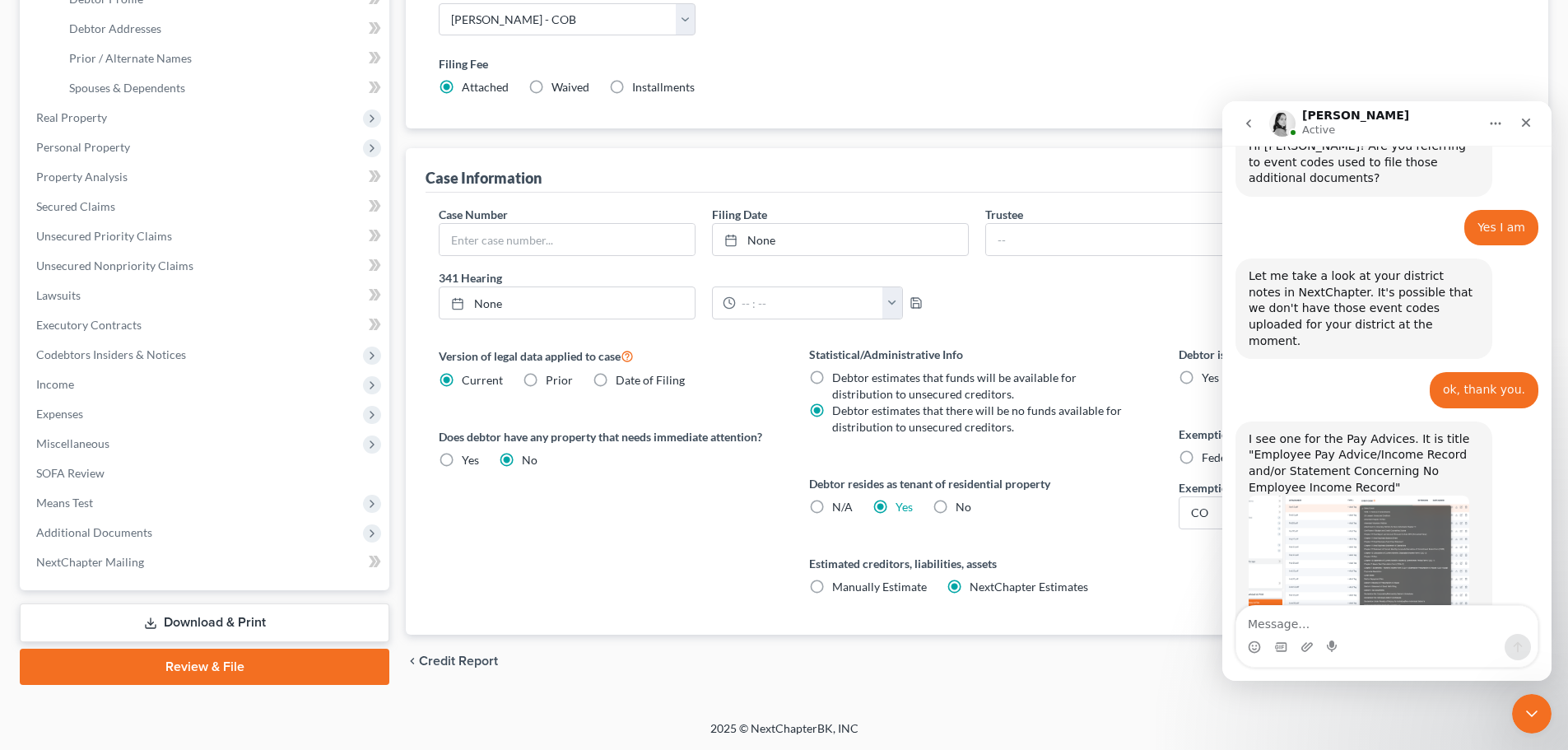
click at [1365, 496] on img "Lindsey says…" at bounding box center [1359, 562] width 221 height 132
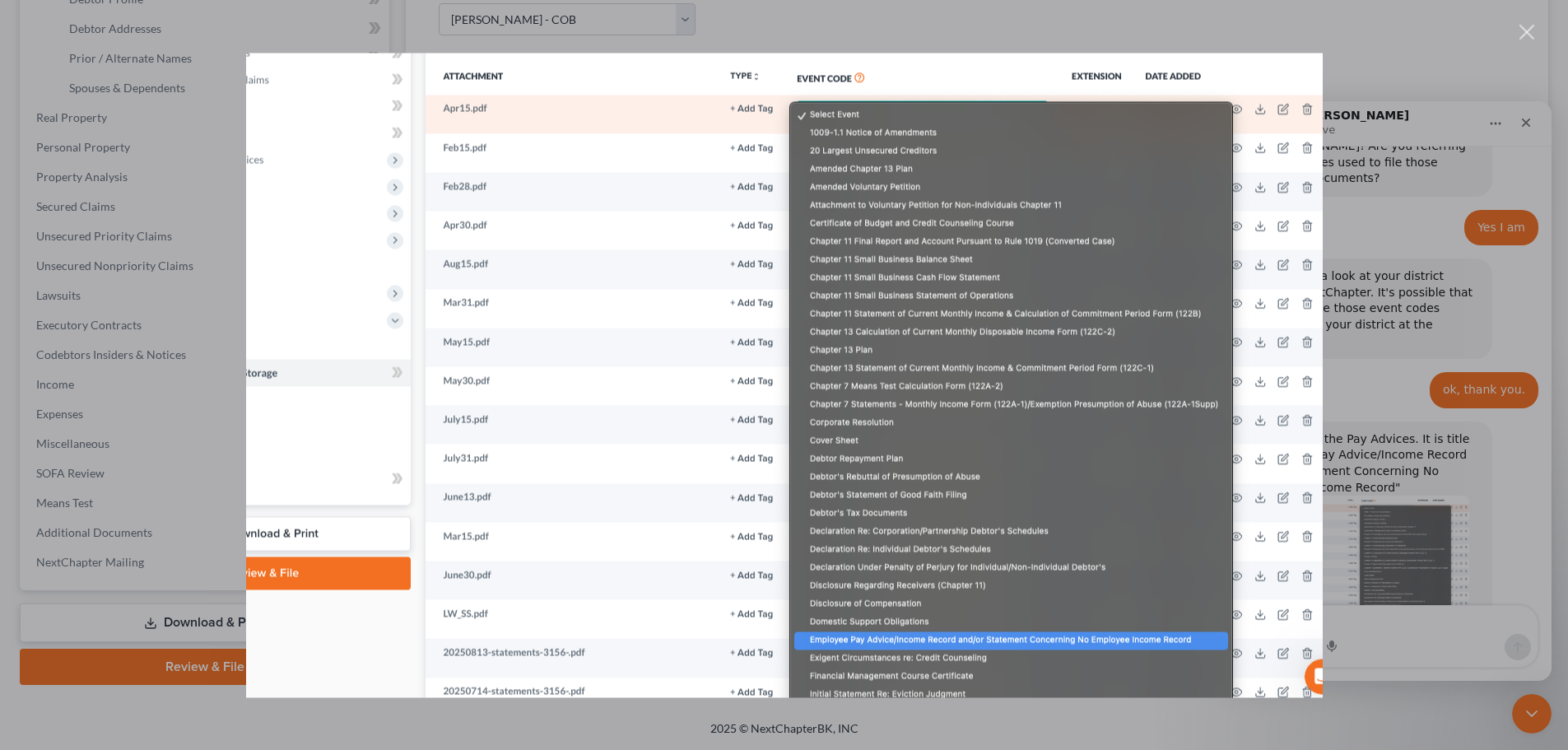
scroll to position [702, 0]
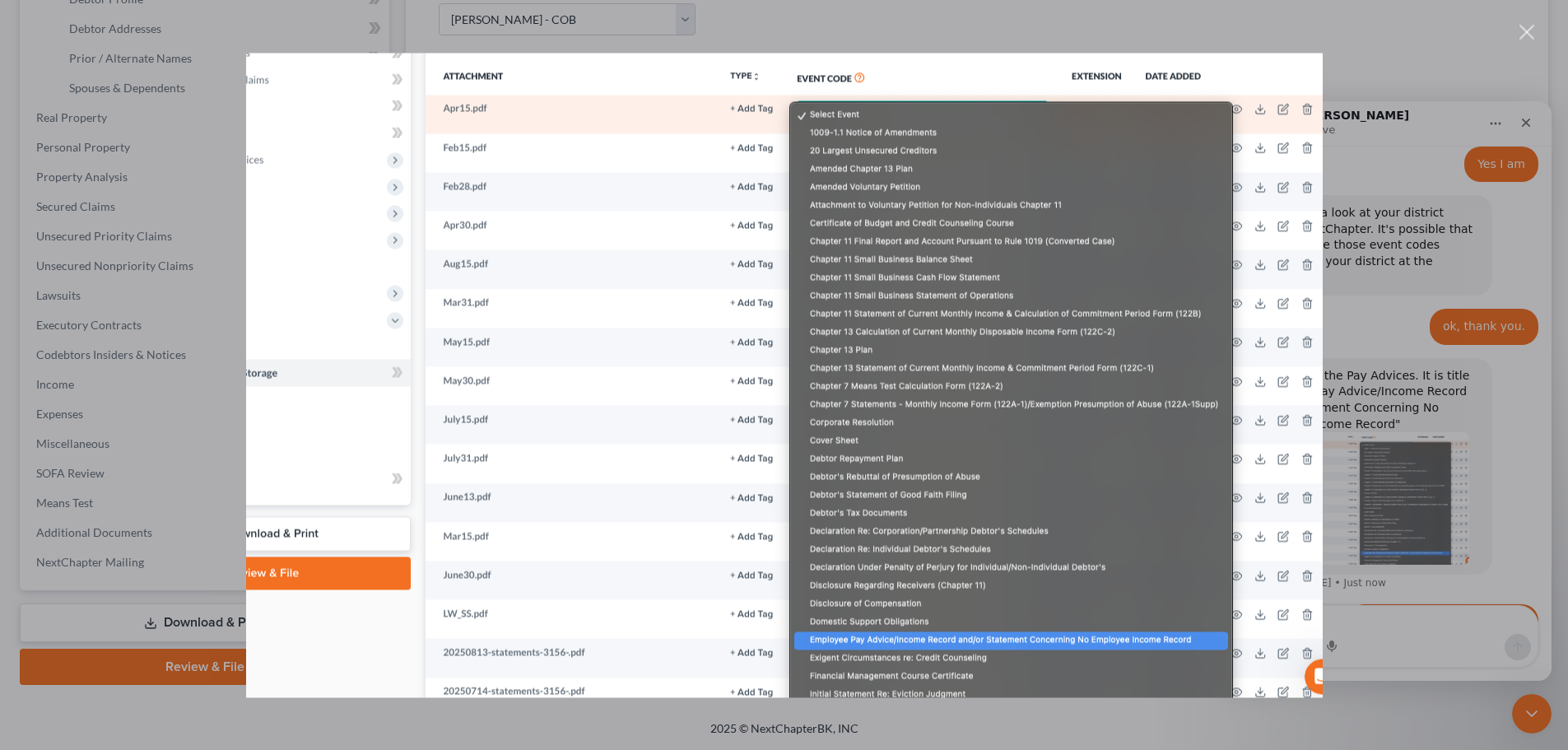
click at [1499, 372] on div "Intercom messenger" at bounding box center [784, 375] width 1568 height 750
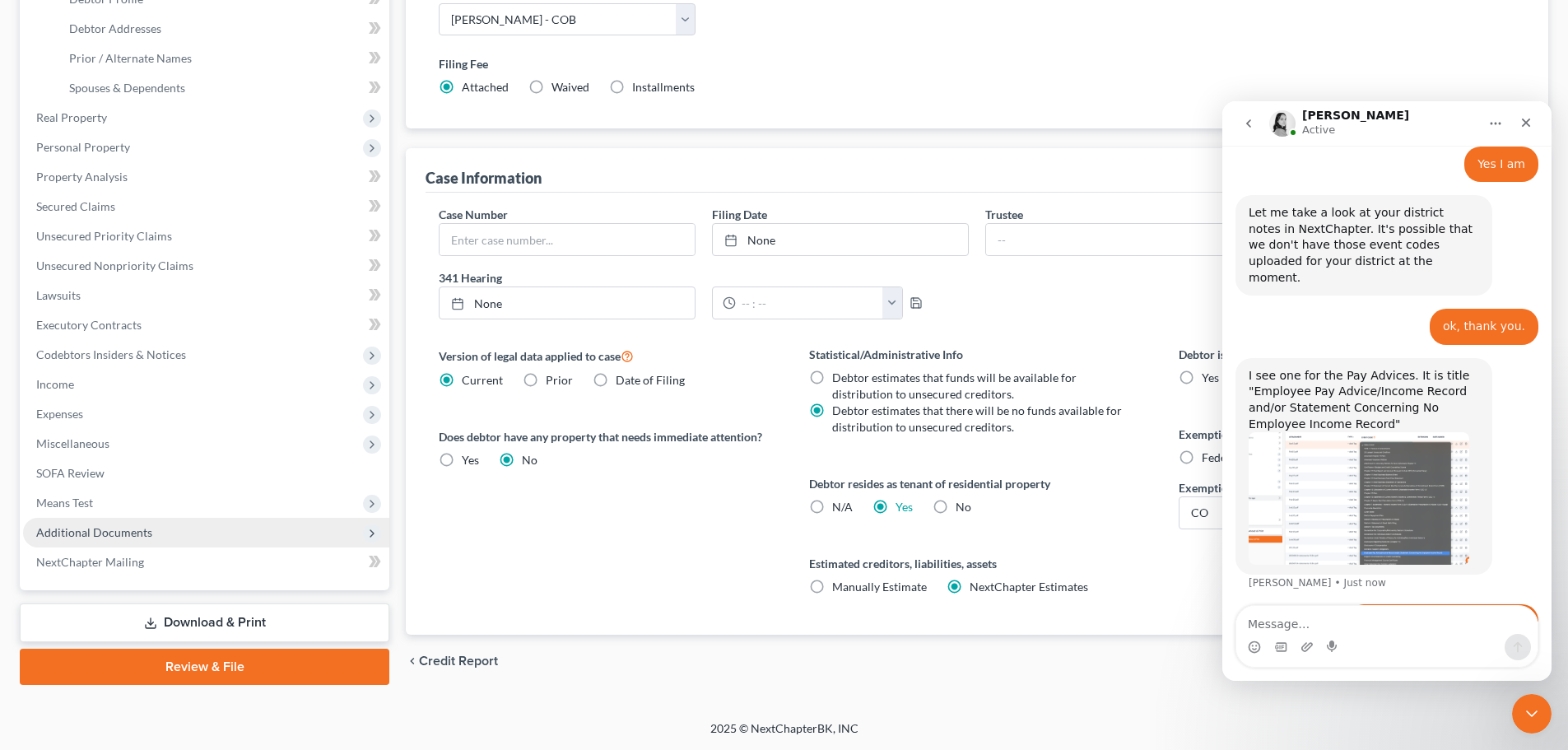
click at [163, 528] on span "Additional Documents" at bounding box center [206, 533] width 367 height 30
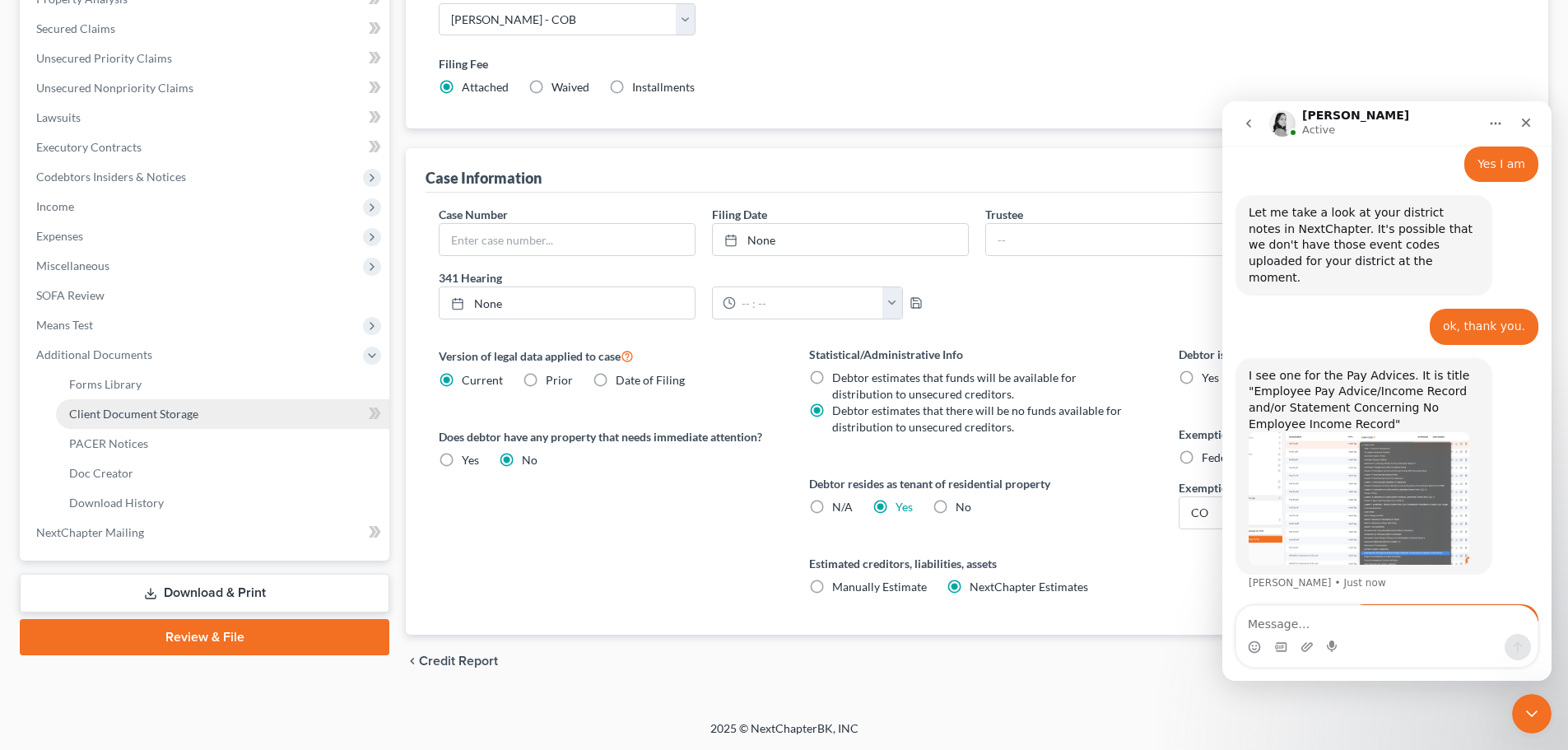
click at [203, 414] on link "Client Document Storage" at bounding box center [223, 414] width 333 height 30
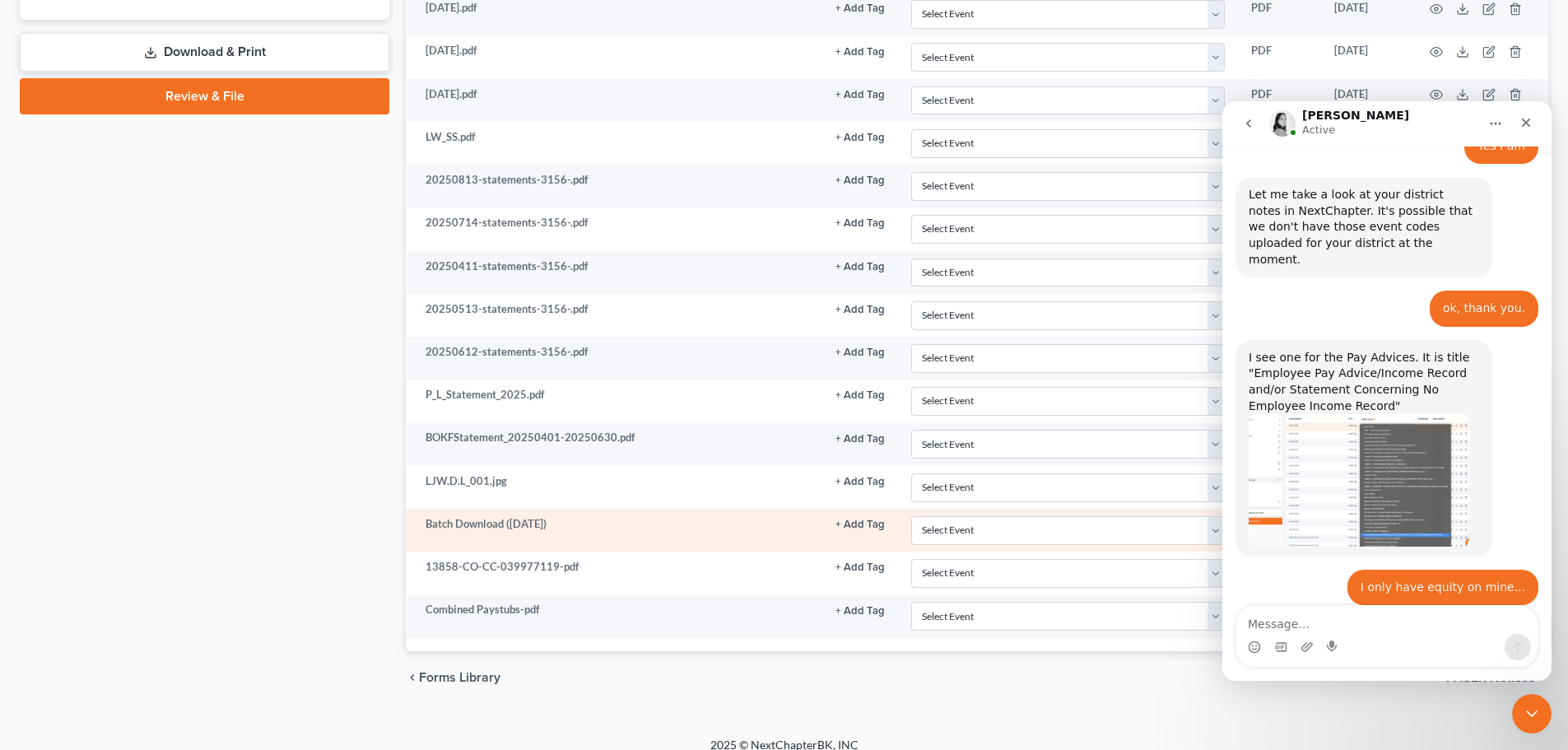
scroll to position [892, 0]
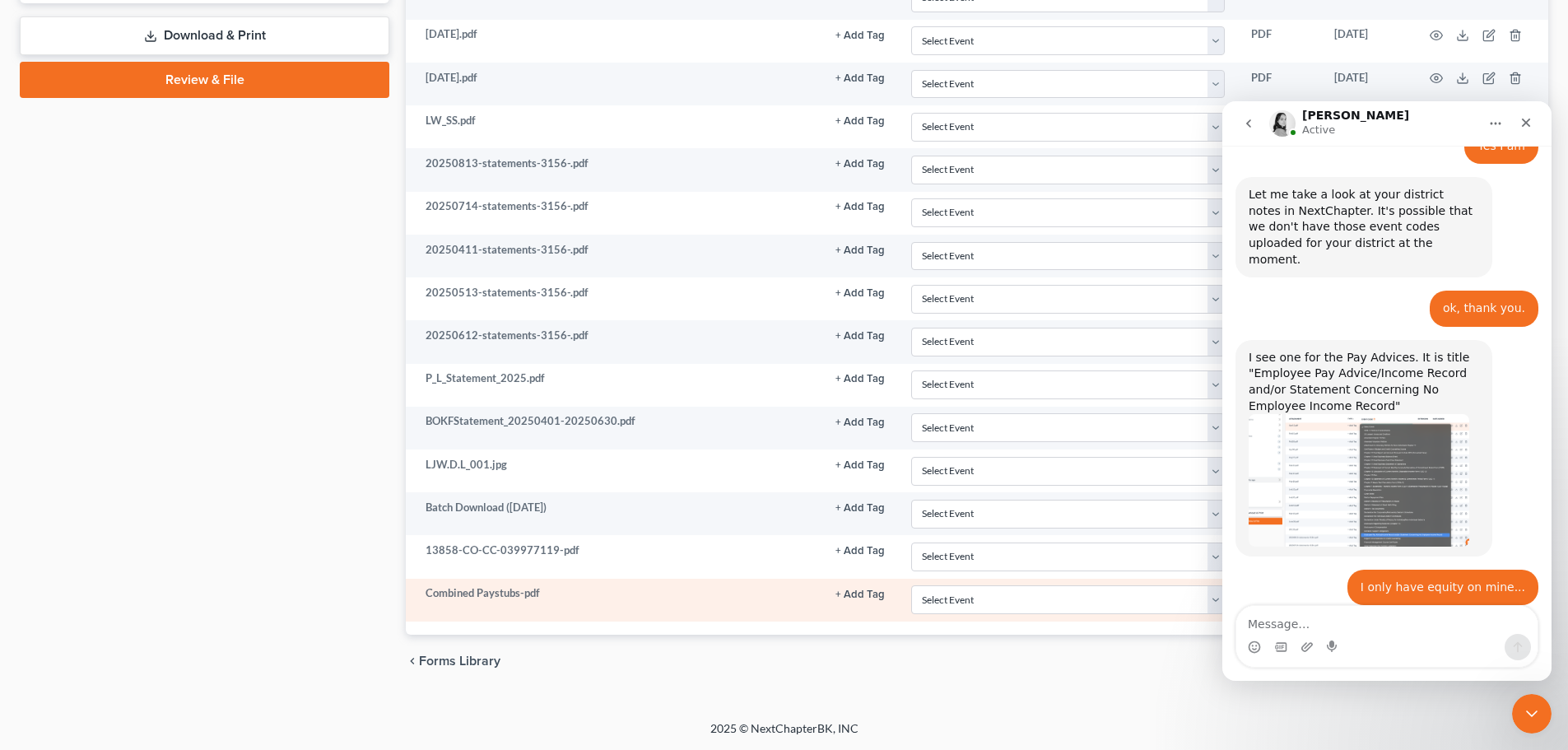
click at [861, 593] on button "+ Add Tag" at bounding box center [860, 595] width 49 height 11
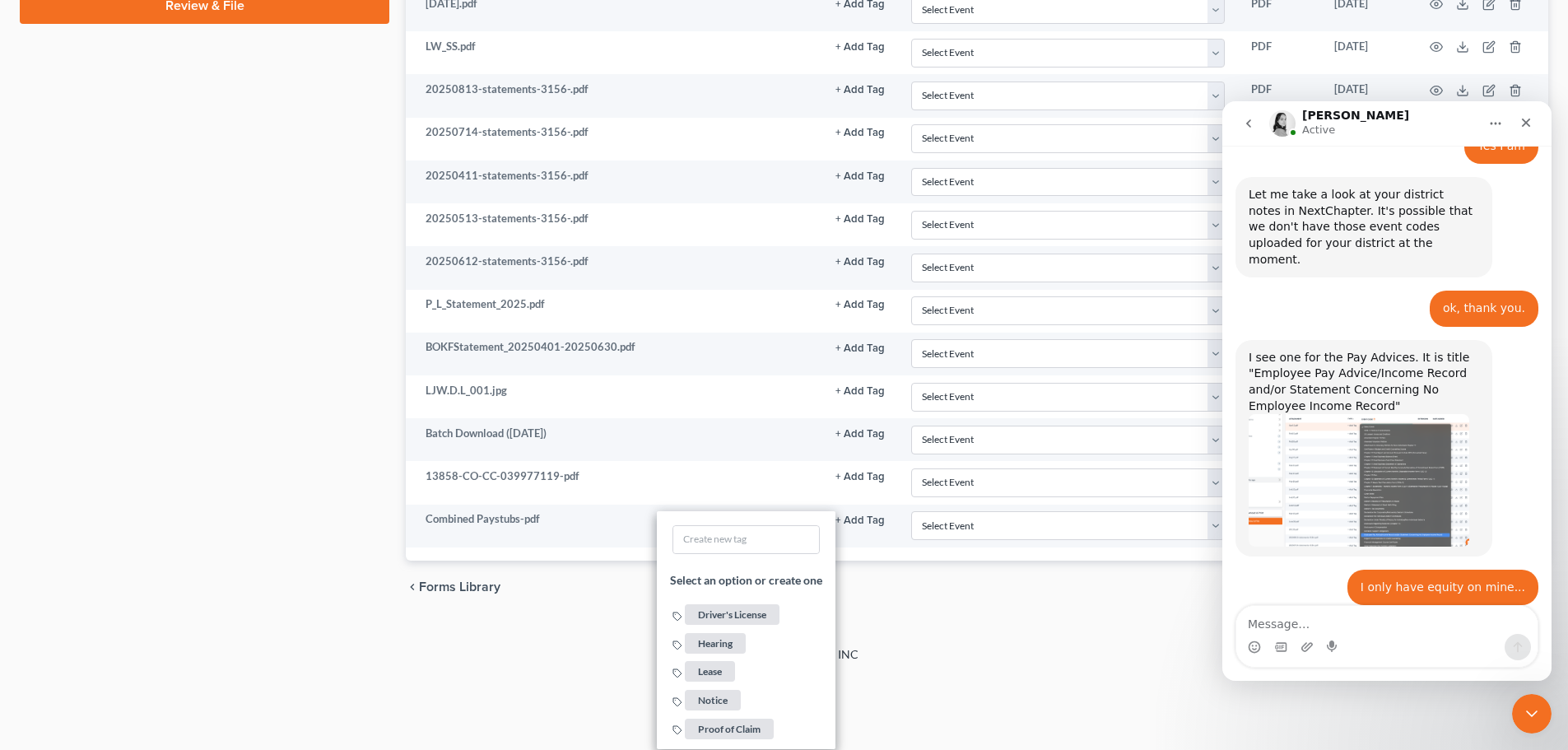
click at [963, 590] on div "chevron_left Forms Library PACER Notices chevron_right" at bounding box center [977, 587] width 1142 height 53
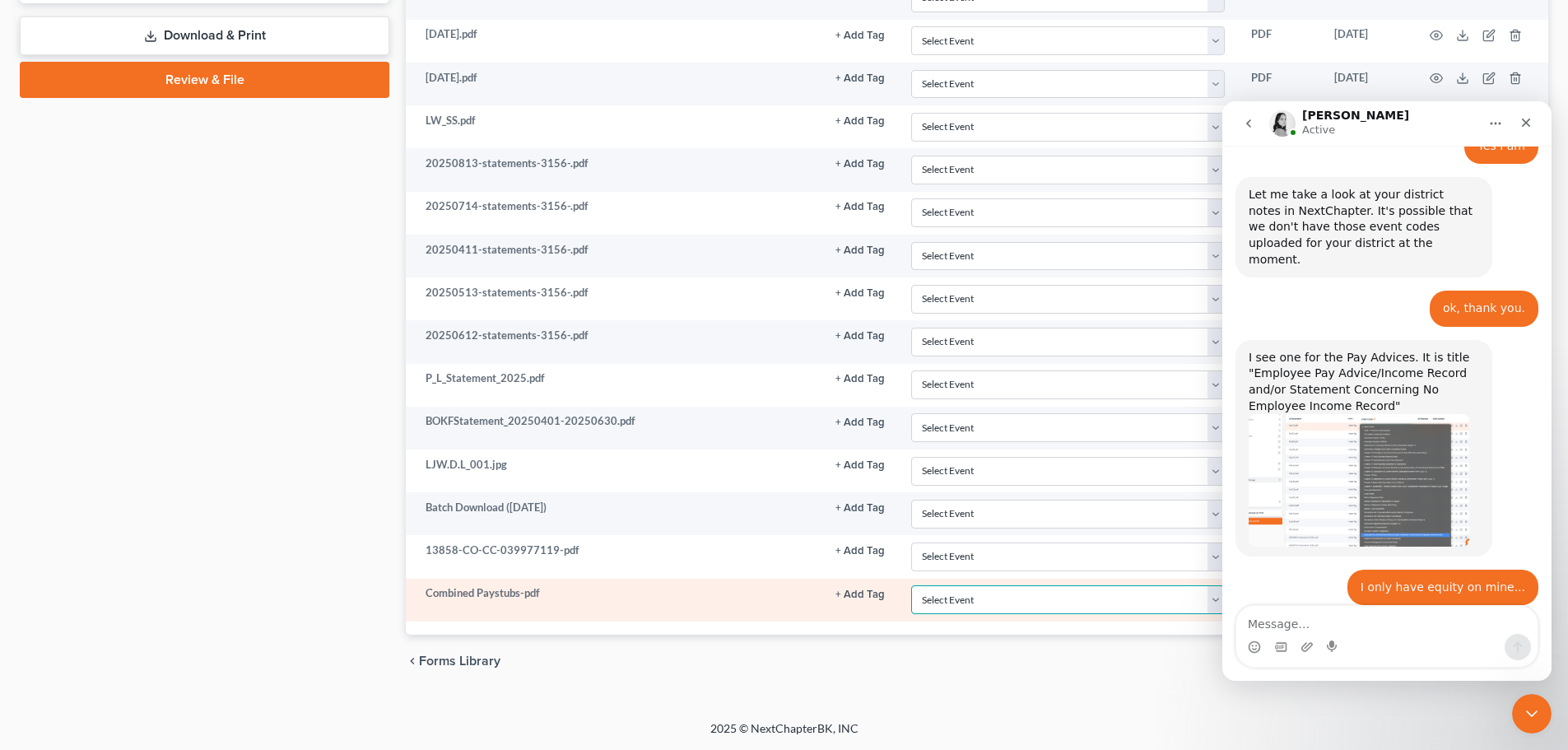
click at [947, 598] on select "Select Event 1009-1.1 Notice of Amendments 20 Largest Unsecured Creditors Amend…" at bounding box center [1068, 599] width 314 height 29
select select "28"
click at [911, 586] on select "Select Event 1009-1.1 Notice of Amendments 20 Largest Unsecured Creditors Amend…" at bounding box center [1068, 599] width 314 height 29
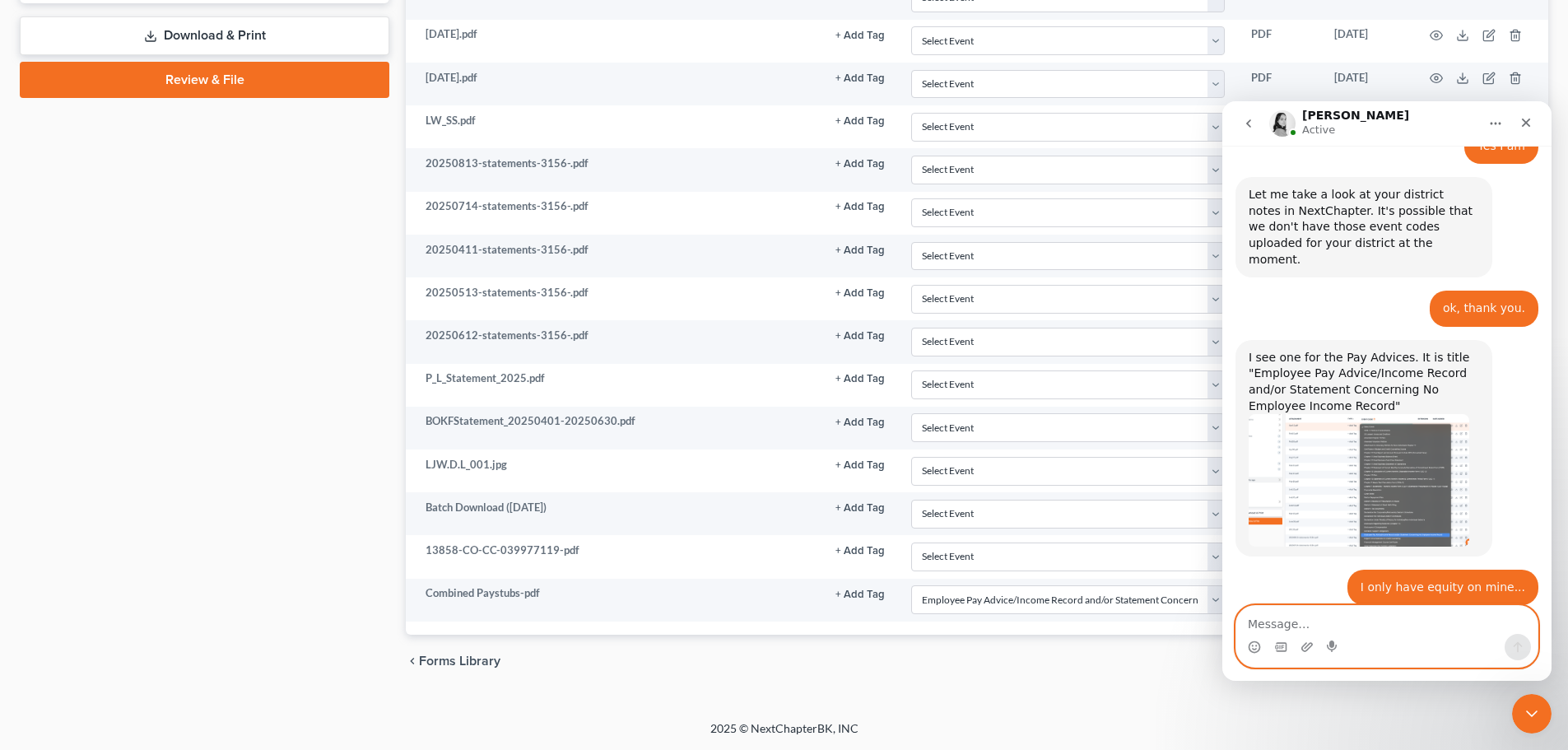
click at [1289, 611] on textarea "Message…" at bounding box center [1387, 620] width 301 height 28
type textarea "OMG It just showed up!"
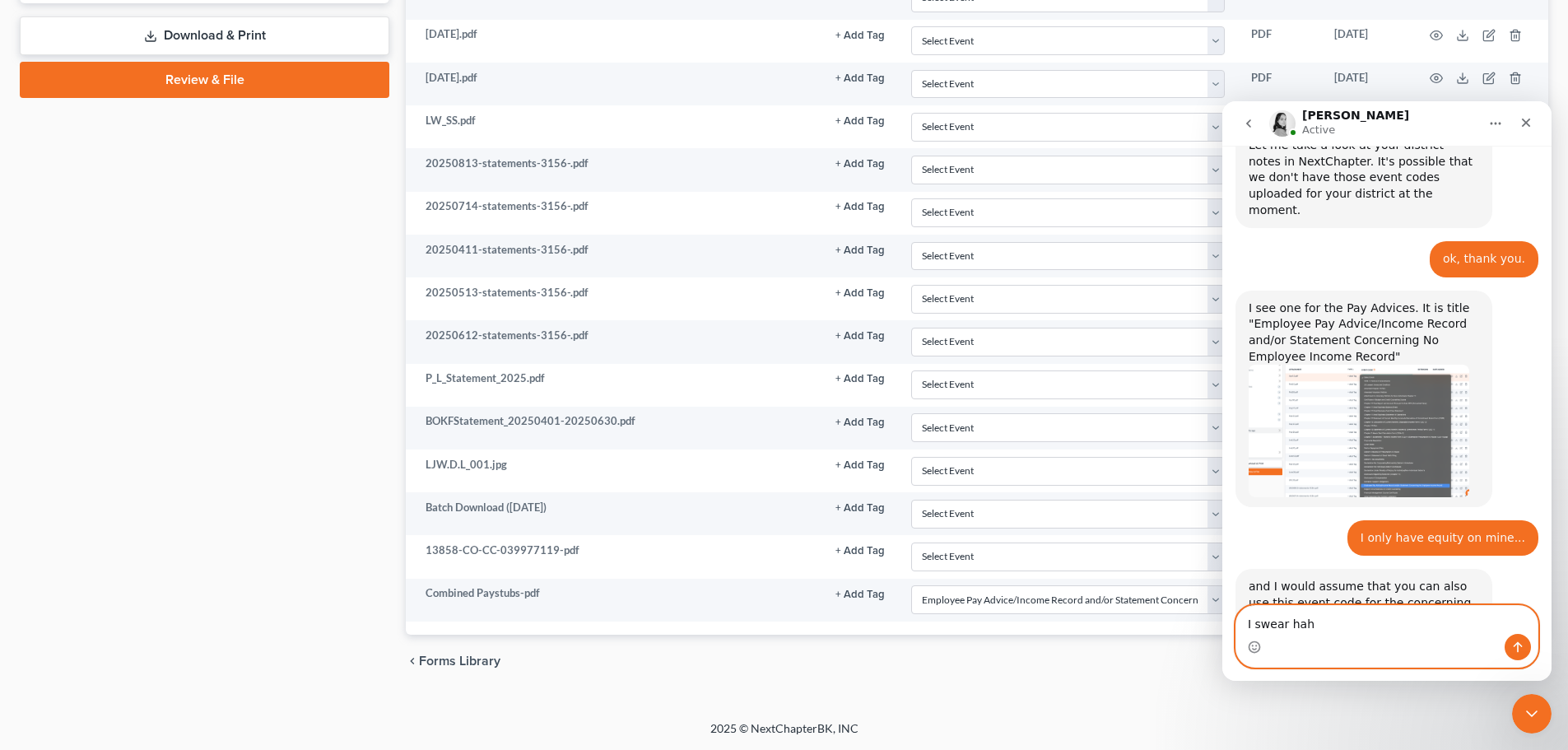
type textarea "I swear haha"
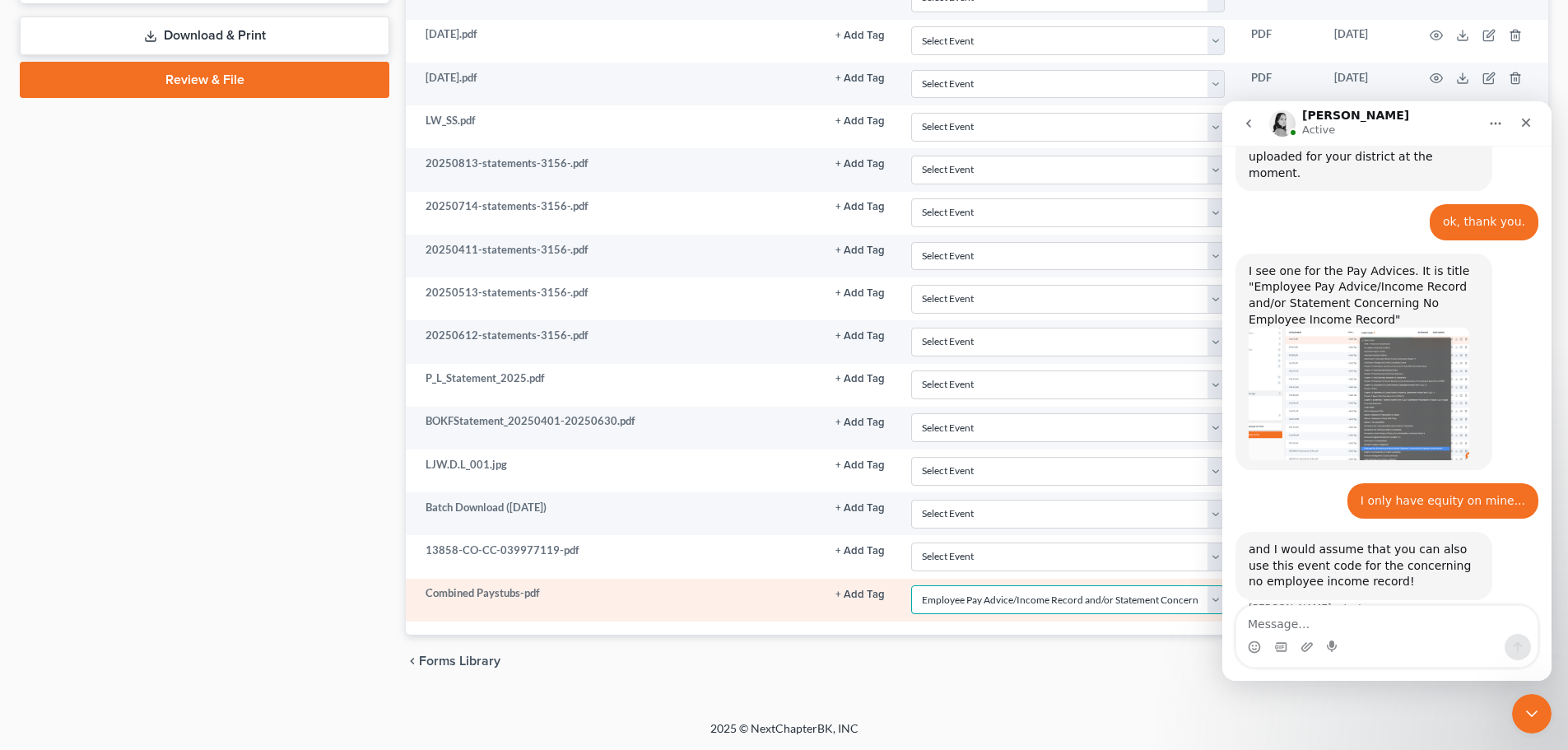
click at [1141, 611] on select "Select Event 1009-1.1 Notice of Amendments 20 Largest Unsecured Creditors Amend…" at bounding box center [1068, 599] width 314 height 29
click at [911, 586] on select "Select Event 1009-1.1 Notice of Amendments 20 Largest Unsecured Creditors Amend…" at bounding box center [1068, 599] width 314 height 29
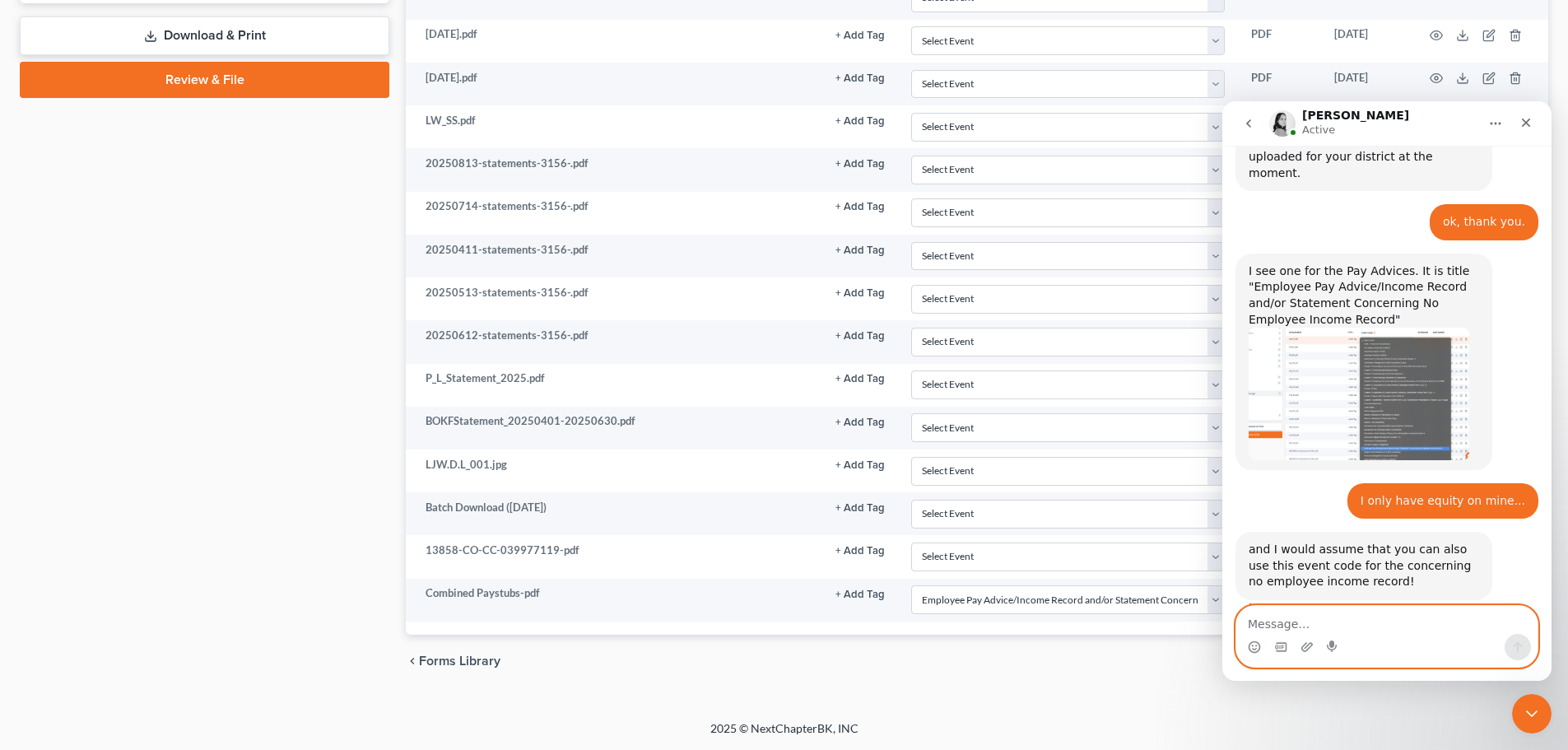
click at [1295, 626] on textarea "Message…" at bounding box center [1387, 620] width 301 height 28
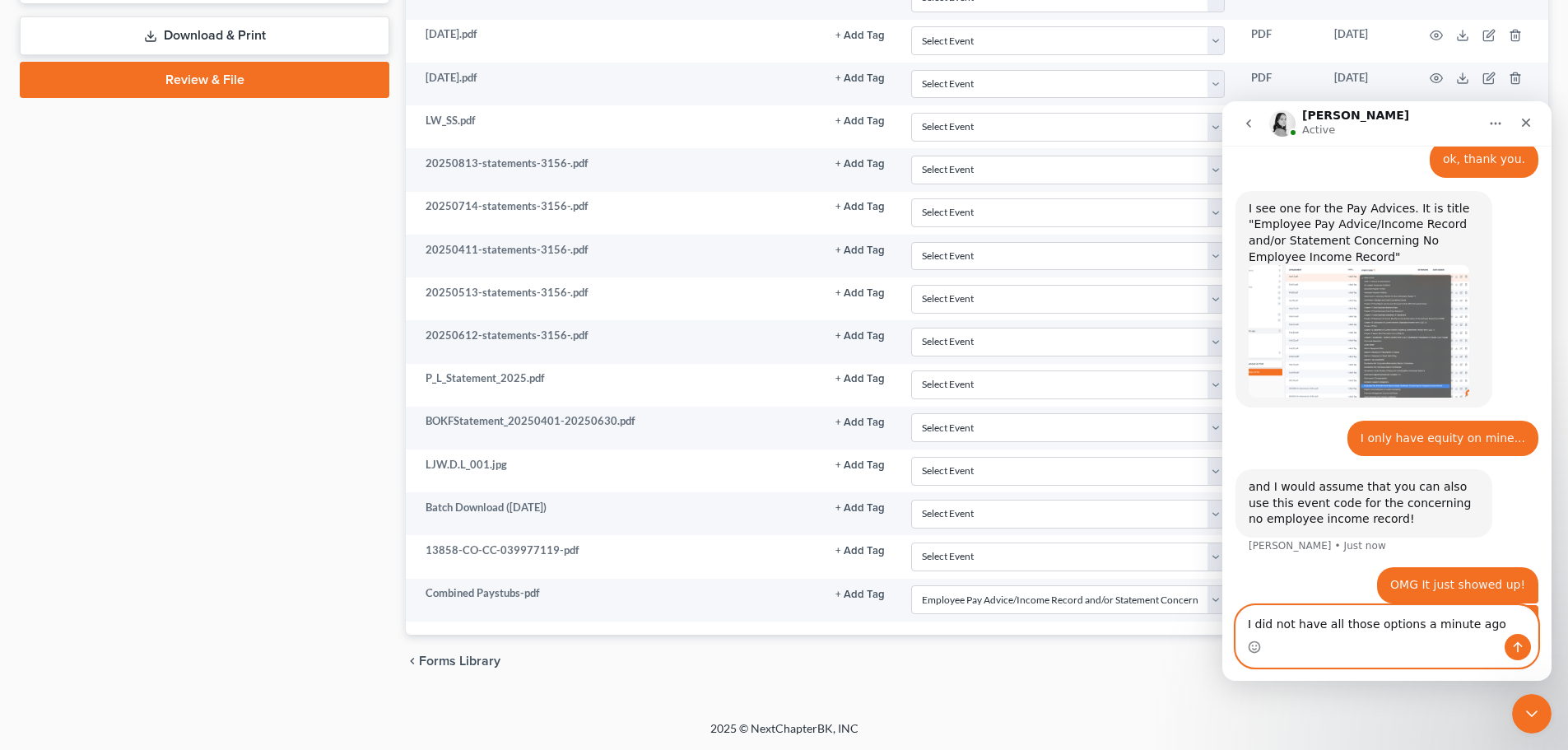
type textarea "I did not have all those options a minute ago haha"
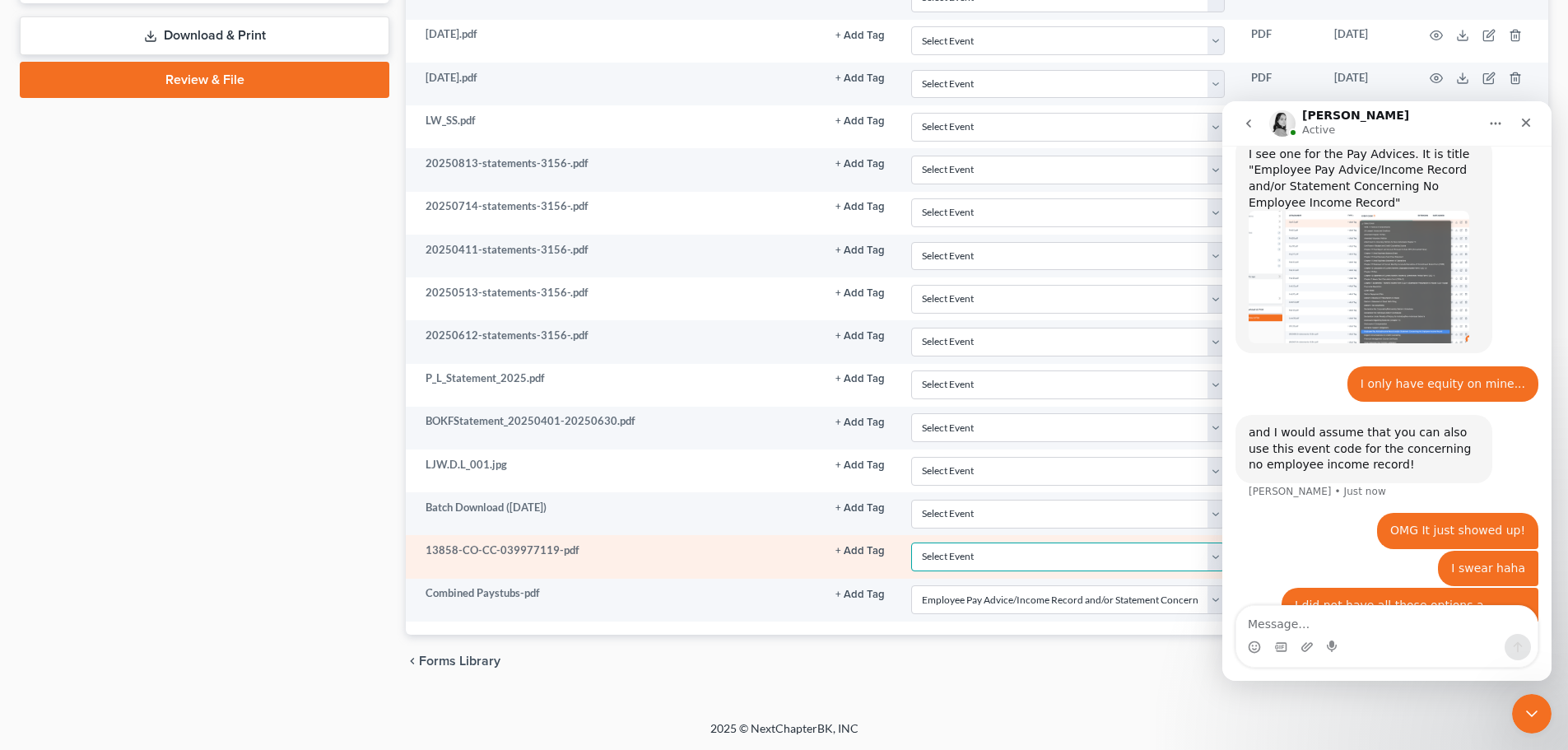
click at [1083, 543] on select "Select Event 1009-1.1 Notice of Amendments 20 Largest Unsecured Creditors Amend…" at bounding box center [1068, 557] width 314 height 29
select select "5"
click at [911, 543] on select "Select Event 1009-1.1 Notice of Amendments 20 Largest Unsecured Creditors Amend…" at bounding box center [1068, 557] width 314 height 29
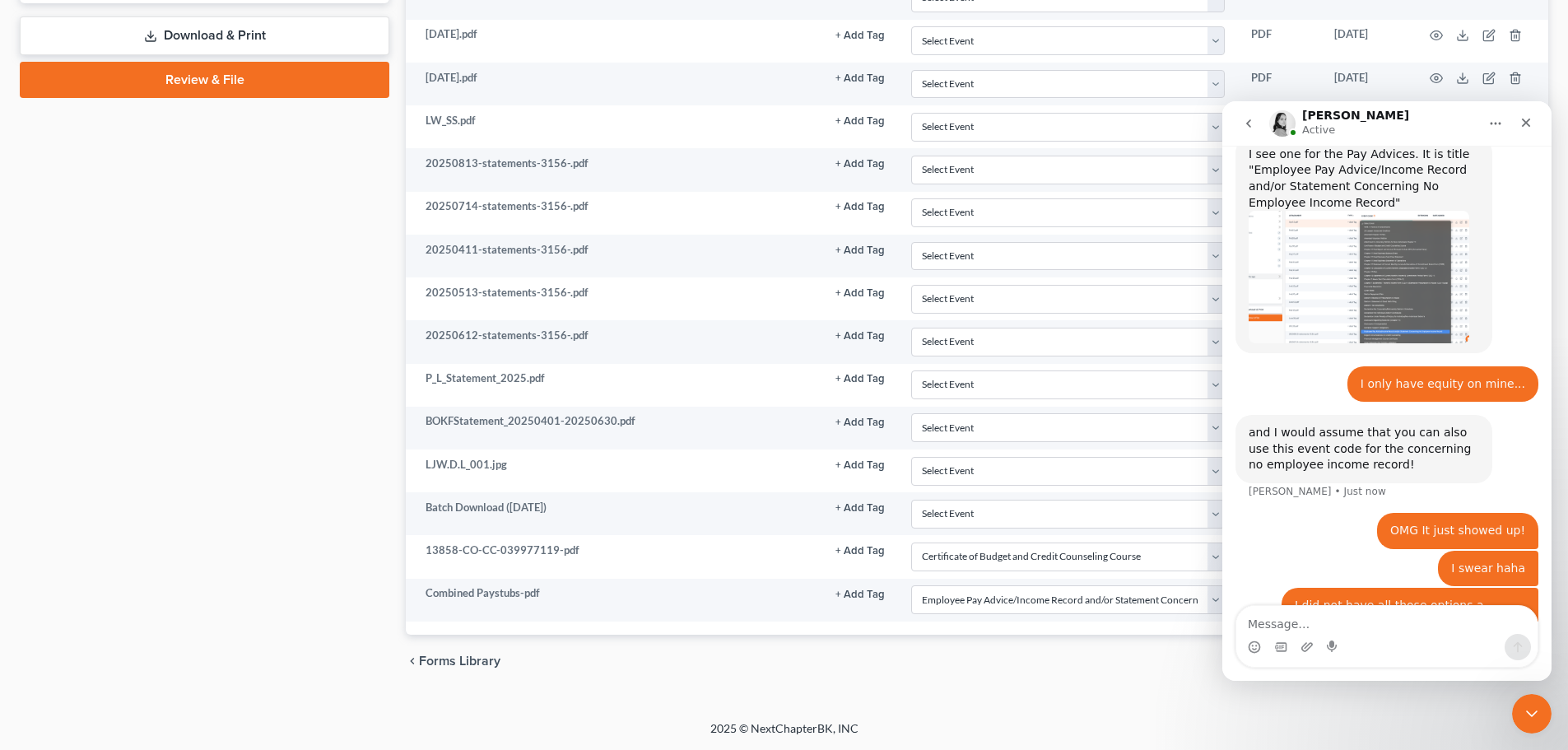
click at [850, 657] on div "chevron_left Forms Library PACER Notices chevron_right" at bounding box center [977, 660] width 1142 height 53
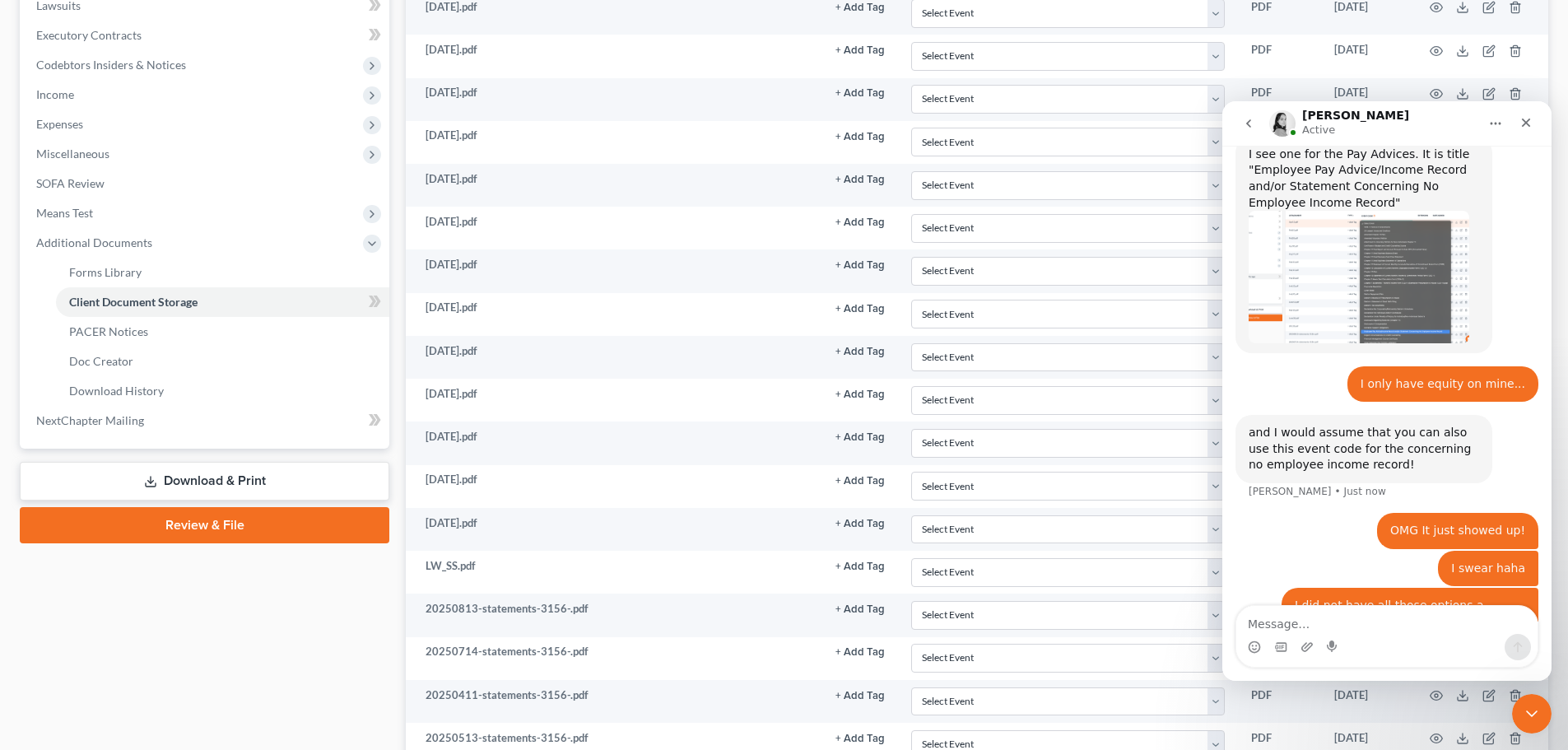
scroll to position [494, 0]
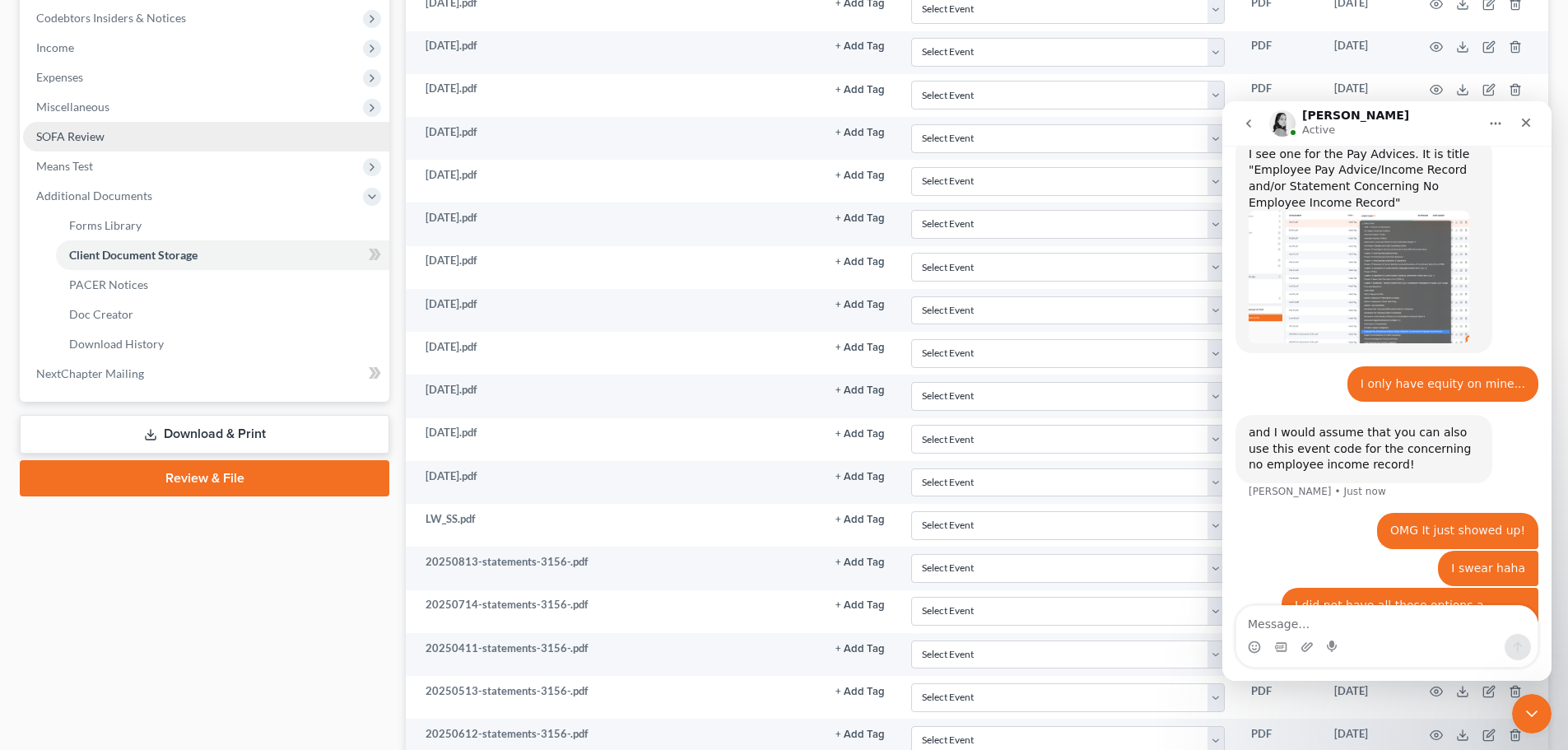
click at [175, 134] on link "SOFA Review" at bounding box center [206, 137] width 367 height 30
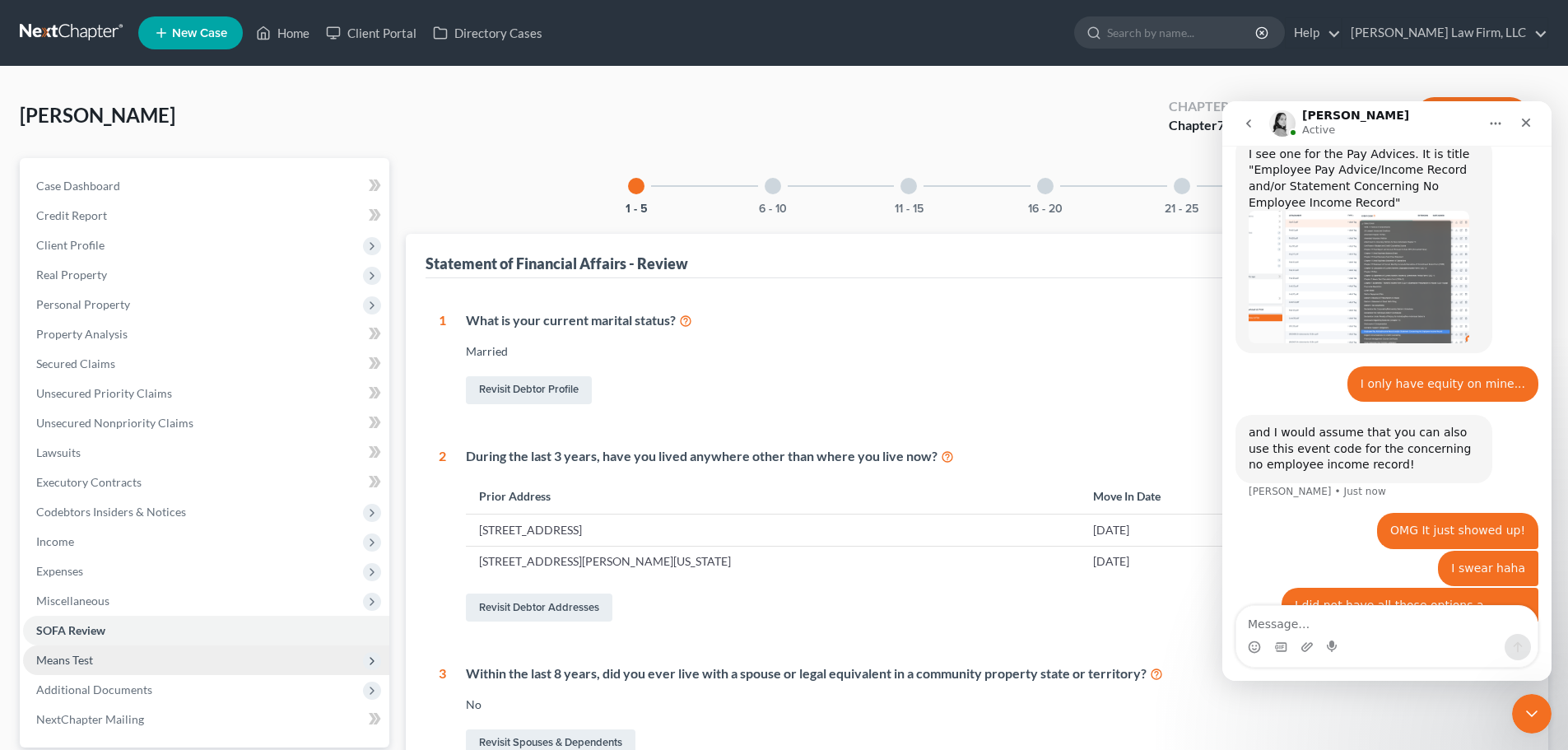
click at [113, 656] on span "Means Test" at bounding box center [206, 660] width 367 height 30
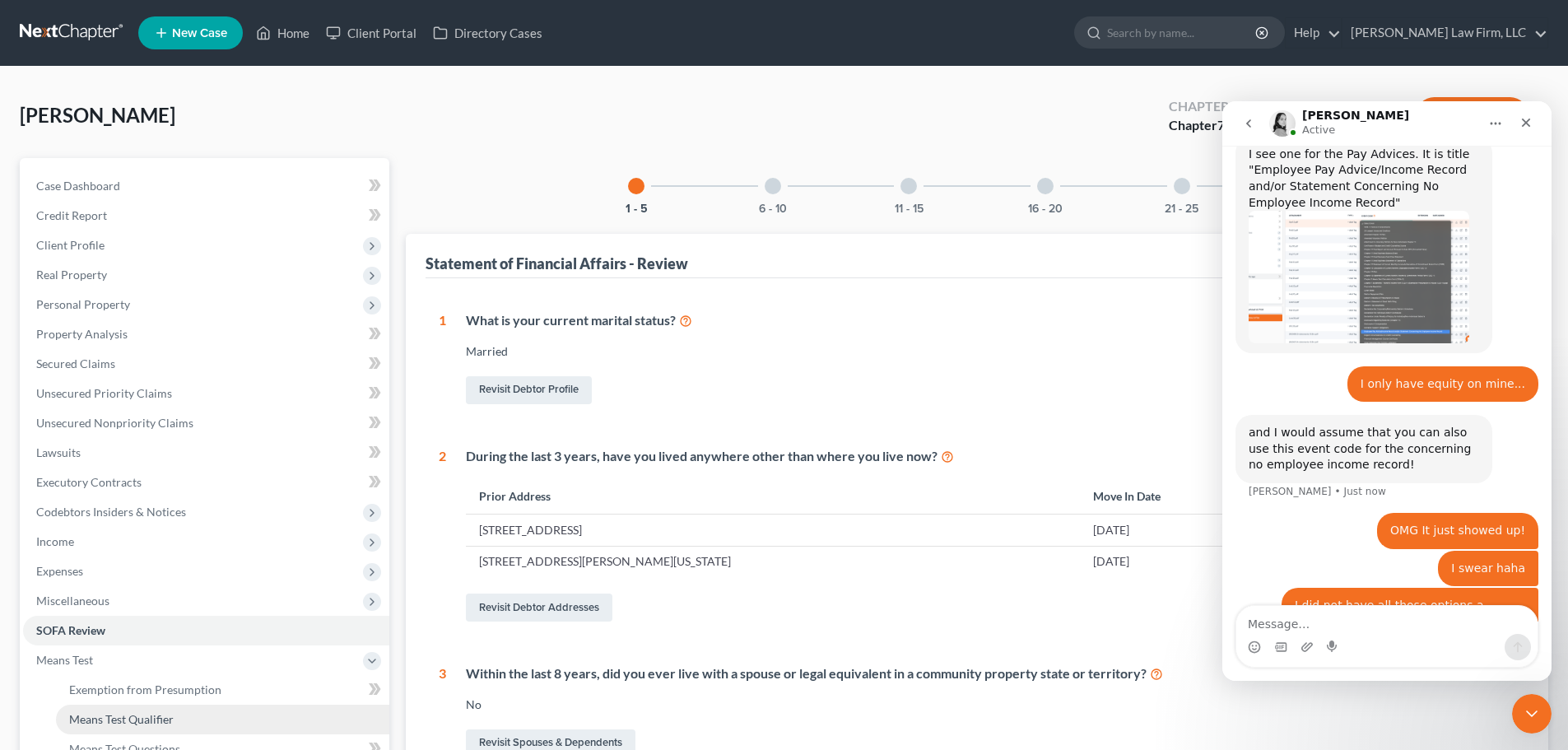
click at [148, 714] on span "Means Test Qualifier" at bounding box center [121, 719] width 104 height 14
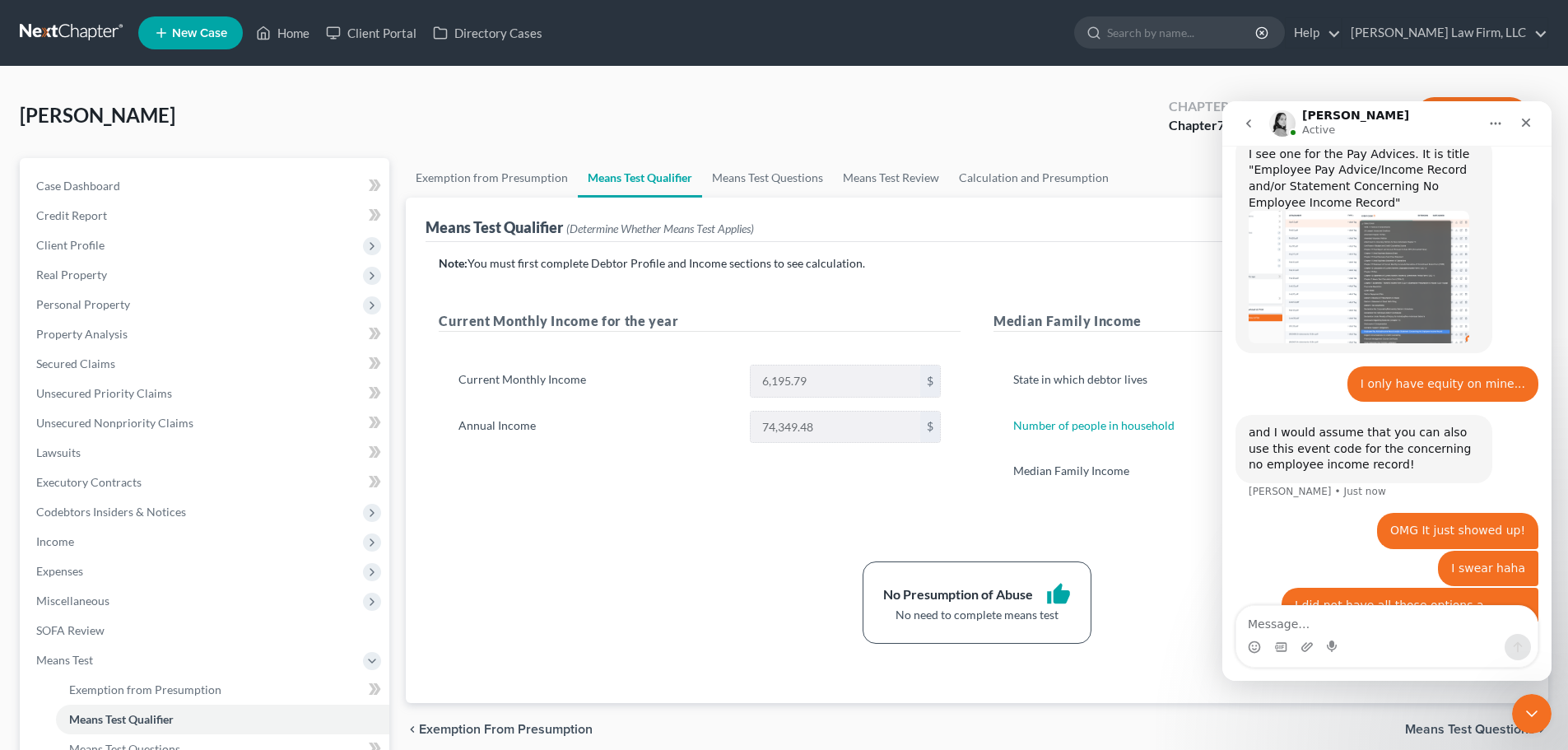
click at [1014, 92] on div "[PERSON_NAME] Upgraded Chapter Chapter 7 Status Lead District COB Preview" at bounding box center [784, 123] width 1529 height 72
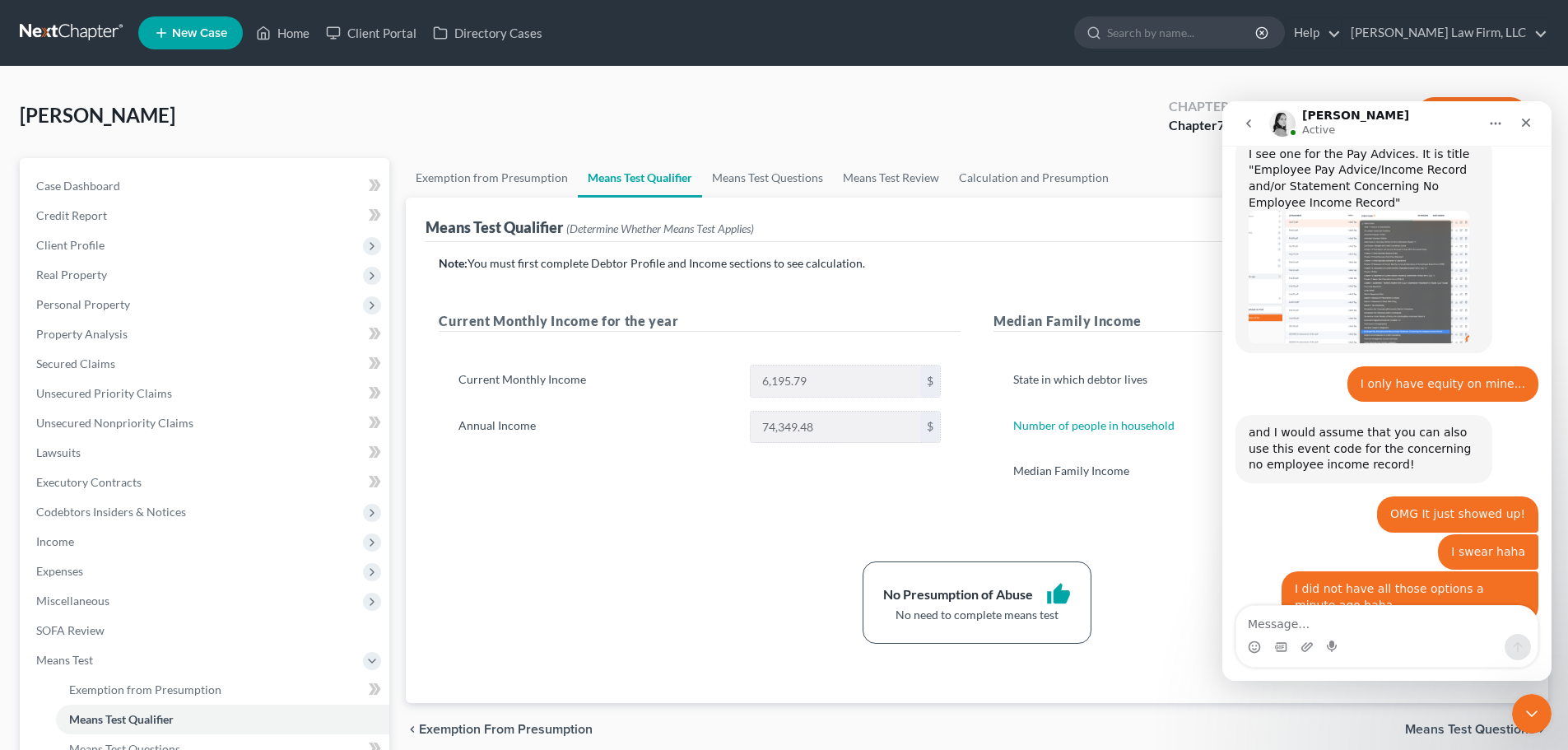
scroll to position [1005, 0]
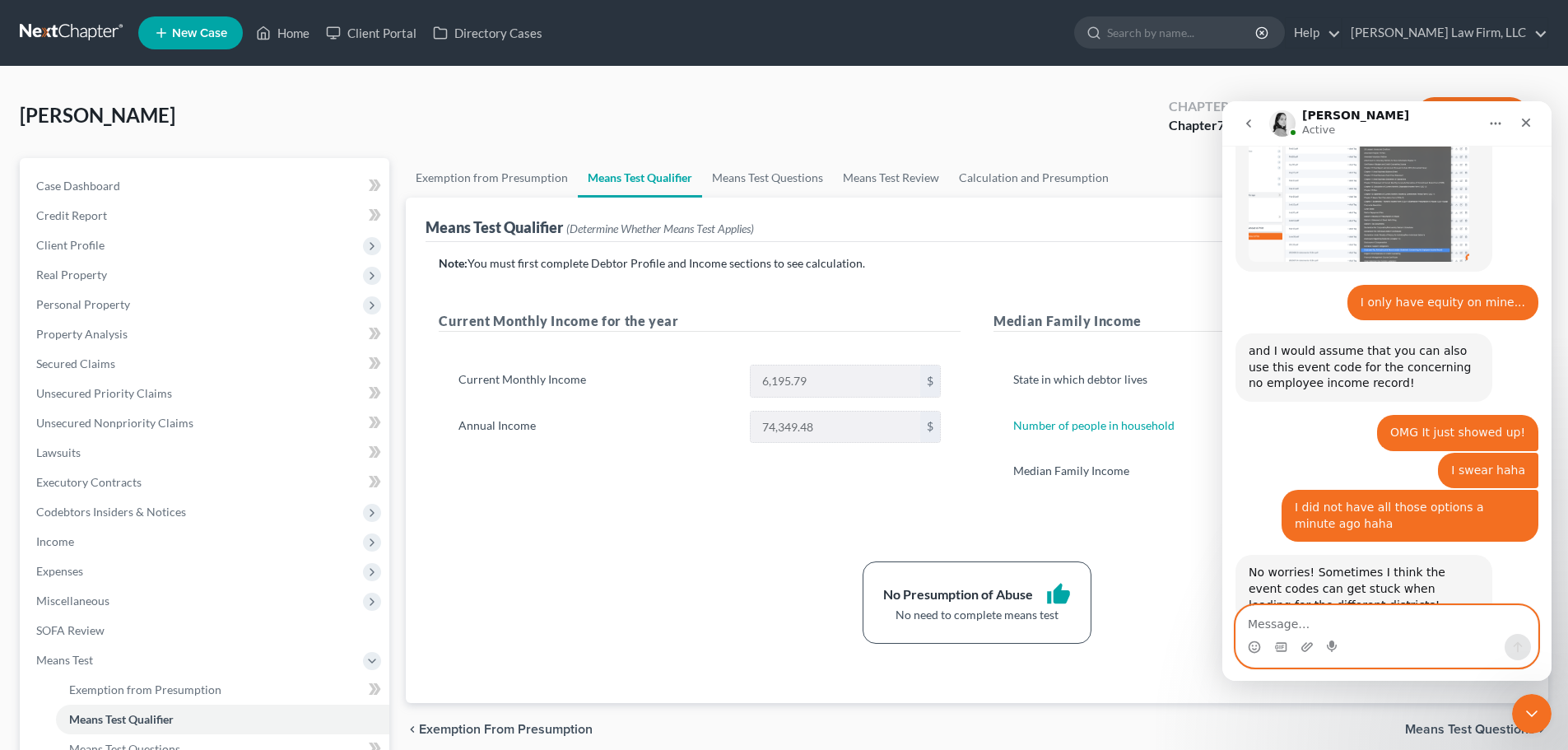
click at [1300, 611] on textarea "Message…" at bounding box center [1387, 620] width 301 height 28
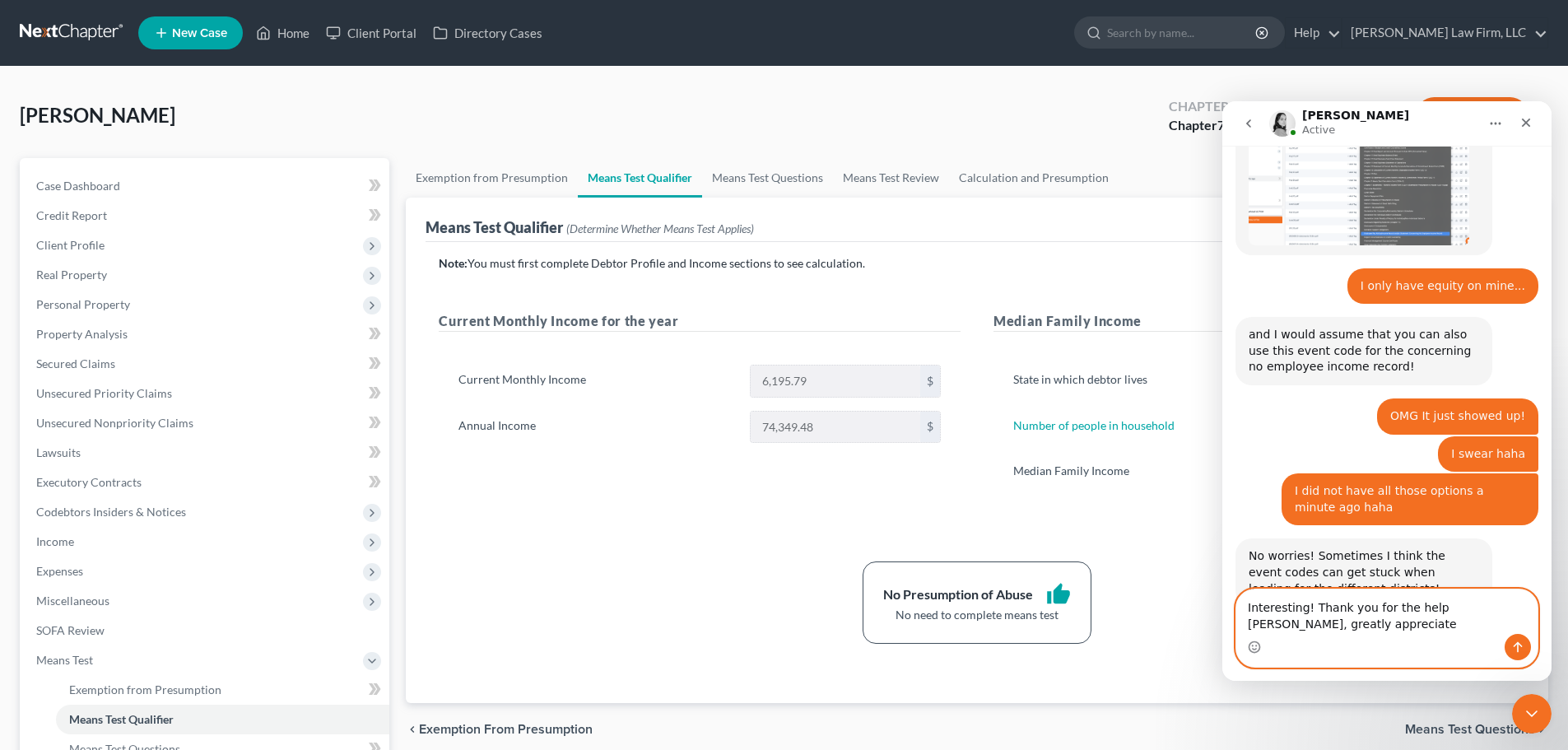
type textarea "Interesting! Thank you for the help [PERSON_NAME], greatly appreciated"
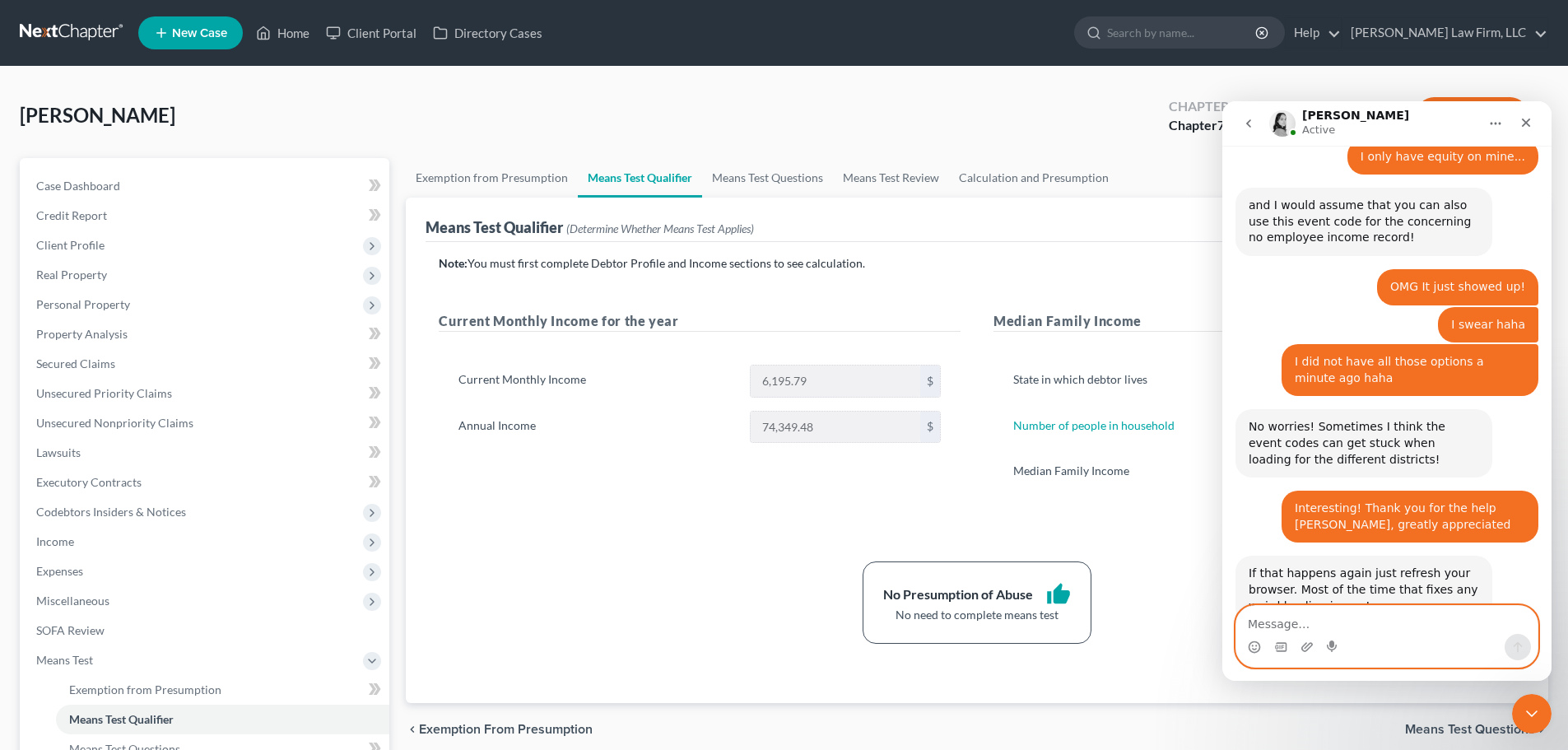
scroll to position [1151, 0]
type textarea "Thanks!"
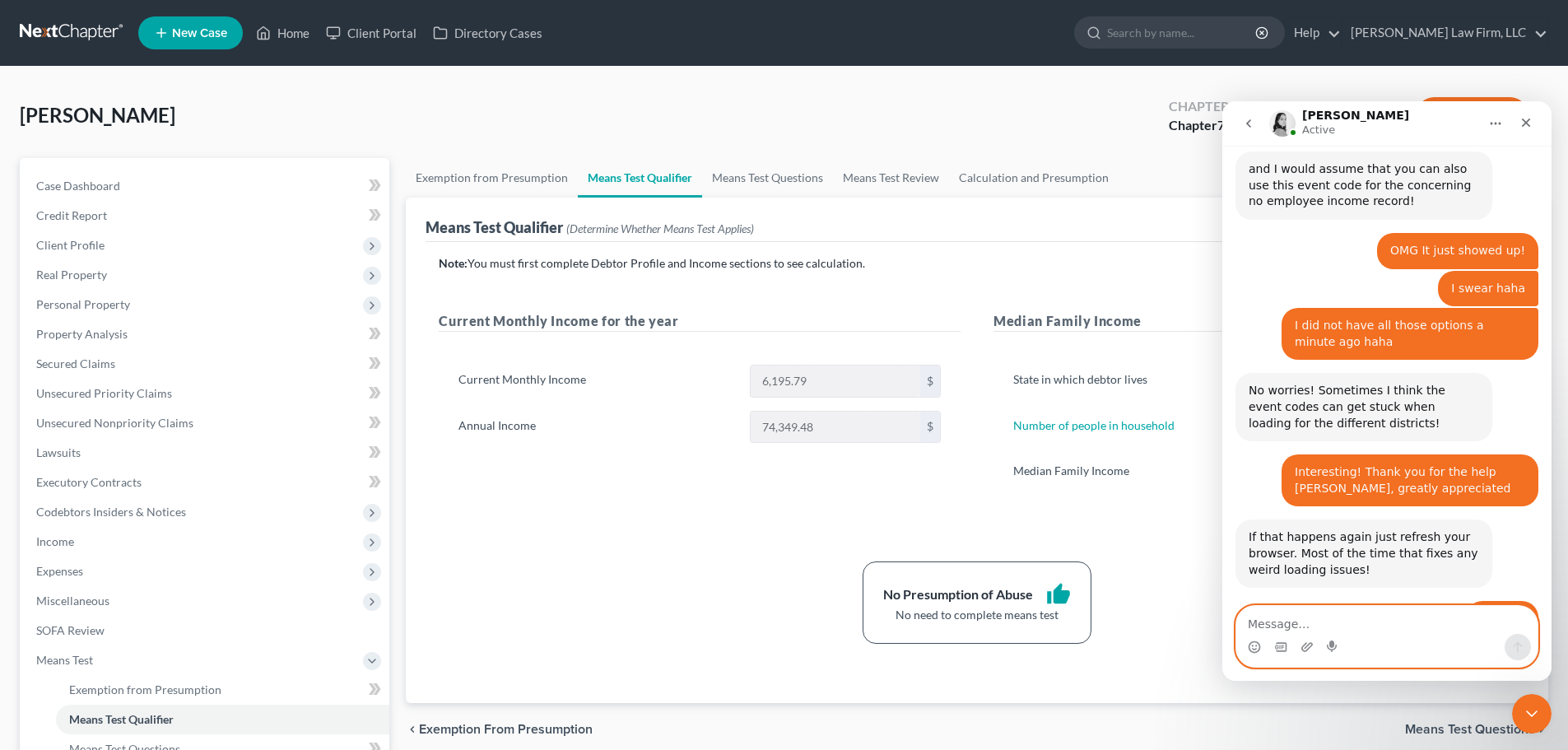
scroll to position [1186, 0]
type textarea "Have a good one! Bye!"
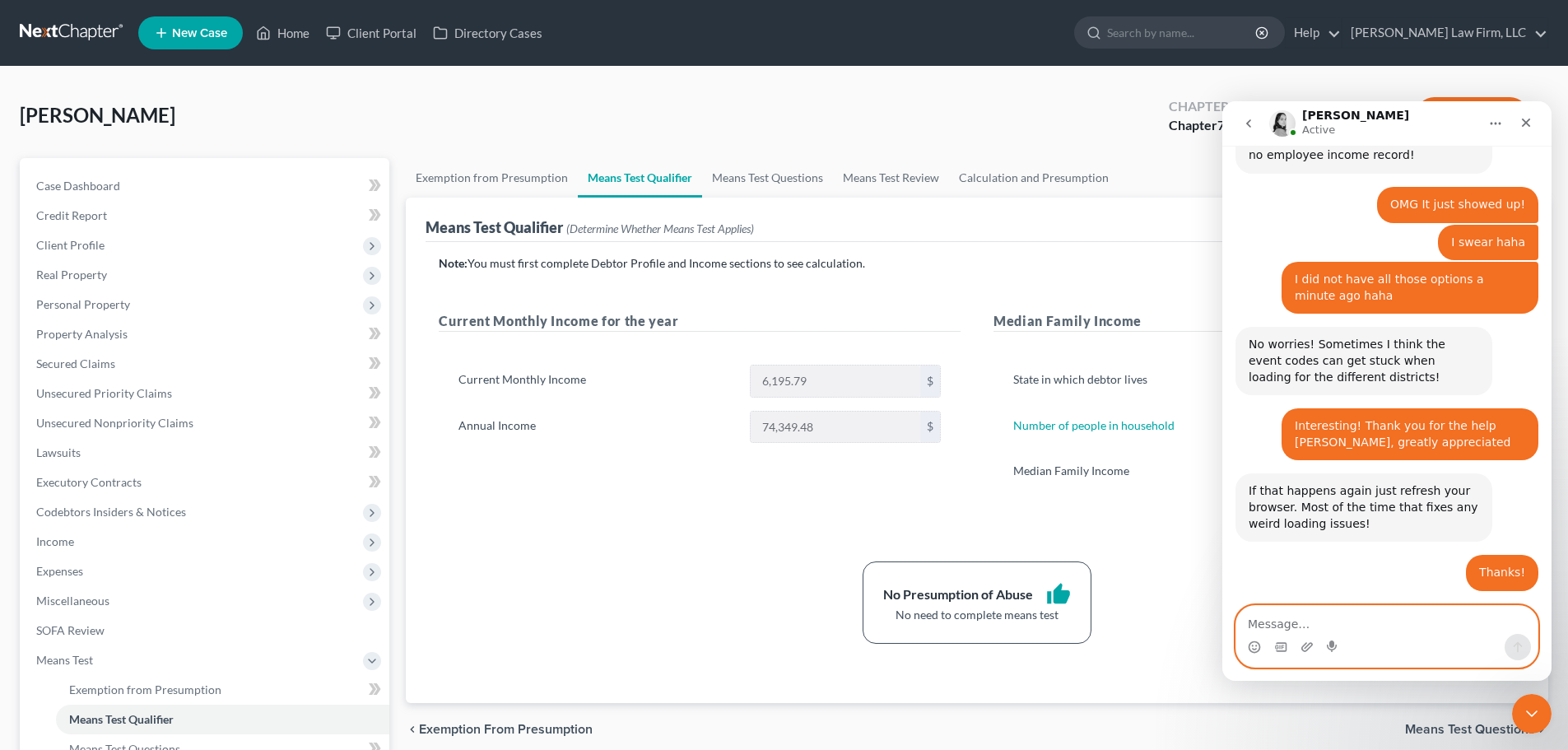
scroll to position [1235, 0]
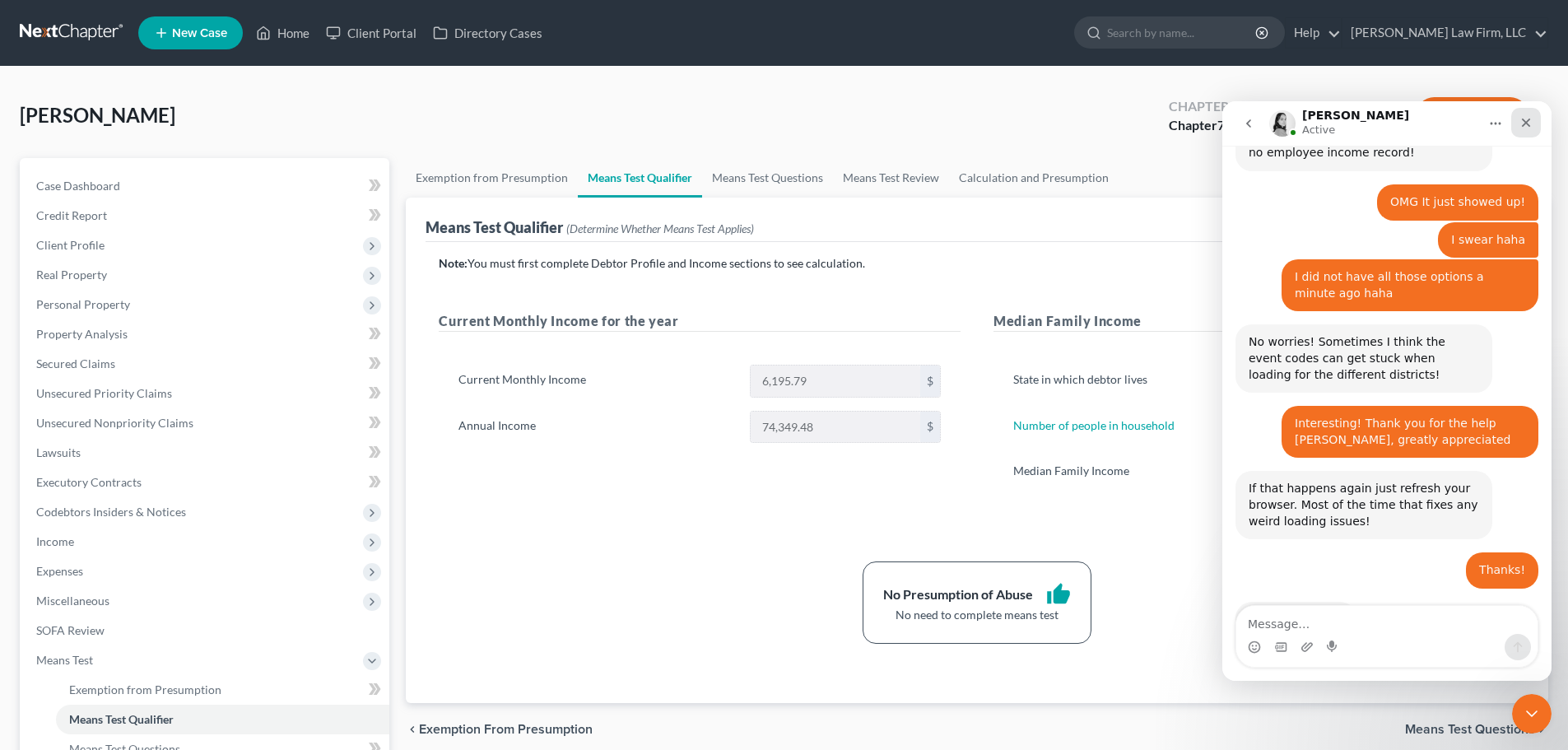
click at [1523, 116] on icon "Close" at bounding box center [1526, 123] width 13 height 13
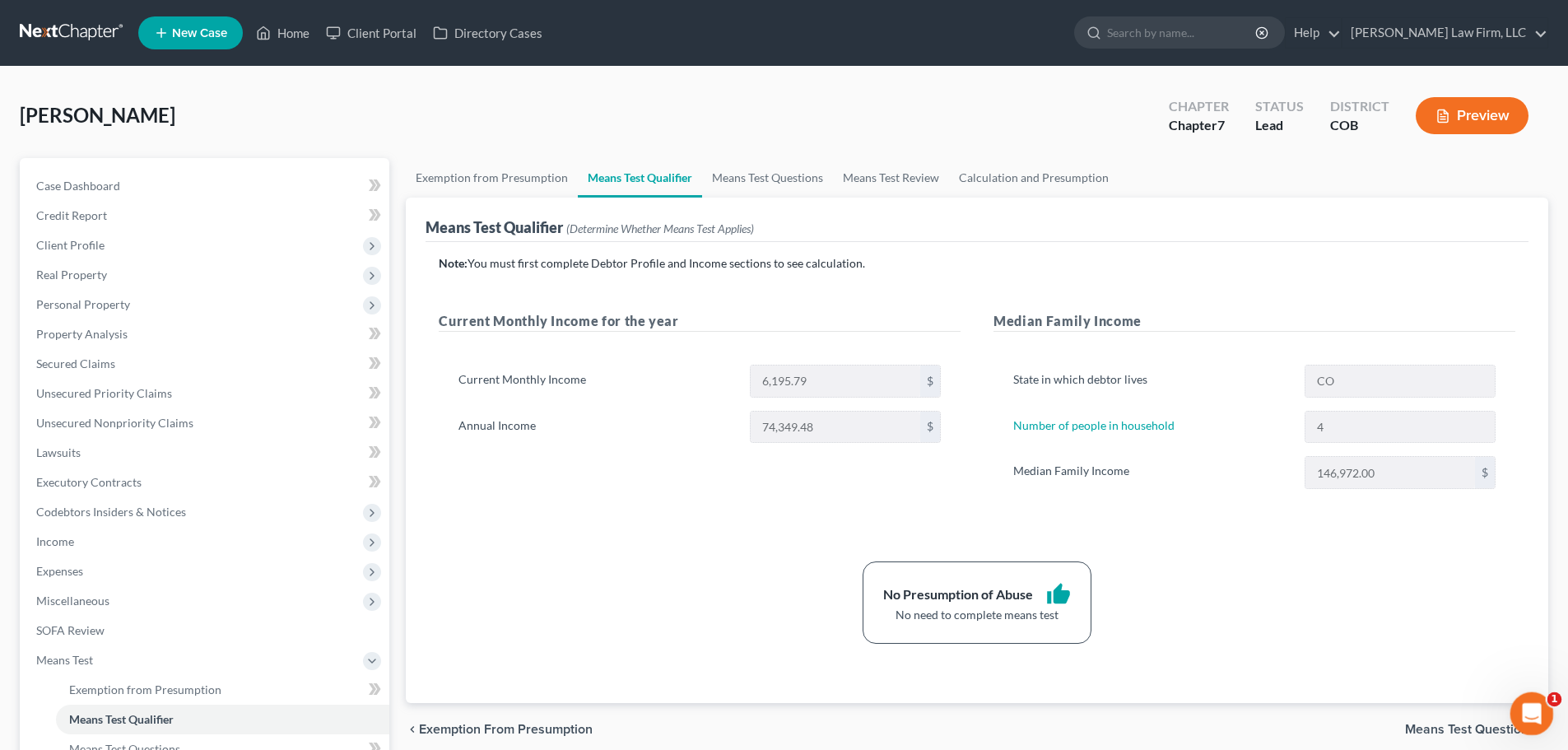
click at [1523, 715] on icon "Open Intercom Messenger" at bounding box center [1529, 711] width 27 height 27
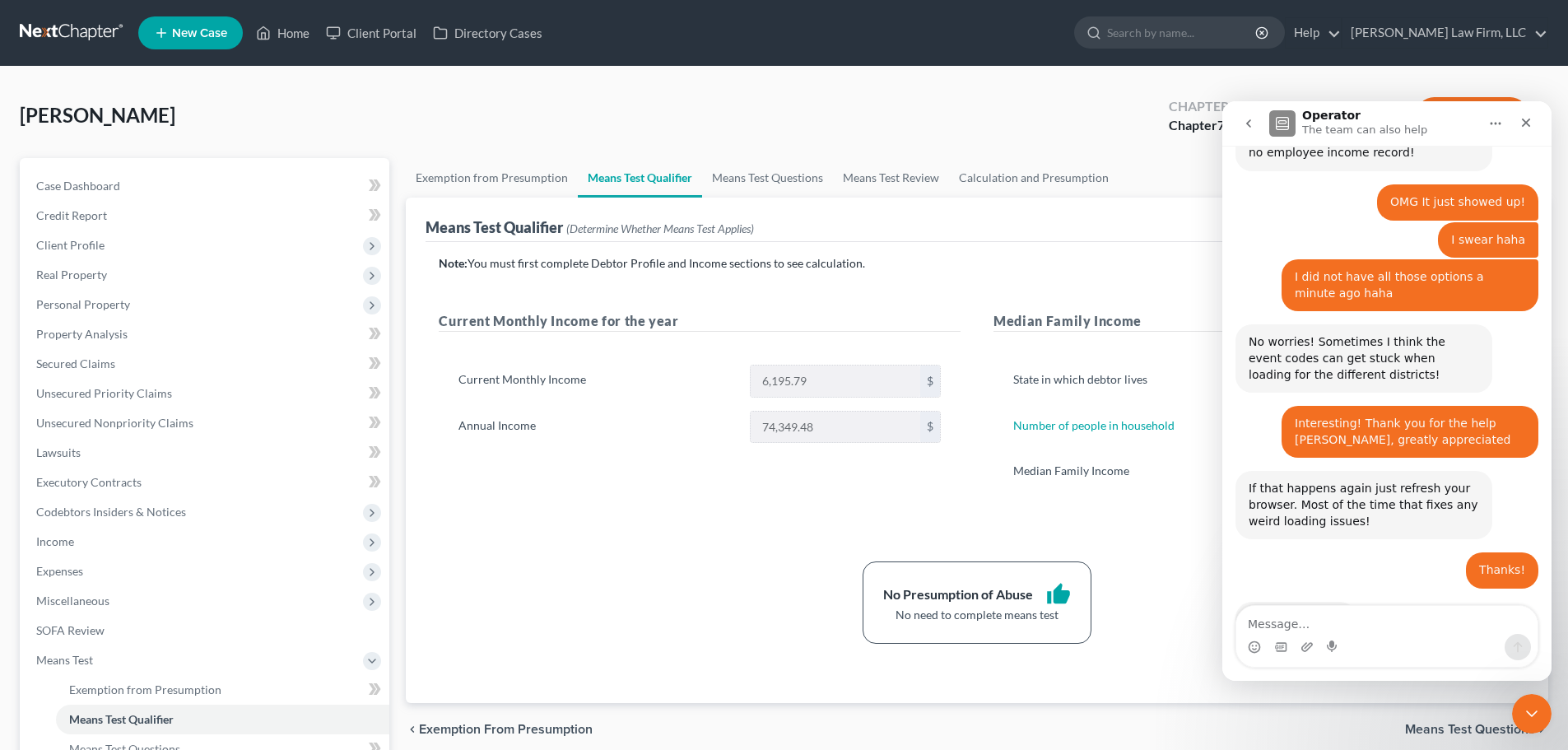
click at [1256, 131] on button "go back" at bounding box center [1249, 124] width 31 height 31
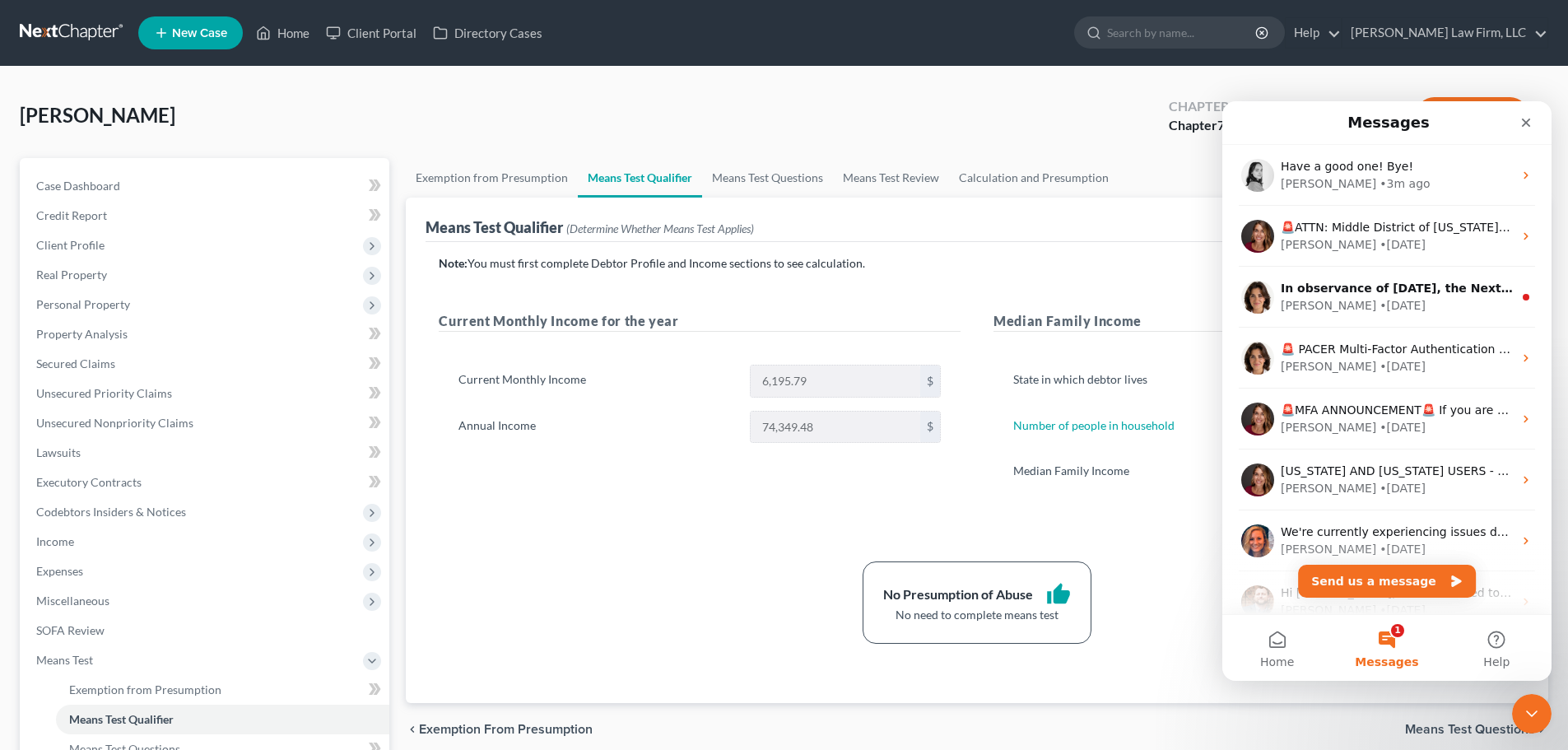
scroll to position [0, 0]
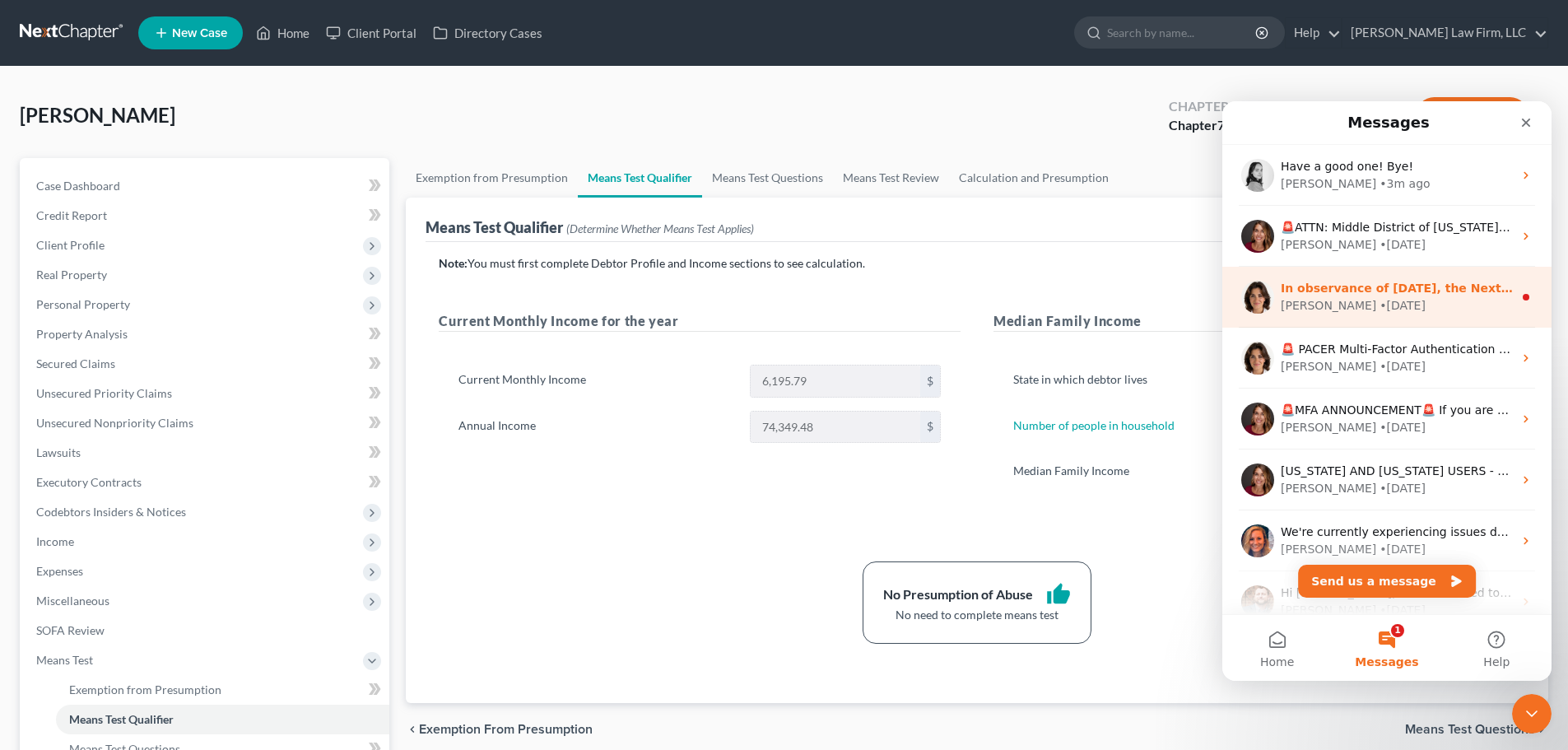
click at [1387, 310] on div "[PERSON_NAME] • [DATE]" at bounding box center [1396, 306] width 232 height 18
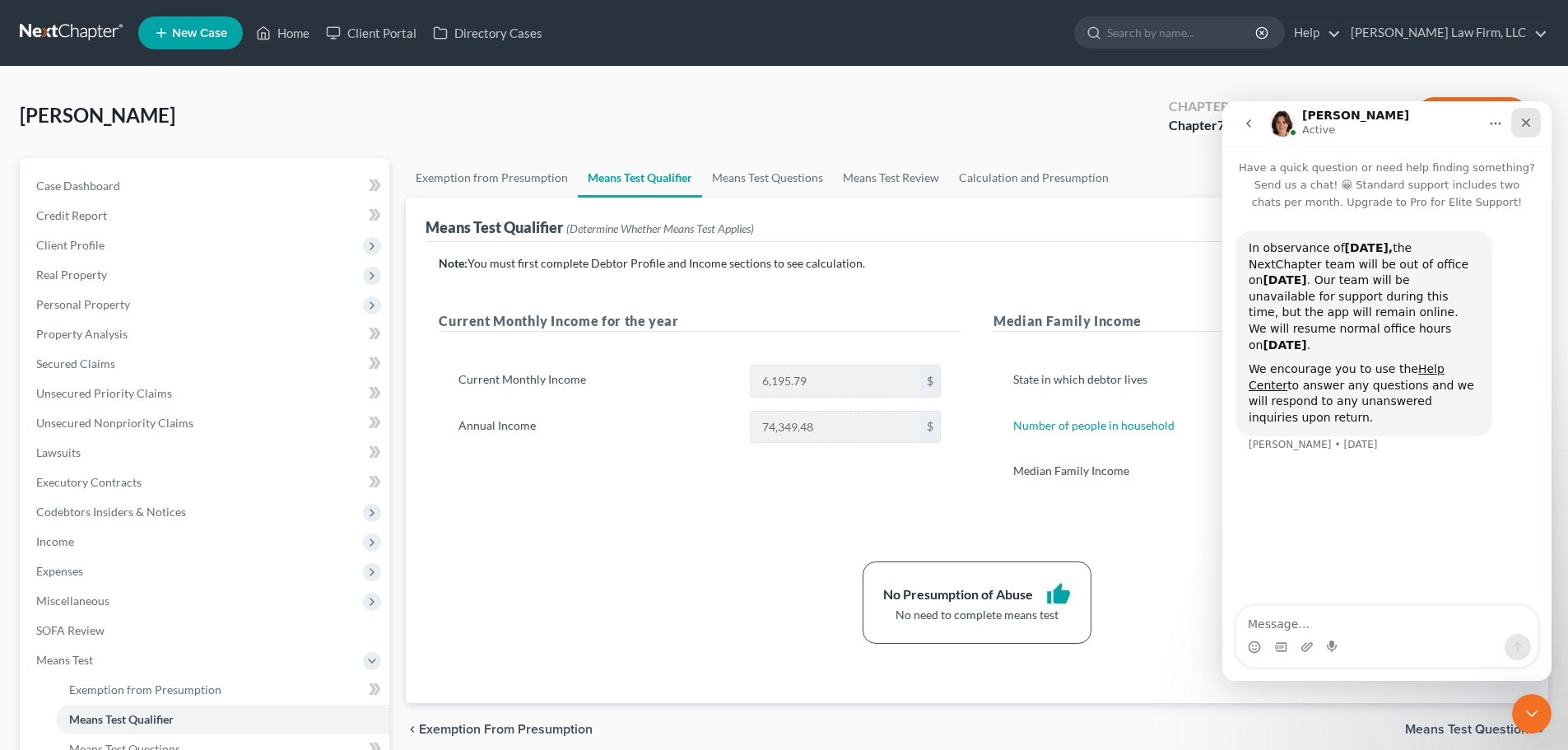
click at [1532, 115] on div "Close" at bounding box center [1526, 123] width 30 height 30
